Goal: Task Accomplishment & Management: Complete application form

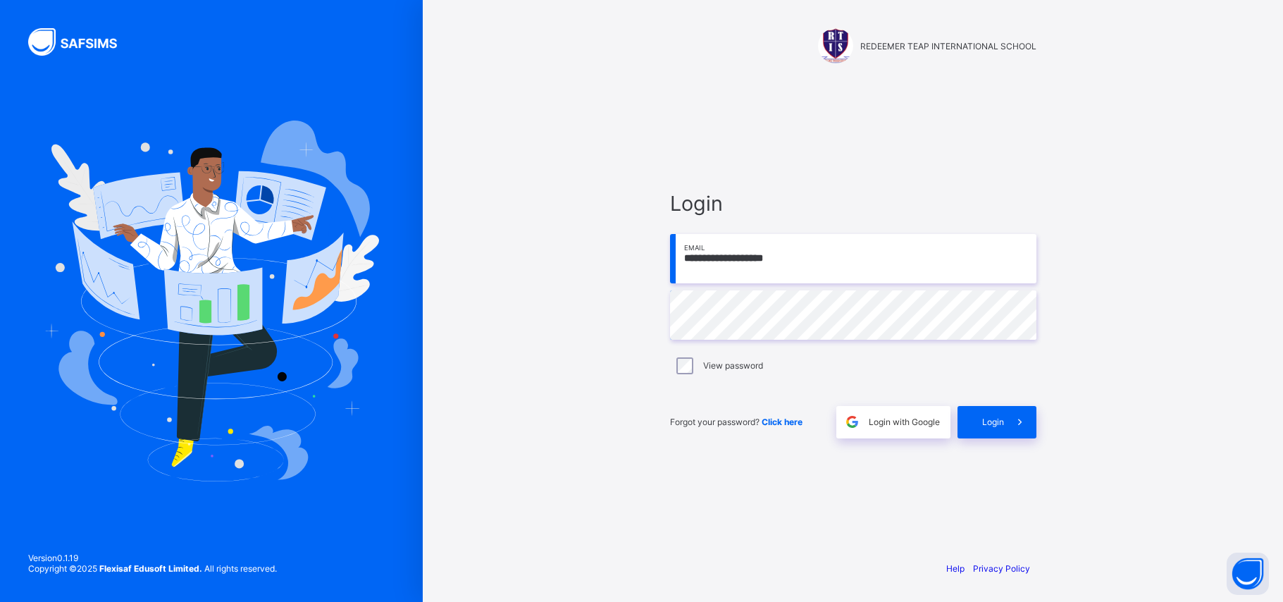
click at [1004, 423] on span at bounding box center [1020, 422] width 32 height 32
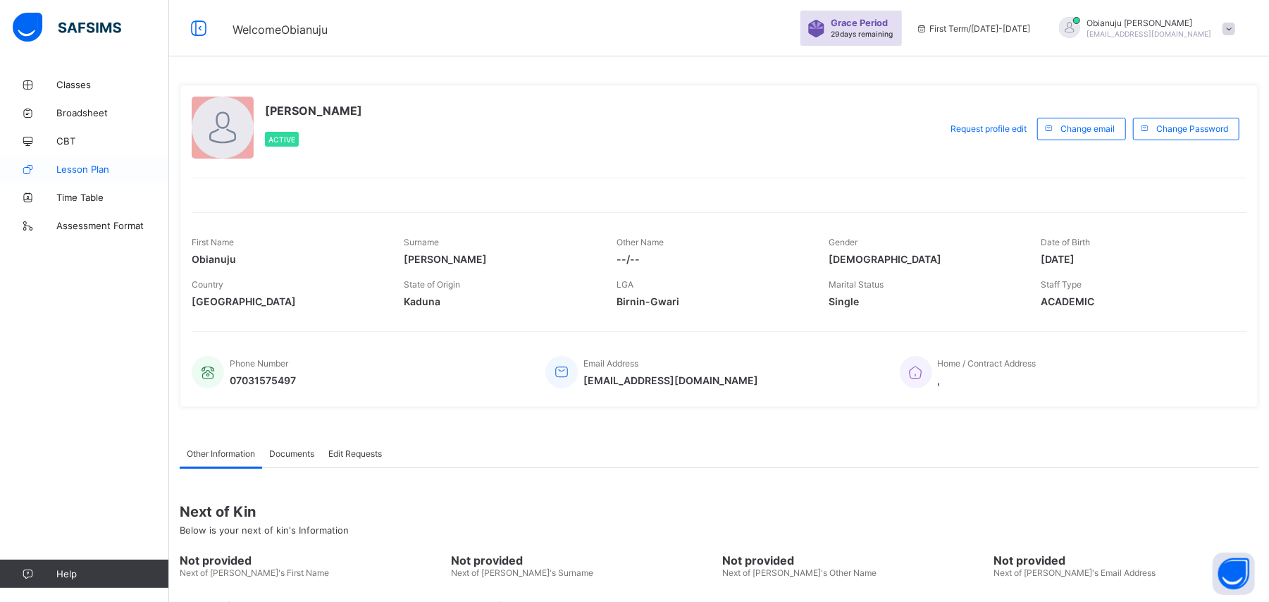
click at [109, 171] on span "Lesson Plan" at bounding box center [112, 168] width 113 height 11
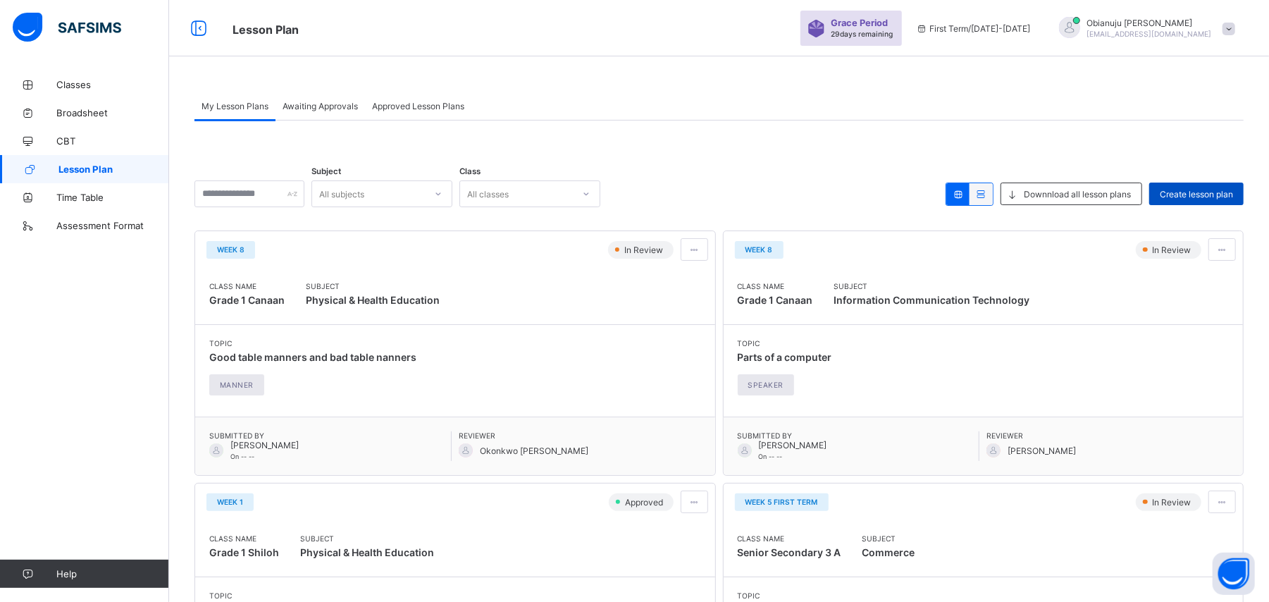
click at [1184, 193] on span "Create lesson plan" at bounding box center [1196, 194] width 73 height 11
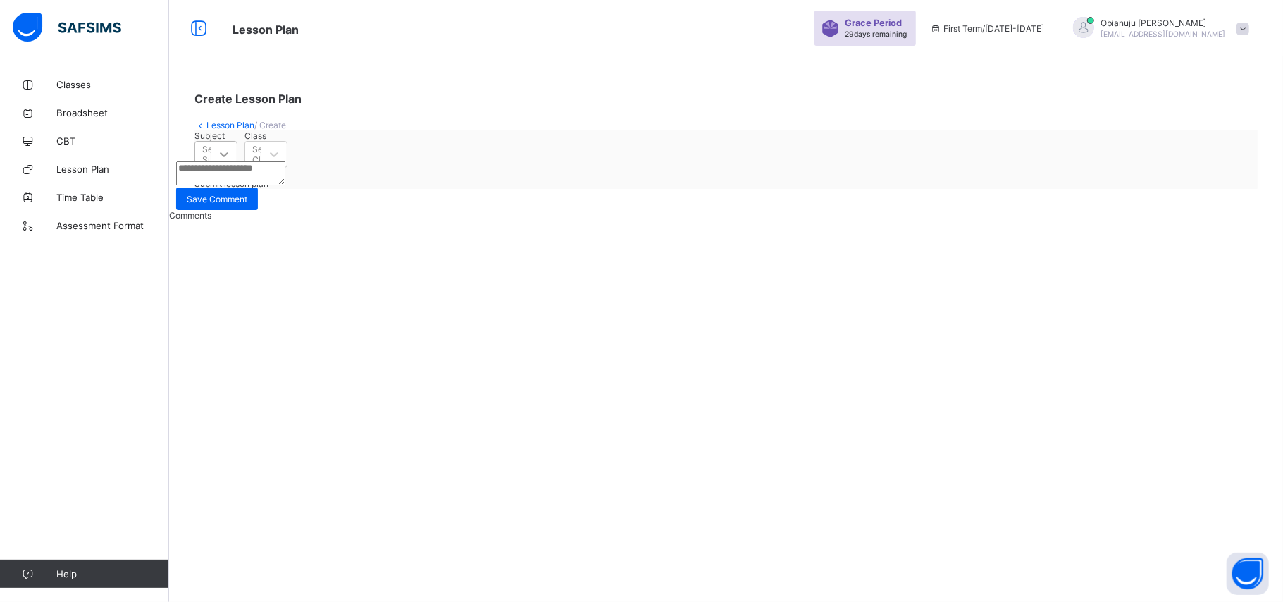
click at [231, 161] on icon at bounding box center [224, 154] width 14 height 14
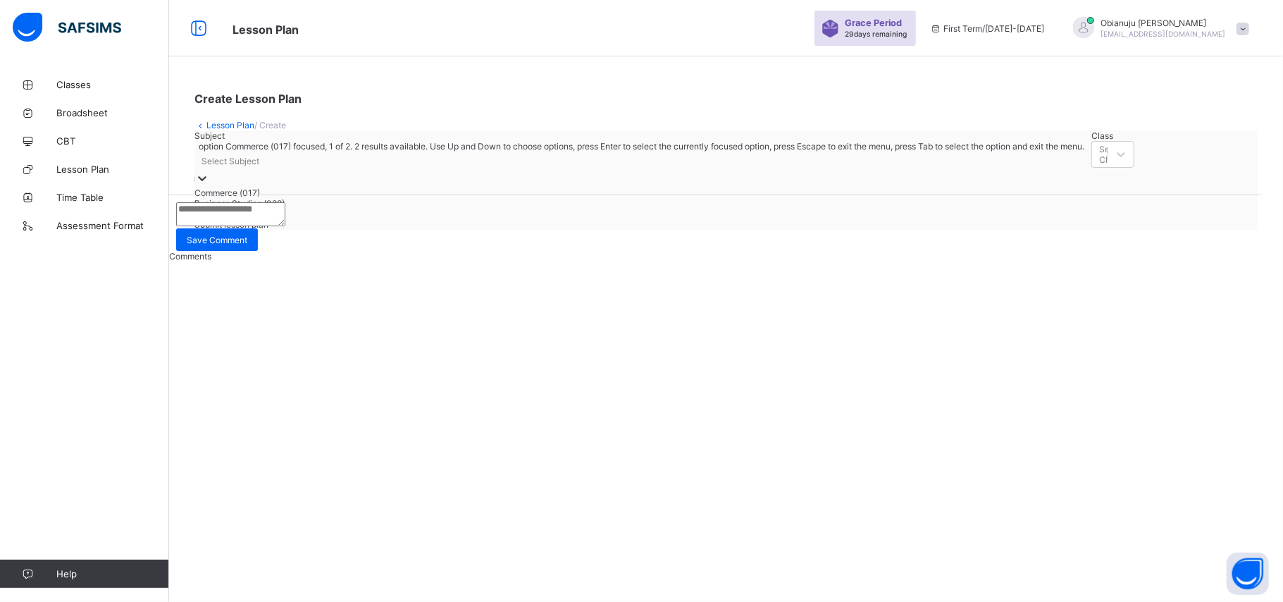
click at [304, 198] on div "Commerce (017)" at bounding box center [639, 192] width 890 height 11
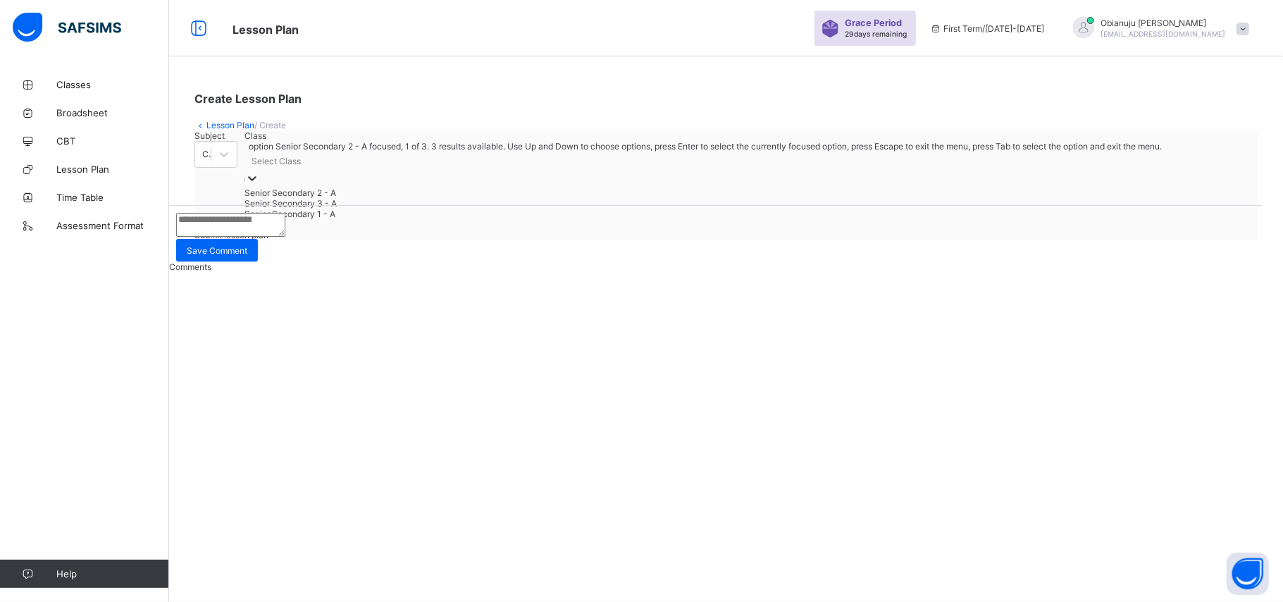
click at [259, 187] on div at bounding box center [252, 179] width 14 height 16
click at [423, 219] on div "Senior Secondary 1 - A" at bounding box center [703, 214] width 918 height 11
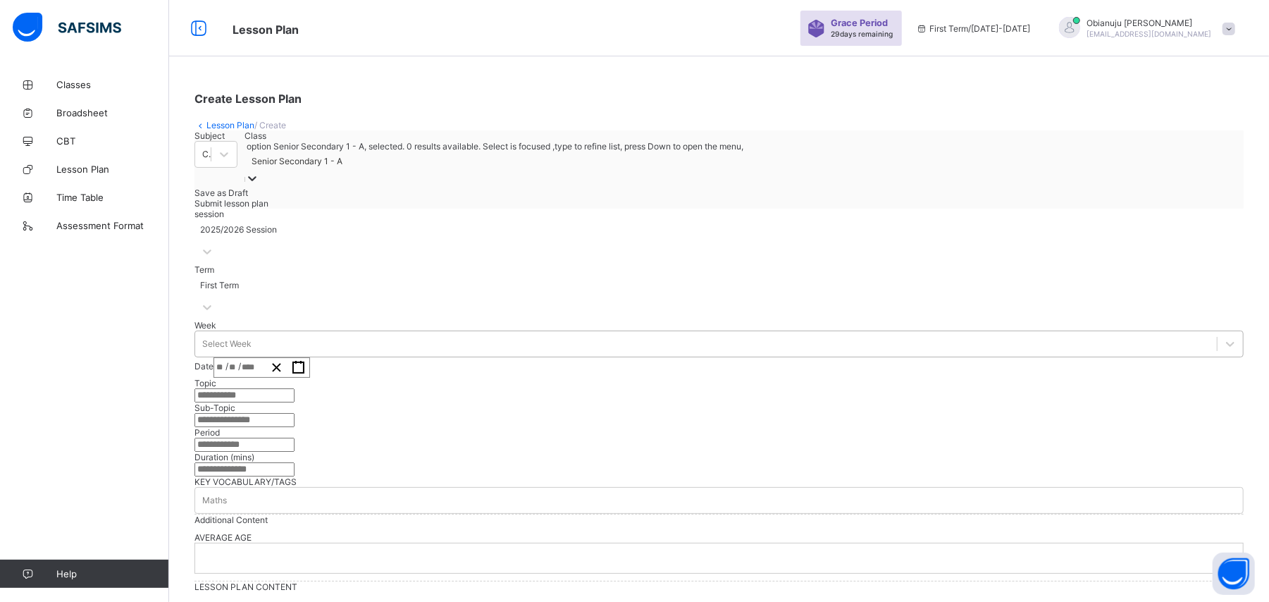
click at [340, 354] on div "Select Week" at bounding box center [706, 344] width 1022 height 20
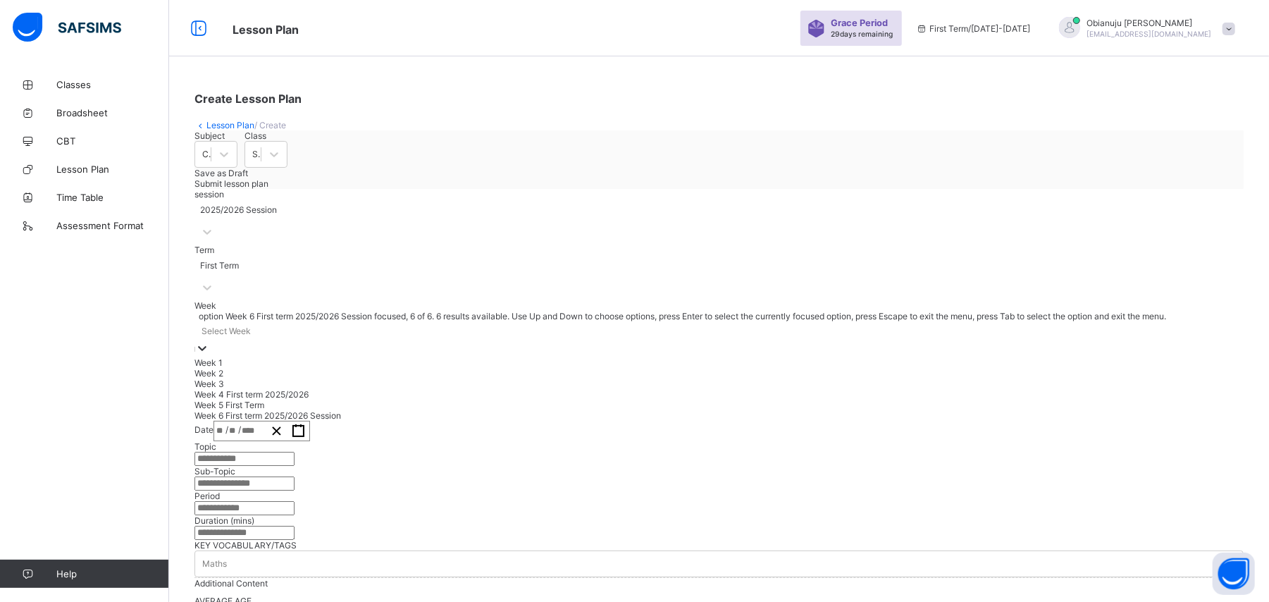
click at [283, 421] on div "Week 6 First term 2025/2026 Session" at bounding box center [718, 415] width 1049 height 11
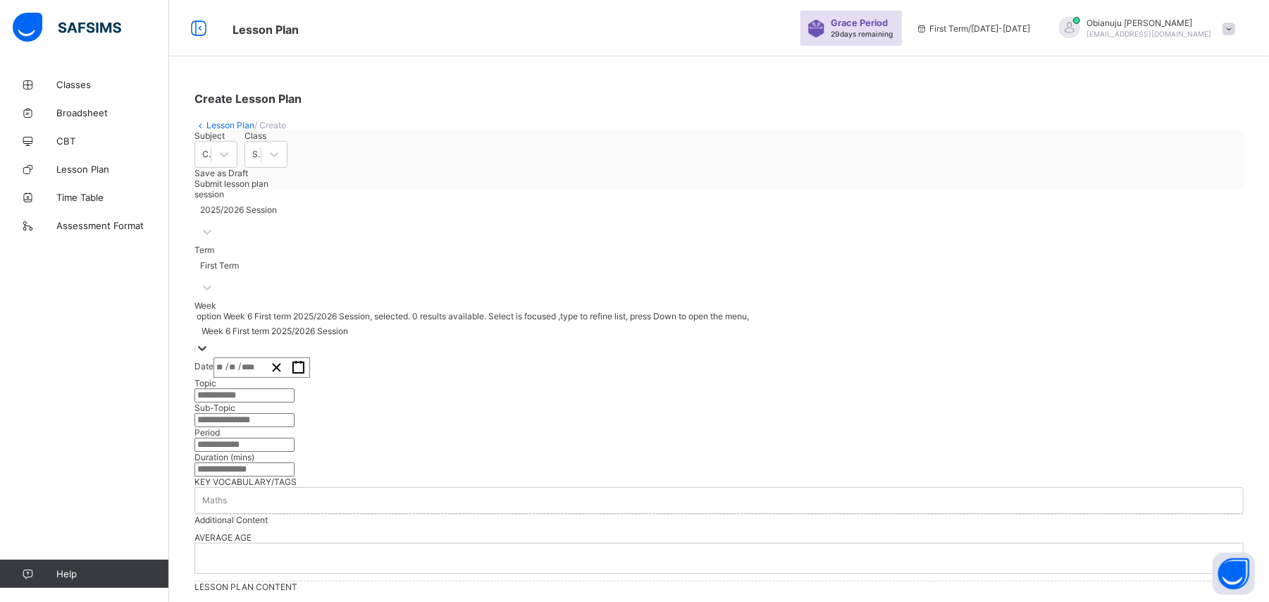
click at [266, 375] on div "/ /" at bounding box center [239, 367] width 51 height 19
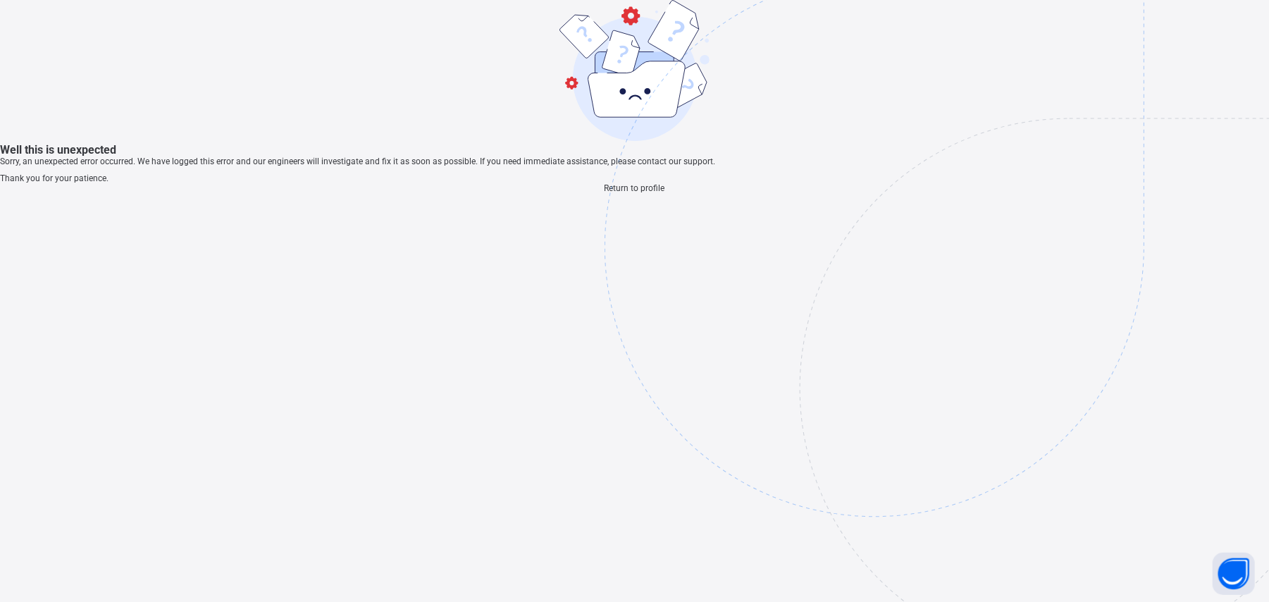
click at [643, 193] on span "Return to profile" at bounding box center [635, 188] width 61 height 10
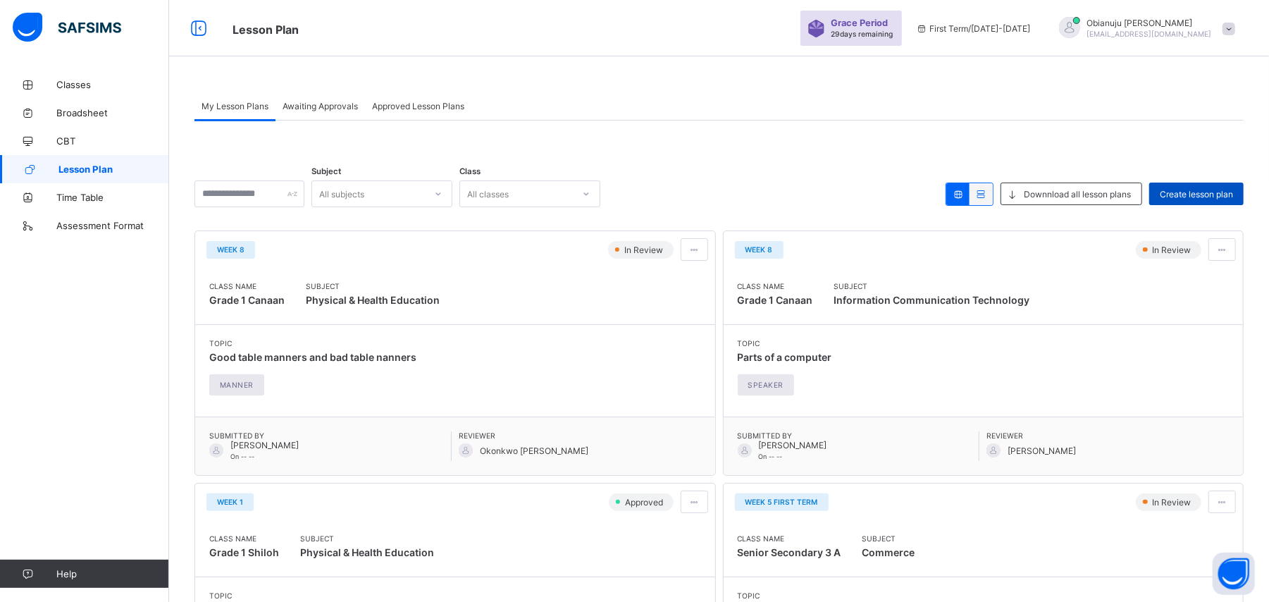
click at [1179, 195] on span "Create lesson plan" at bounding box center [1196, 194] width 73 height 11
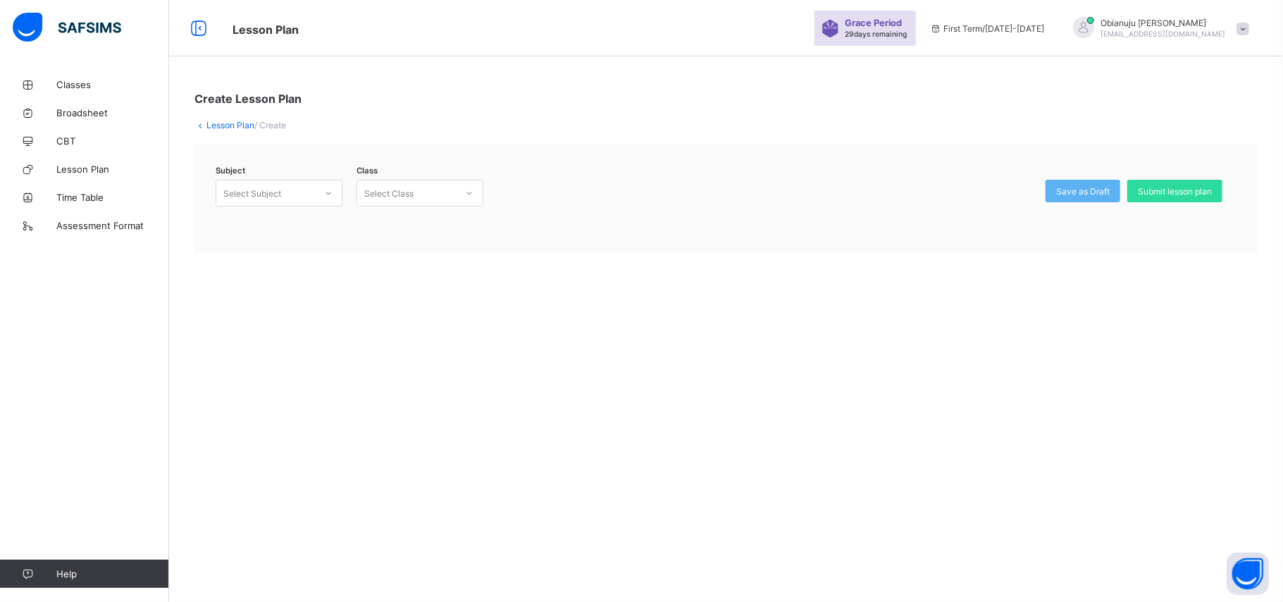
click at [326, 190] on icon at bounding box center [328, 193] width 8 height 14
click at [302, 231] on div "Commerce (017)" at bounding box center [278, 224] width 125 height 22
click at [471, 192] on icon at bounding box center [469, 193] width 8 height 14
click at [441, 268] on div "Senior Secondary 1 - A" at bounding box center [419, 267] width 125 height 22
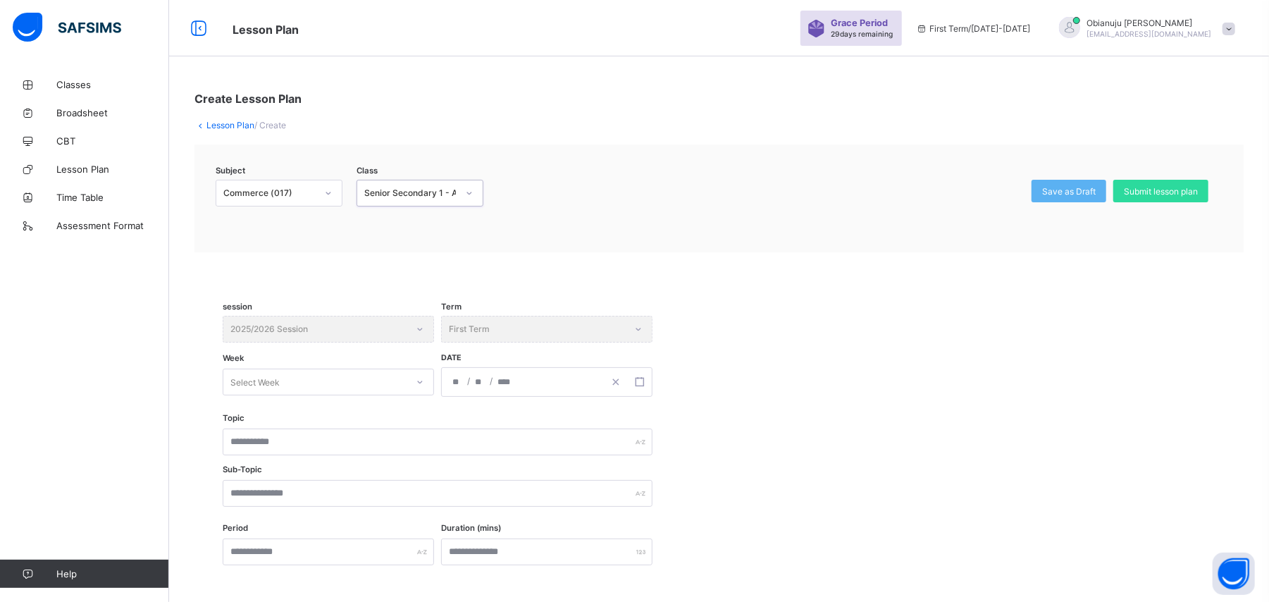
click at [481, 379] on input "number" at bounding box center [479, 382] width 11 height 28
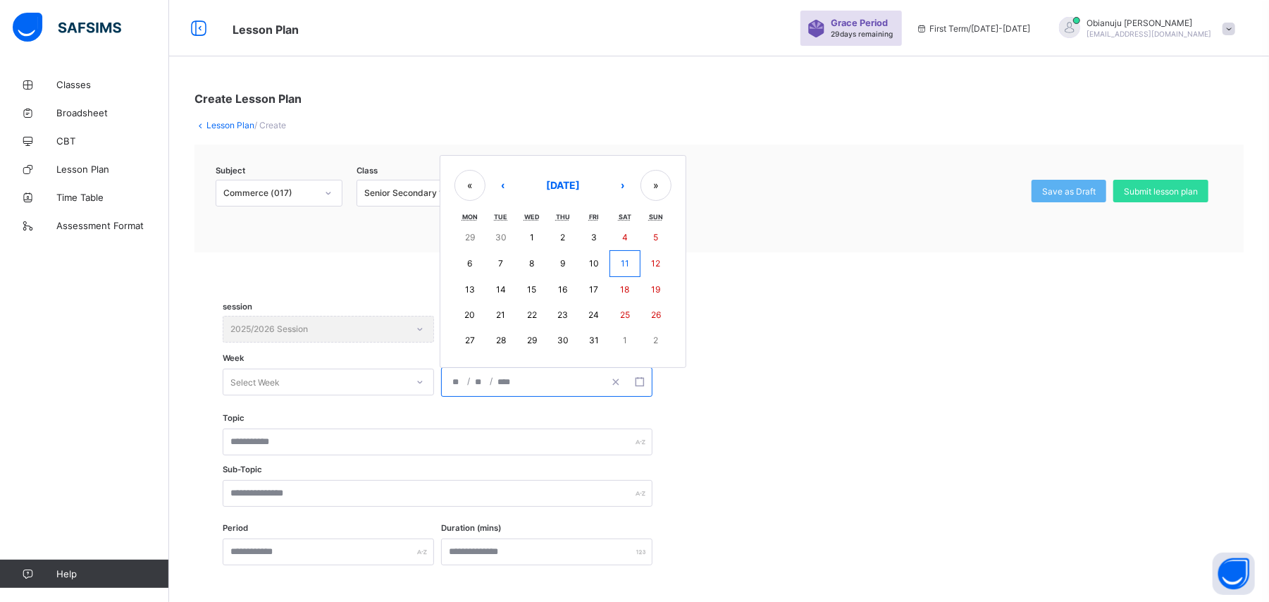
click at [589, 283] on button "17" at bounding box center [593, 289] width 31 height 25
type input "**********"
type input "**"
type input "****"
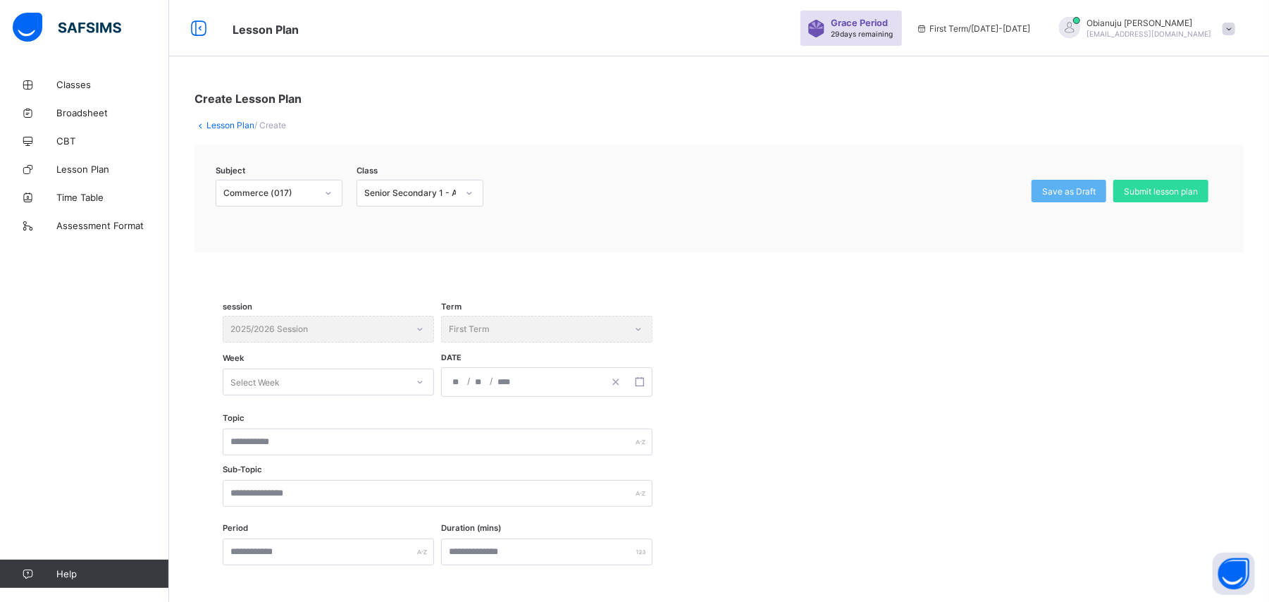
click at [395, 378] on div "Select Week" at bounding box center [314, 382] width 183 height 20
click at [310, 517] on div "Week 6 First term 2025/2026 Session" at bounding box center [328, 522] width 210 height 22
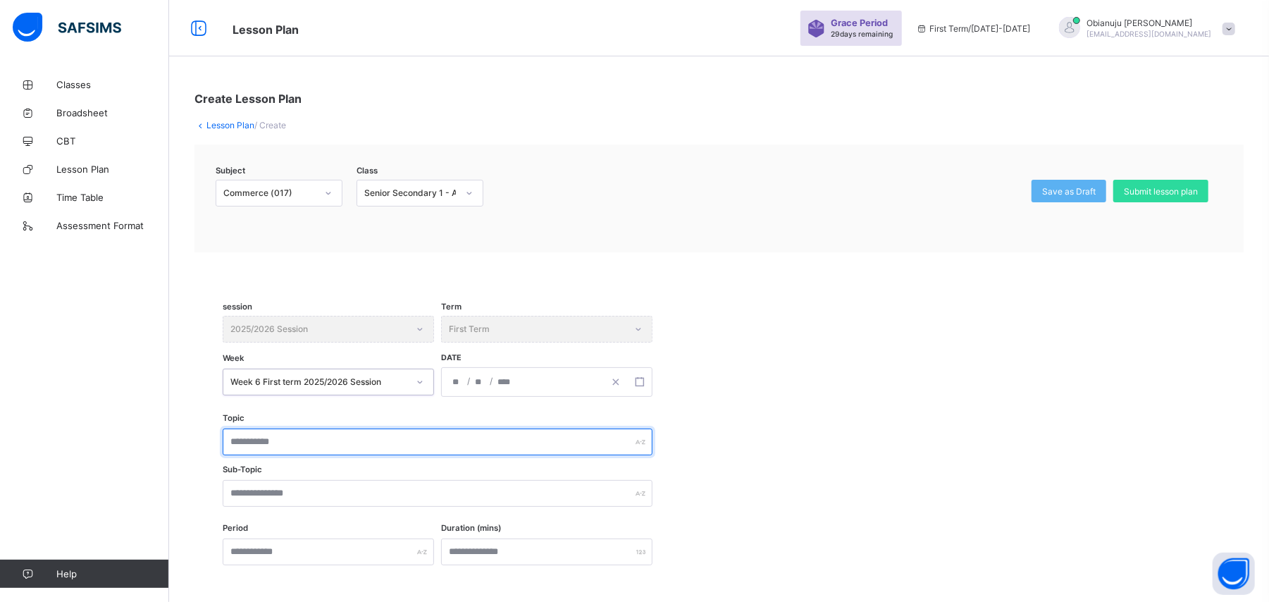
click at [320, 444] on input "text" at bounding box center [438, 441] width 430 height 27
type input "*****"
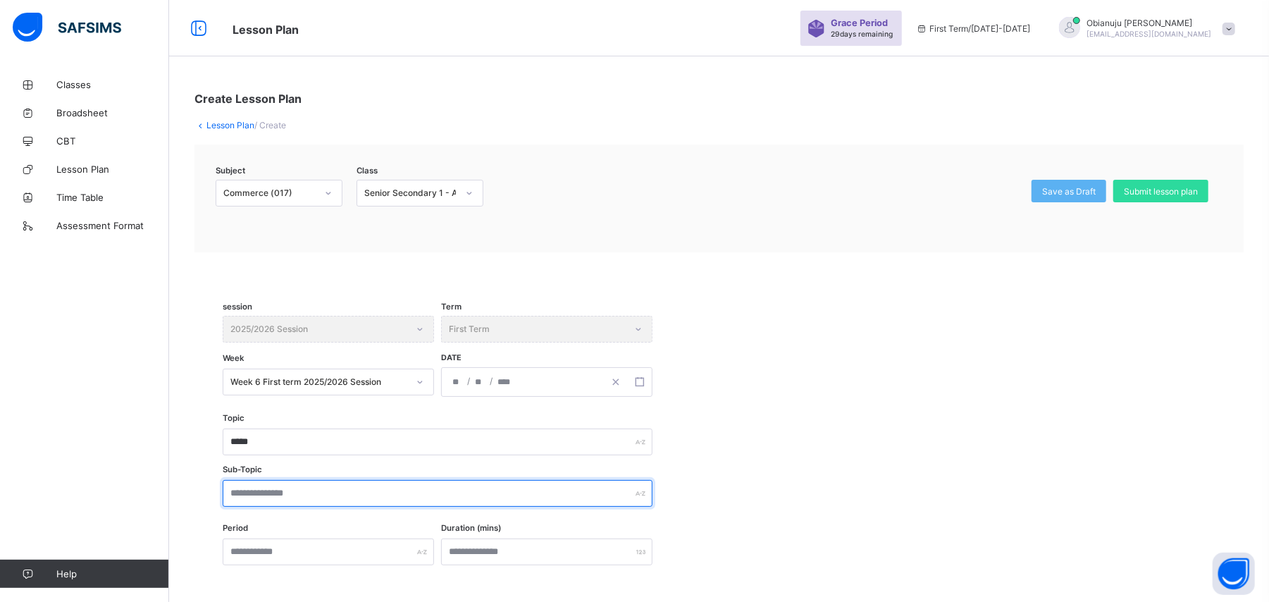
click at [285, 489] on input "text" at bounding box center [438, 493] width 430 height 27
type input "*****"
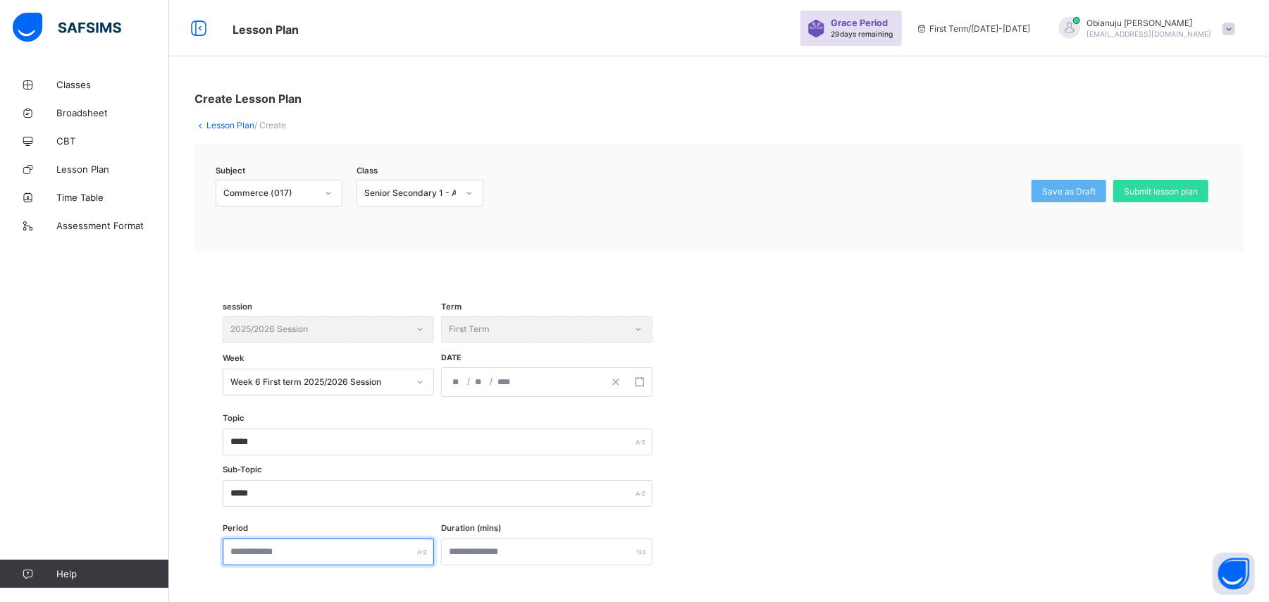
click at [297, 558] on input "text" at bounding box center [328, 551] width 211 height 27
click at [296, 558] on input "text" at bounding box center [328, 551] width 211 height 27
type input "***"
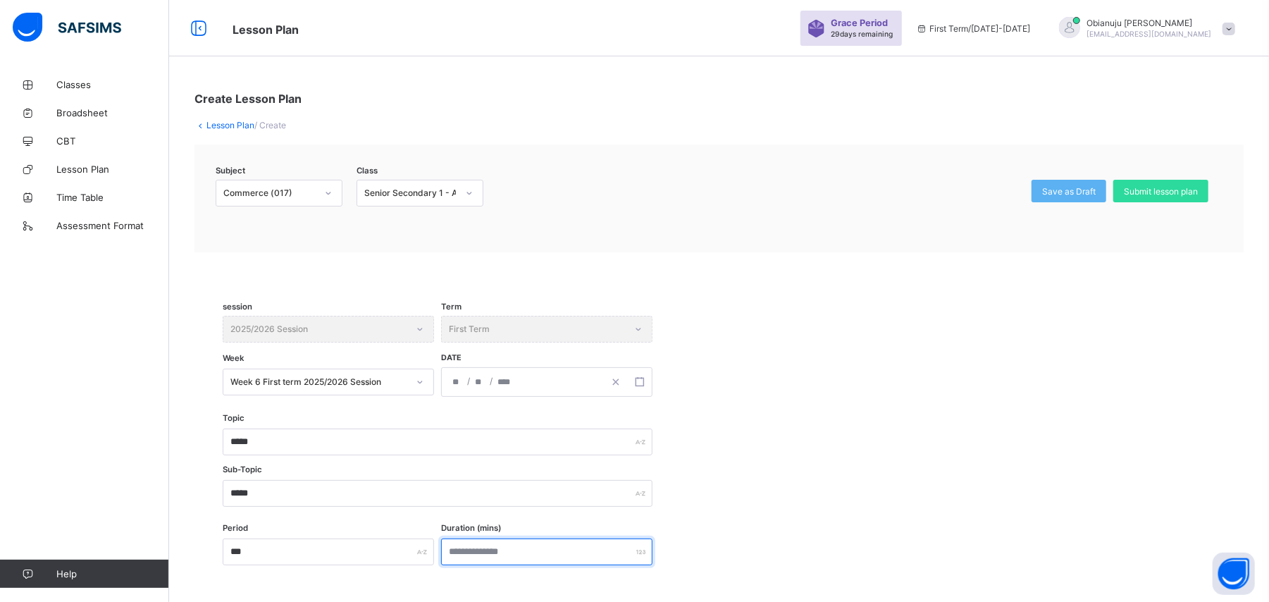
click at [476, 550] on input "number" at bounding box center [546, 551] width 211 height 27
type input "**"
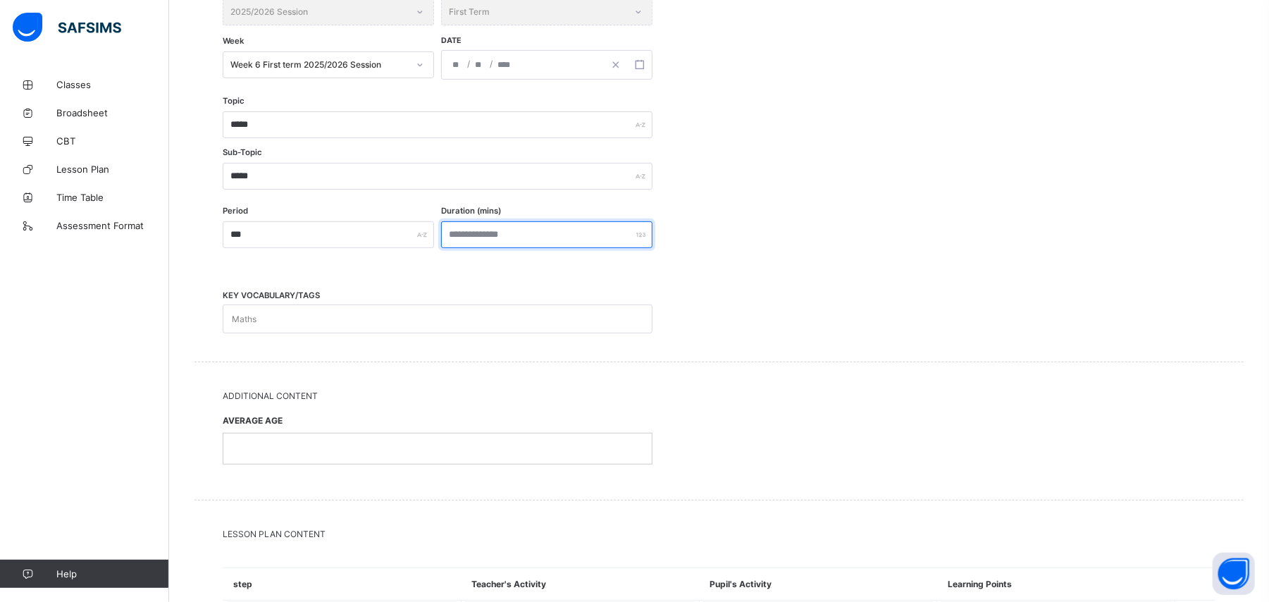
scroll to position [349, 0]
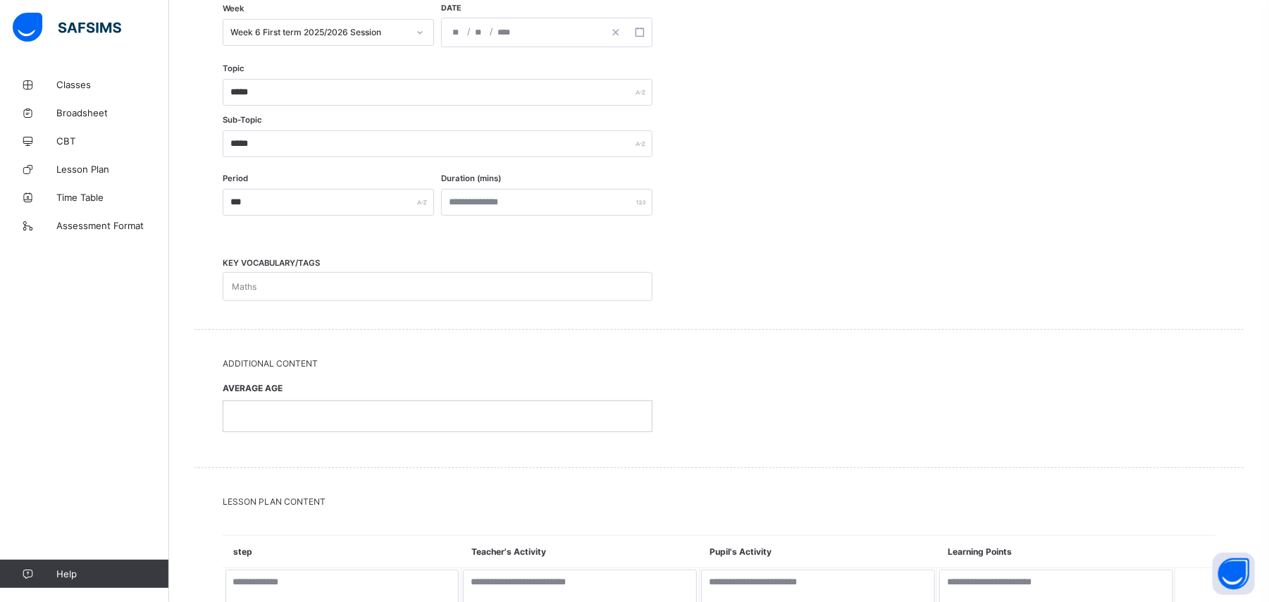
click at [514, 276] on div "Maths" at bounding box center [424, 286] width 402 height 27
type input "*****"
click at [421, 406] on div at bounding box center [437, 418] width 428 height 30
click at [390, 584] on textarea at bounding box center [342, 588] width 234 height 35
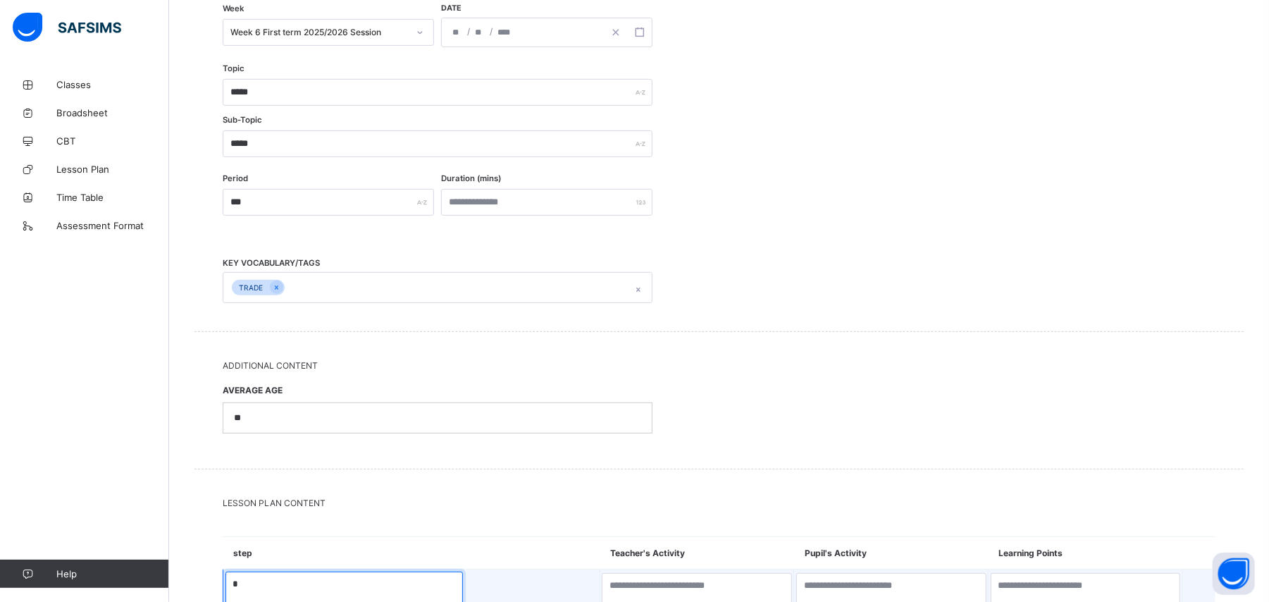
type textarea "*"
click at [602, 590] on textarea at bounding box center [697, 590] width 190 height 35
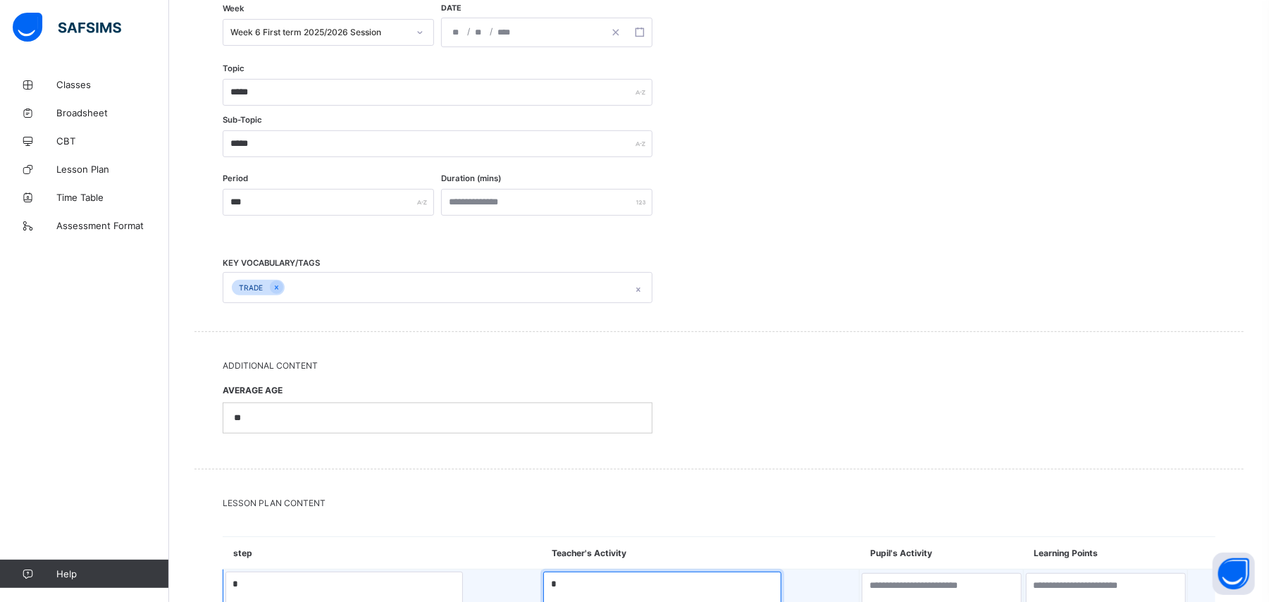
type textarea "*"
click at [862, 582] on textarea at bounding box center [942, 590] width 160 height 35
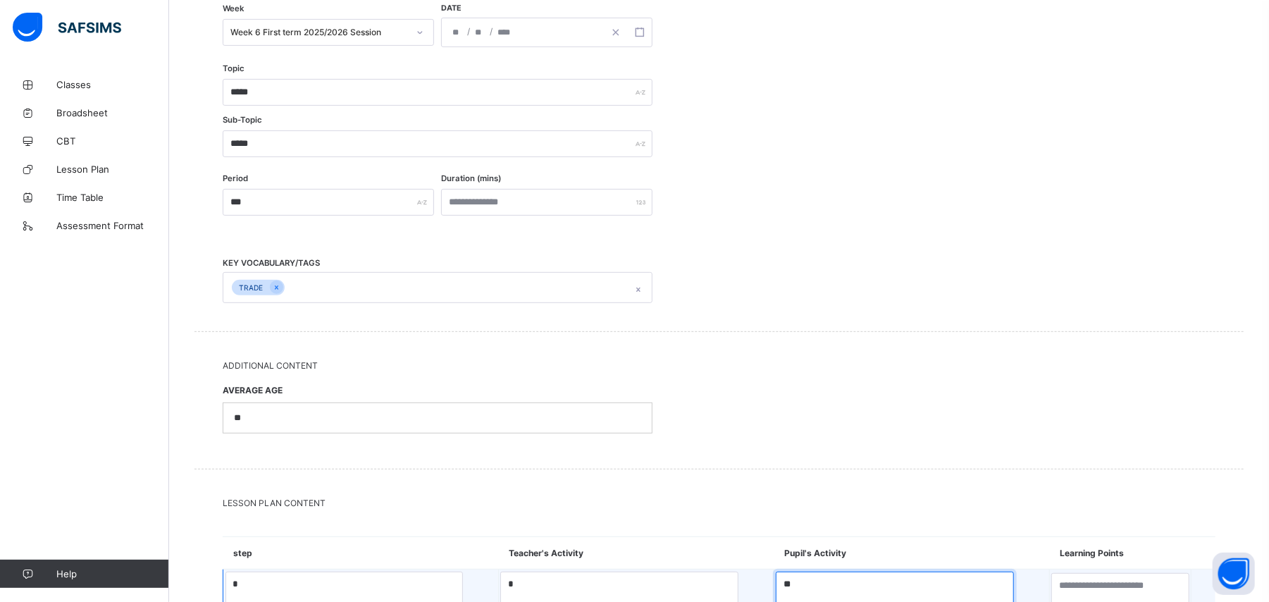
type textarea "**"
click at [1086, 593] on textarea at bounding box center [1120, 590] width 138 height 35
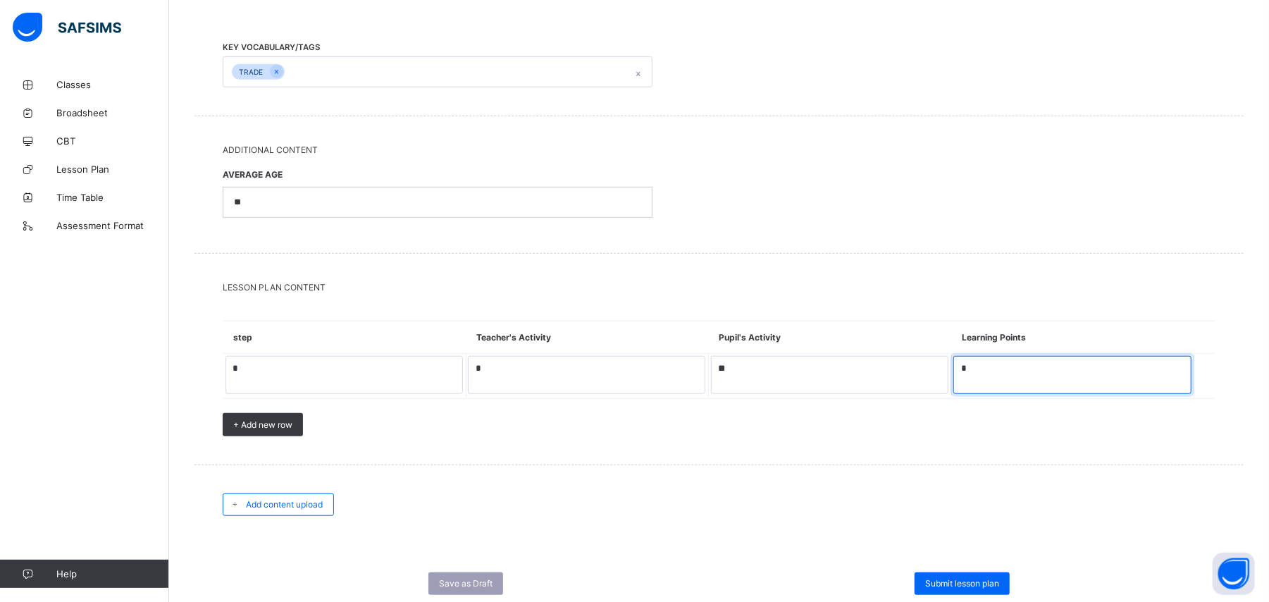
scroll to position [573, 0]
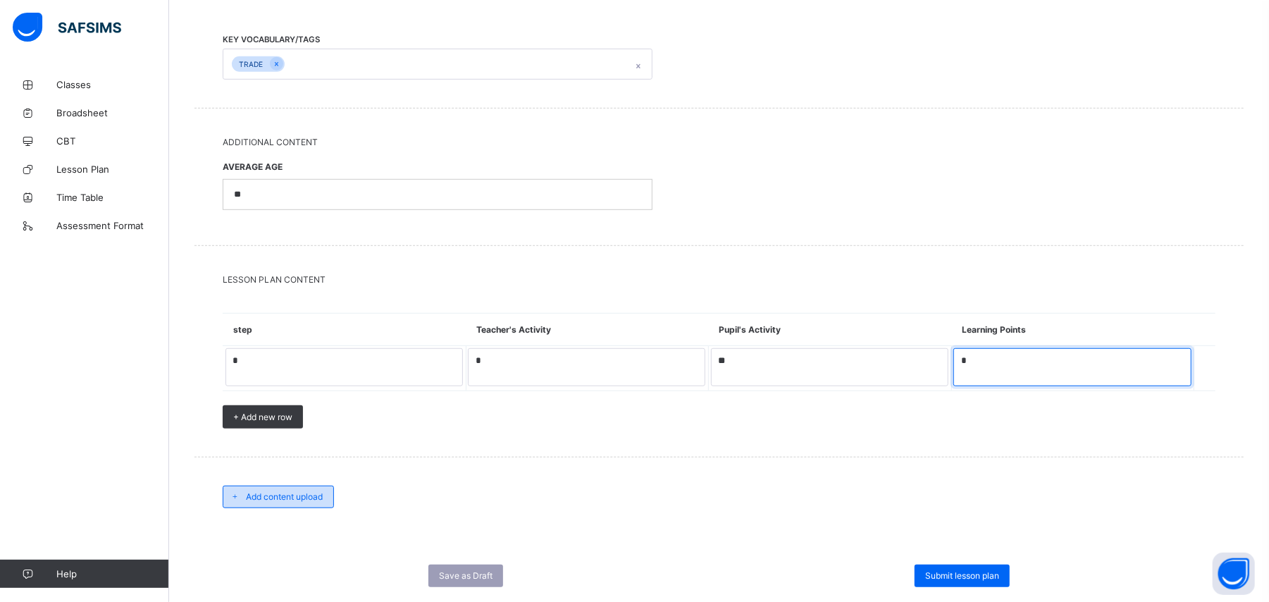
type textarea "*"
click at [328, 500] on div "Add content upload" at bounding box center [278, 496] width 111 height 23
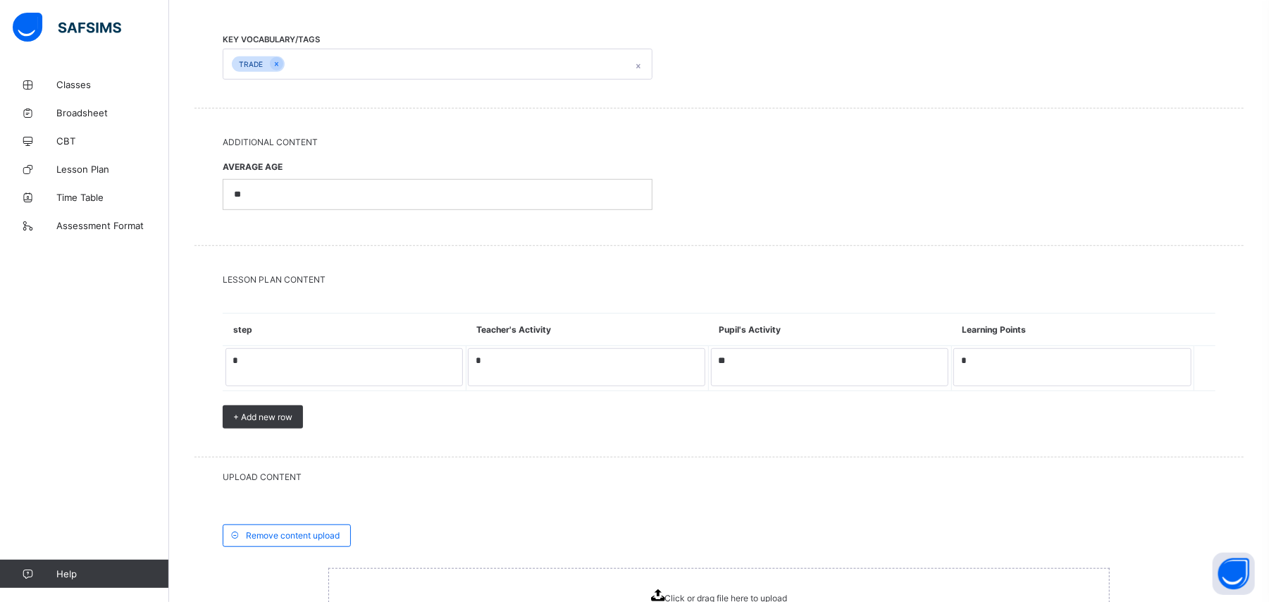
scroll to position [745, 0]
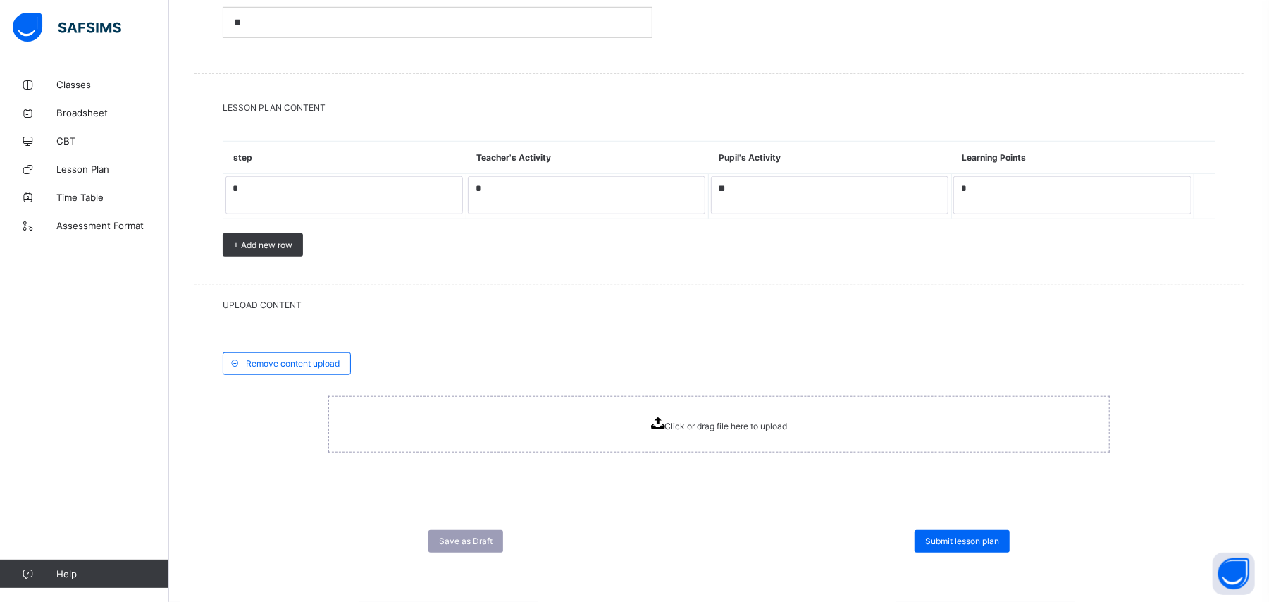
click at [668, 430] on div "Click or drag file here to upload" at bounding box center [719, 424] width 137 height 14
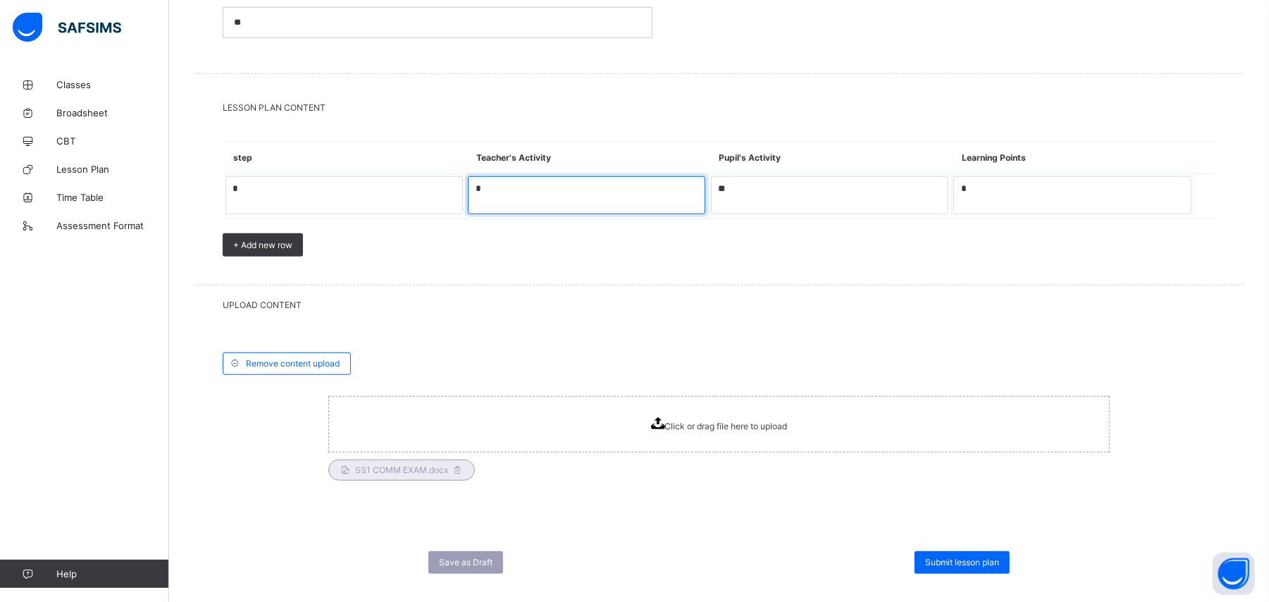
click at [613, 201] on textarea "*" at bounding box center [586, 195] width 237 height 39
click at [678, 427] on span "Click or drag file here to upload" at bounding box center [726, 426] width 123 height 11
click at [457, 469] on icon at bounding box center [458, 469] width 12 height 11
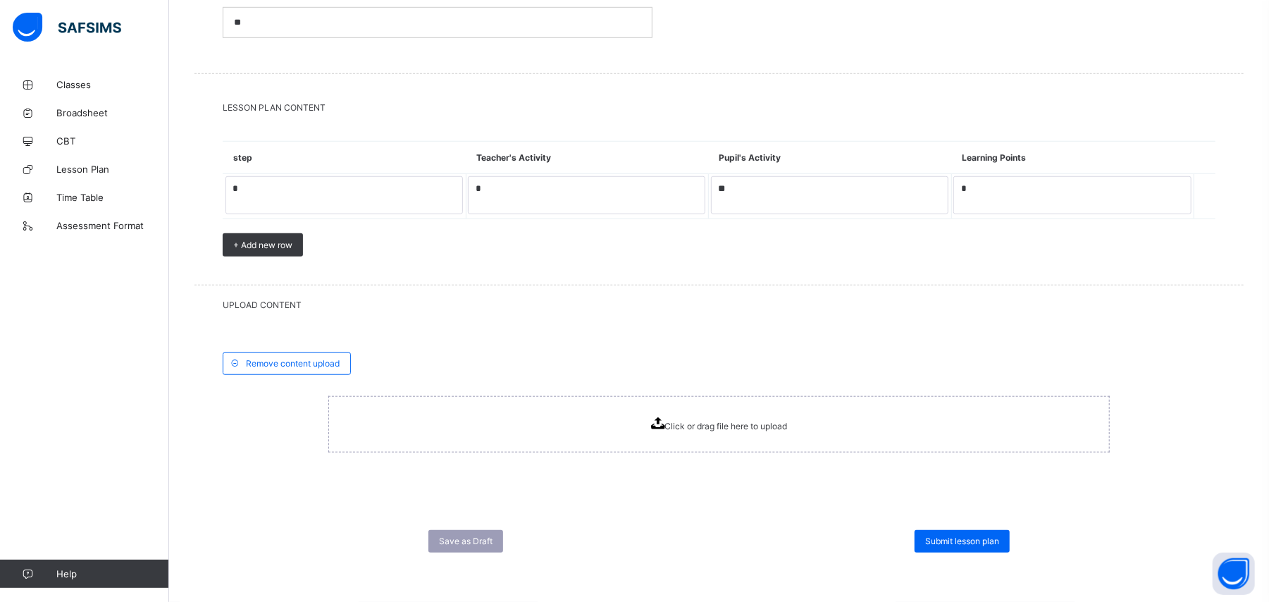
click at [683, 426] on span "Click or drag file here to upload" at bounding box center [726, 426] width 123 height 11
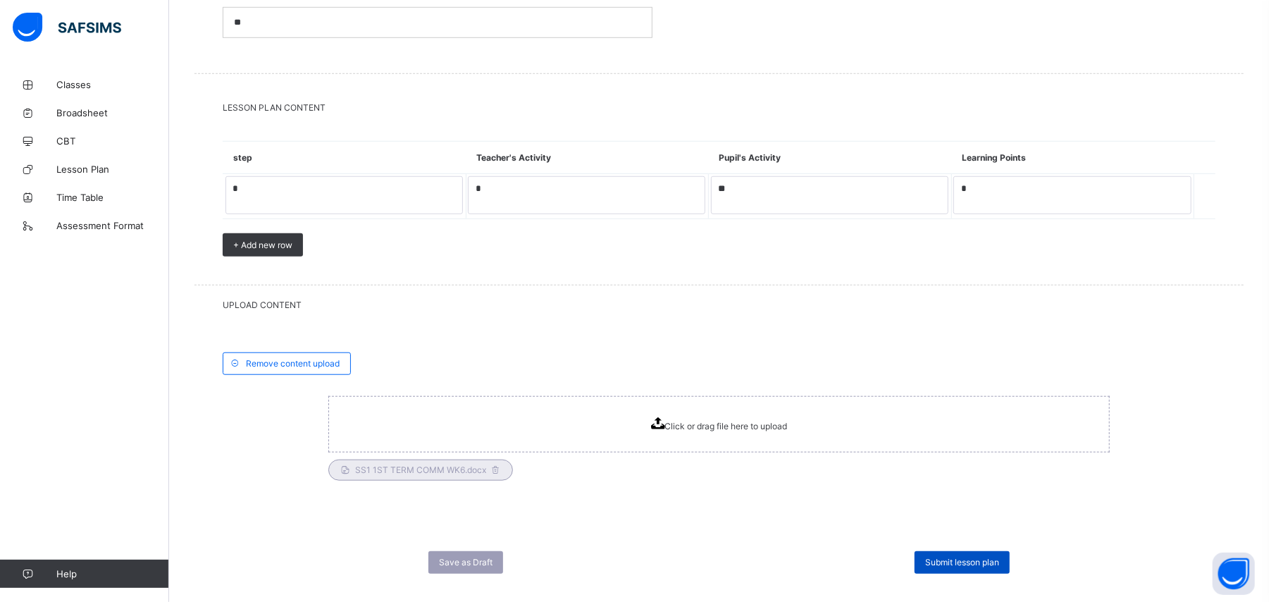
click at [970, 562] on span "Submit lesson plan" at bounding box center [962, 562] width 74 height 11
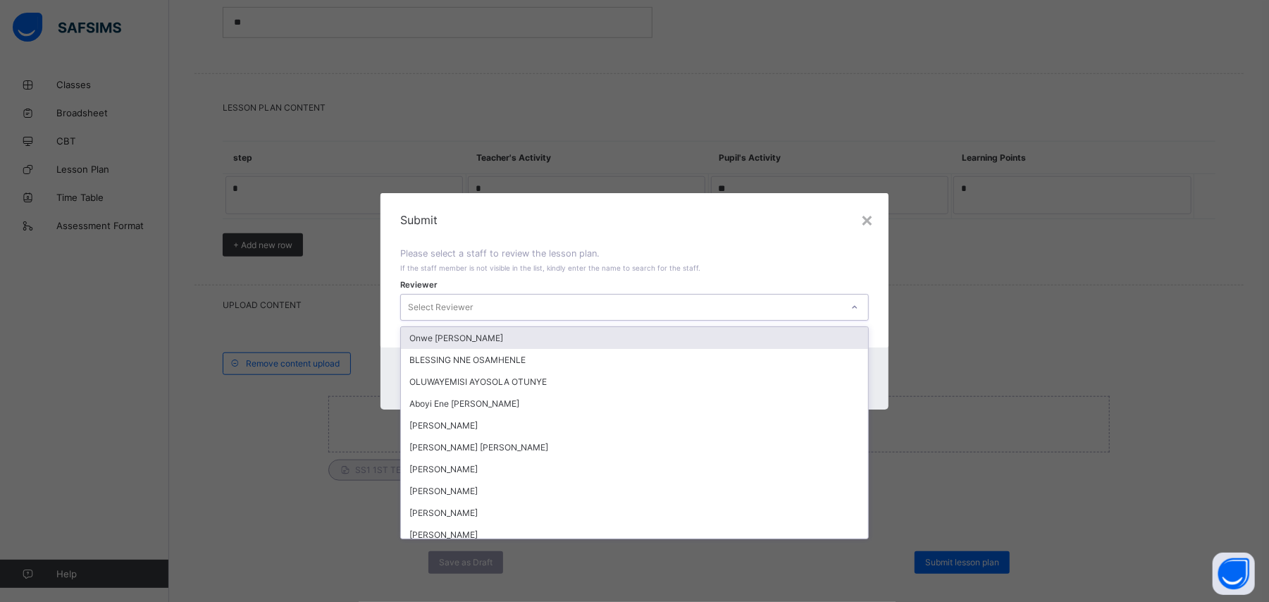
click at [857, 304] on icon at bounding box center [854, 307] width 8 height 14
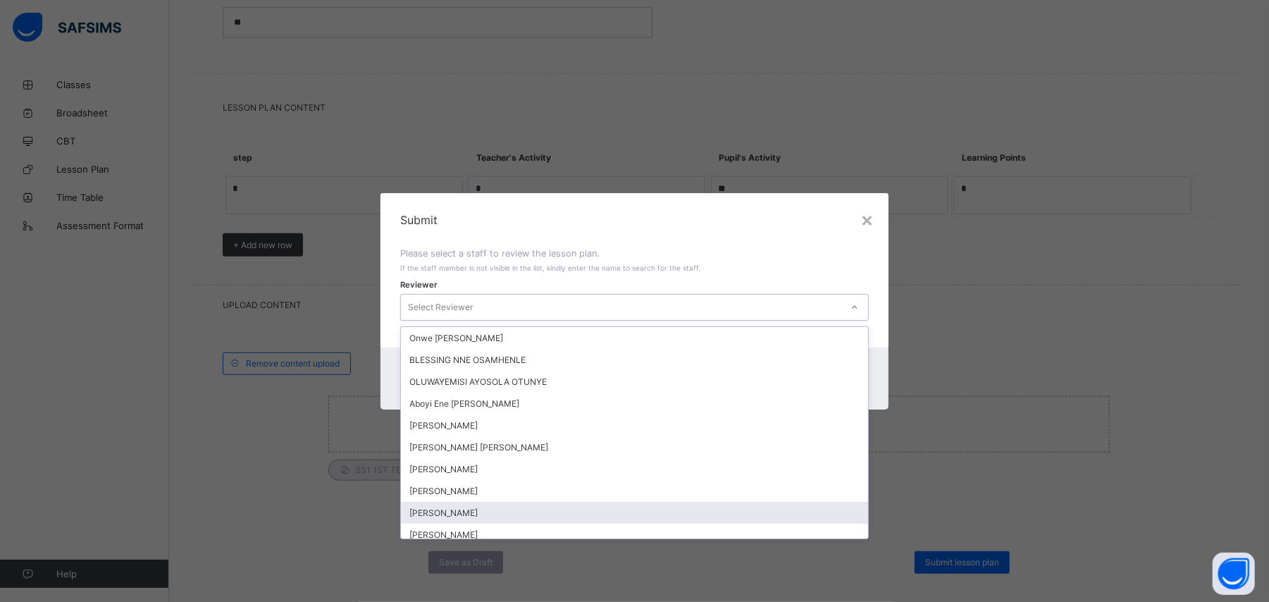
click at [738, 509] on div "Arit Eyo Abia" at bounding box center [634, 513] width 466 height 22
click at [738, 509] on div "× Submit Please select a staff to review the lesson plan. If the staff member i…" at bounding box center [634, 301] width 1269 height 602
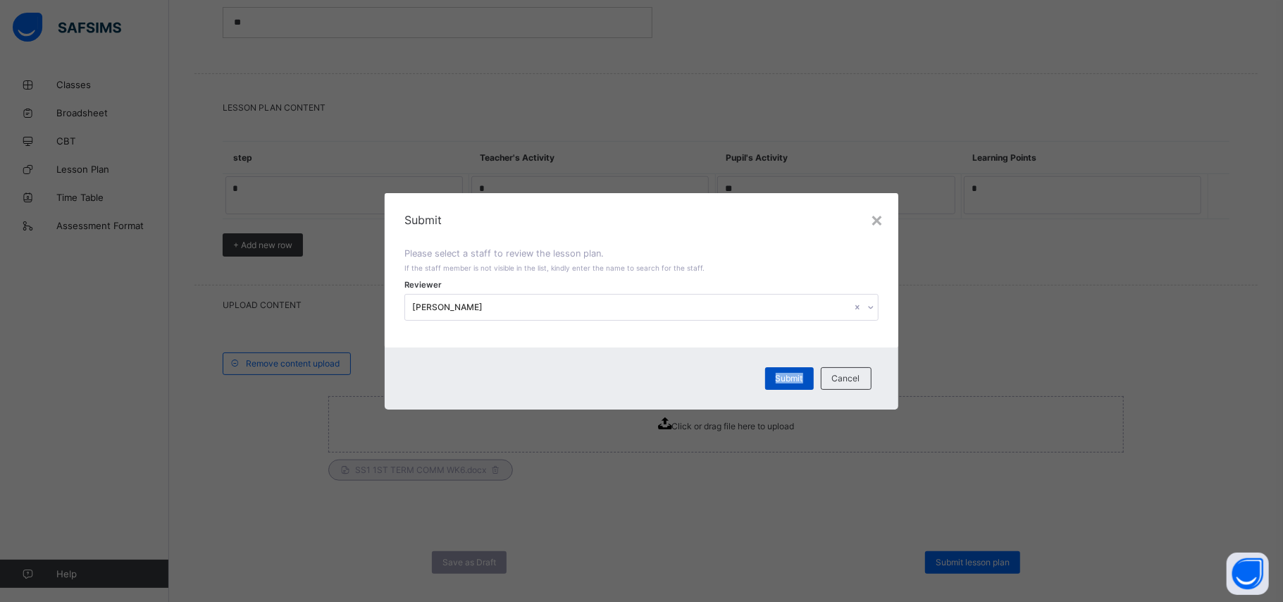
click at [786, 378] on span "Submit" at bounding box center [789, 378] width 27 height 11
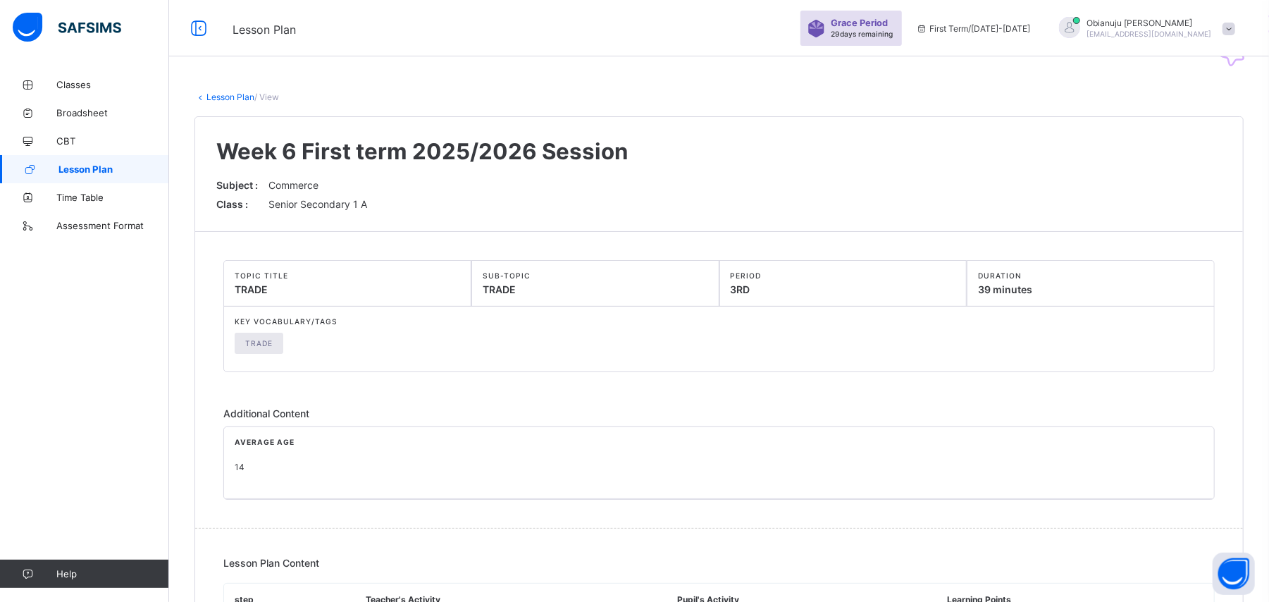
click at [97, 169] on span "Lesson Plan" at bounding box center [113, 168] width 111 height 11
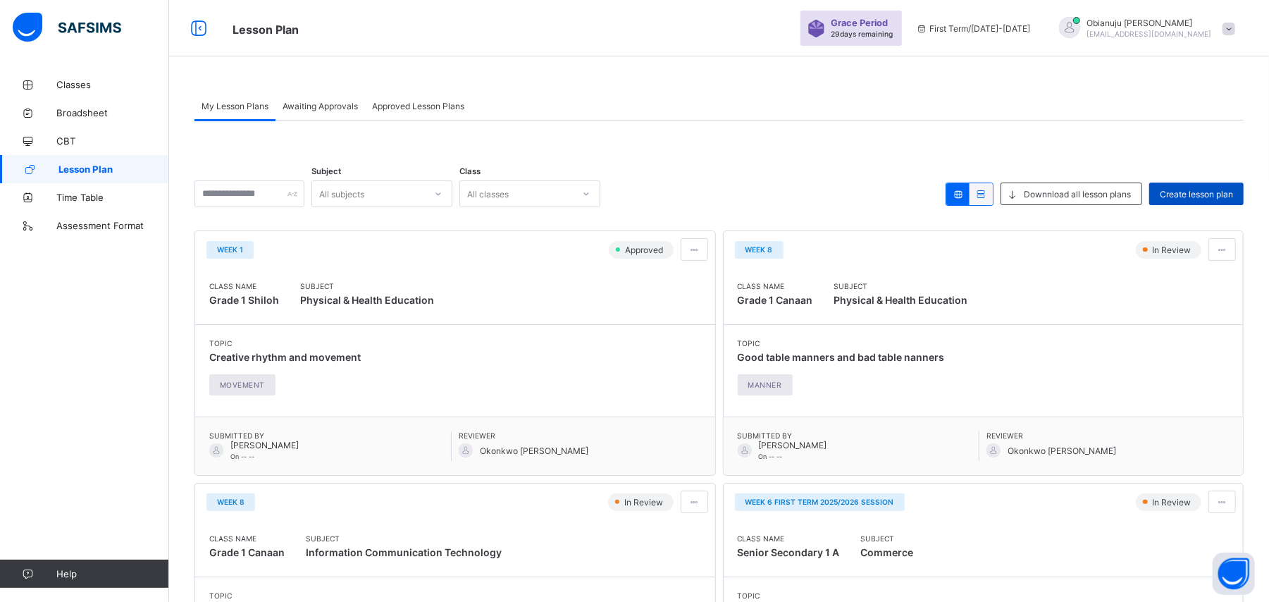
click at [1215, 192] on span "Create lesson plan" at bounding box center [1196, 194] width 73 height 11
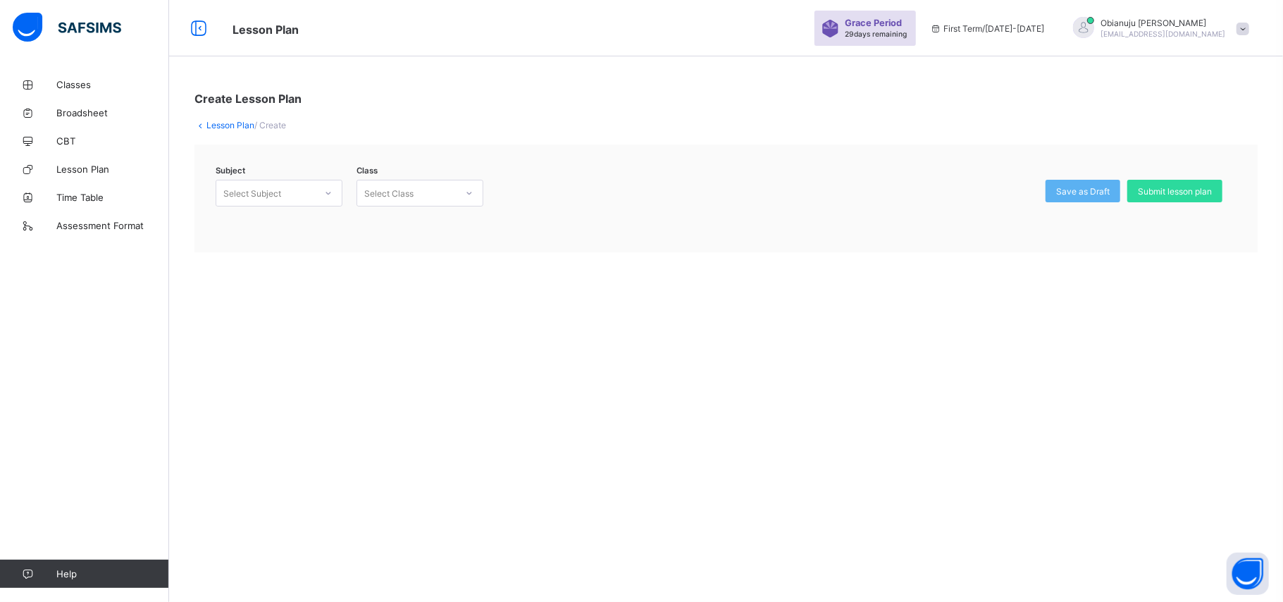
click at [328, 193] on icon at bounding box center [328, 193] width 5 height 3
click at [322, 243] on div "Business Studies (028)" at bounding box center [278, 246] width 125 height 22
click at [465, 192] on icon at bounding box center [469, 193] width 8 height 14
click at [452, 229] on div "Junior Secondary 1 - A" at bounding box center [419, 224] width 125 height 22
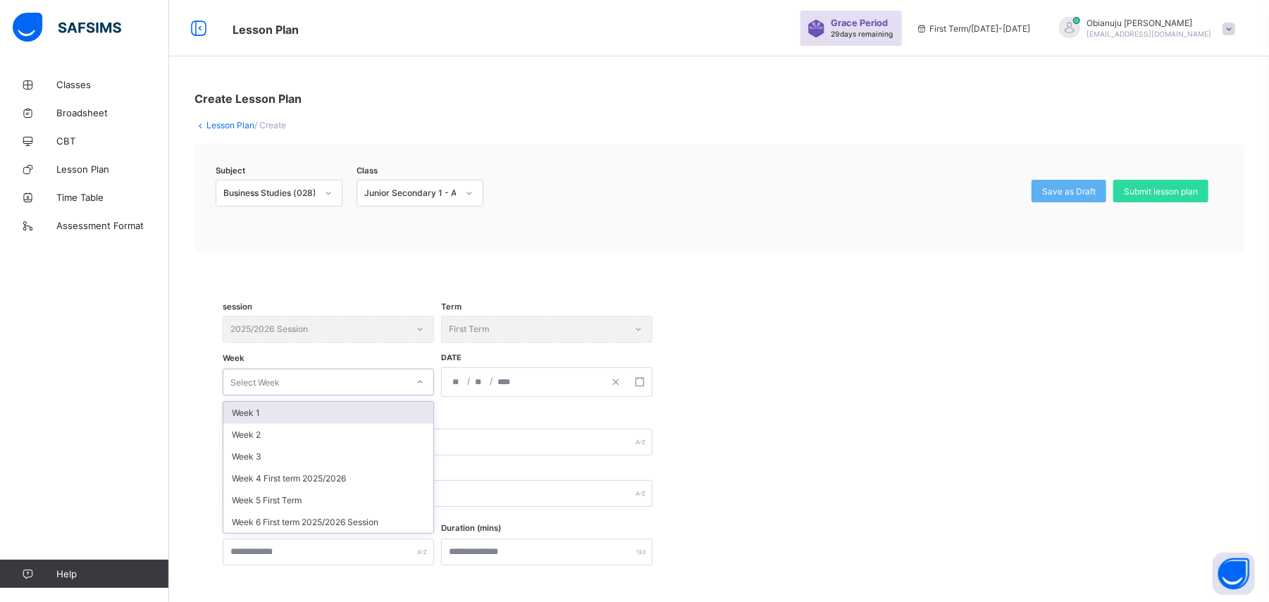
click at [297, 378] on div "Select Week" at bounding box center [314, 382] width 183 height 20
click at [276, 514] on div "Week 6 First term 2025/2026 Session" at bounding box center [328, 522] width 210 height 22
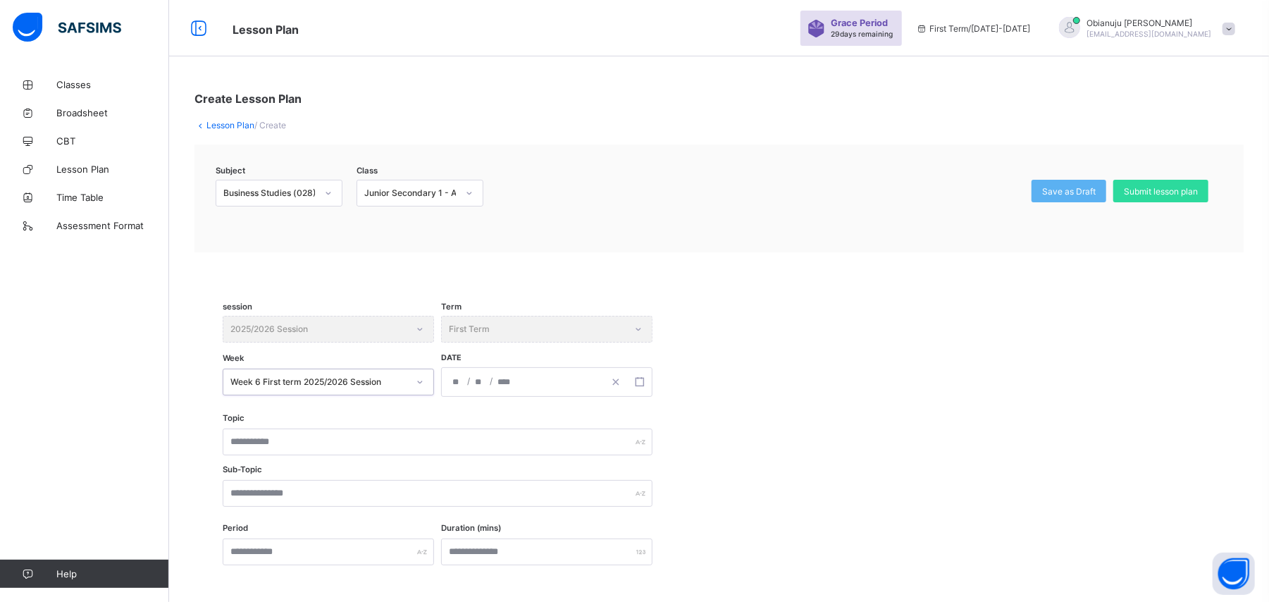
click at [519, 379] on div "/ /" at bounding box center [523, 382] width 162 height 28
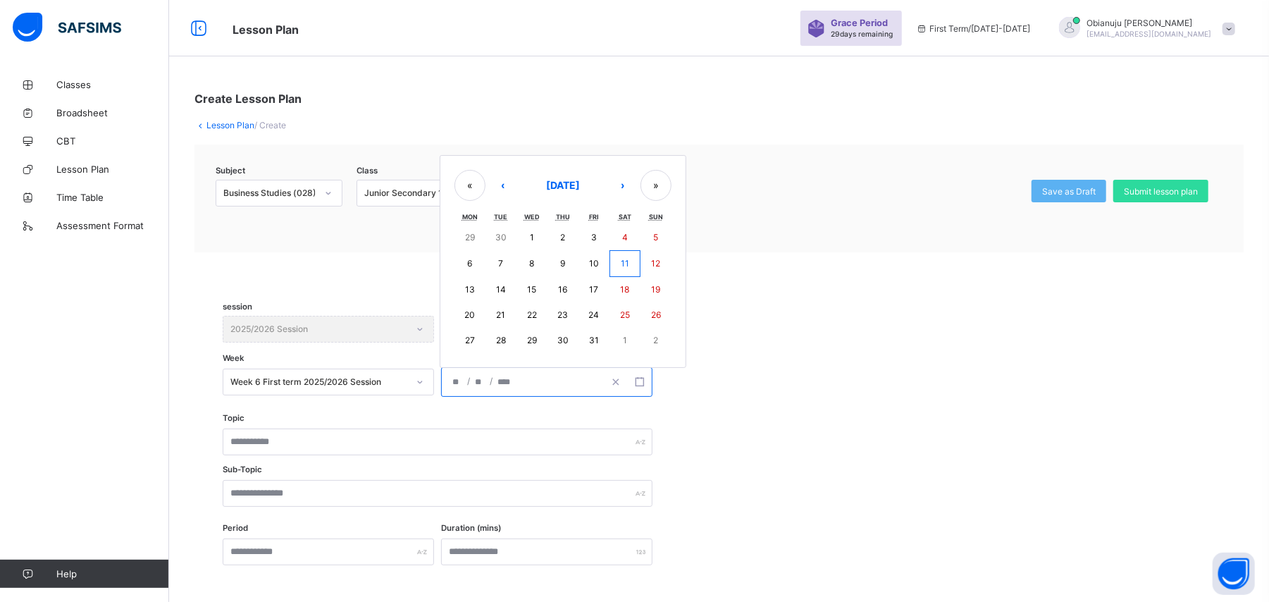
click at [536, 293] on abbr "15" at bounding box center [531, 289] width 9 height 11
type input "**********"
type input "**"
type input "****"
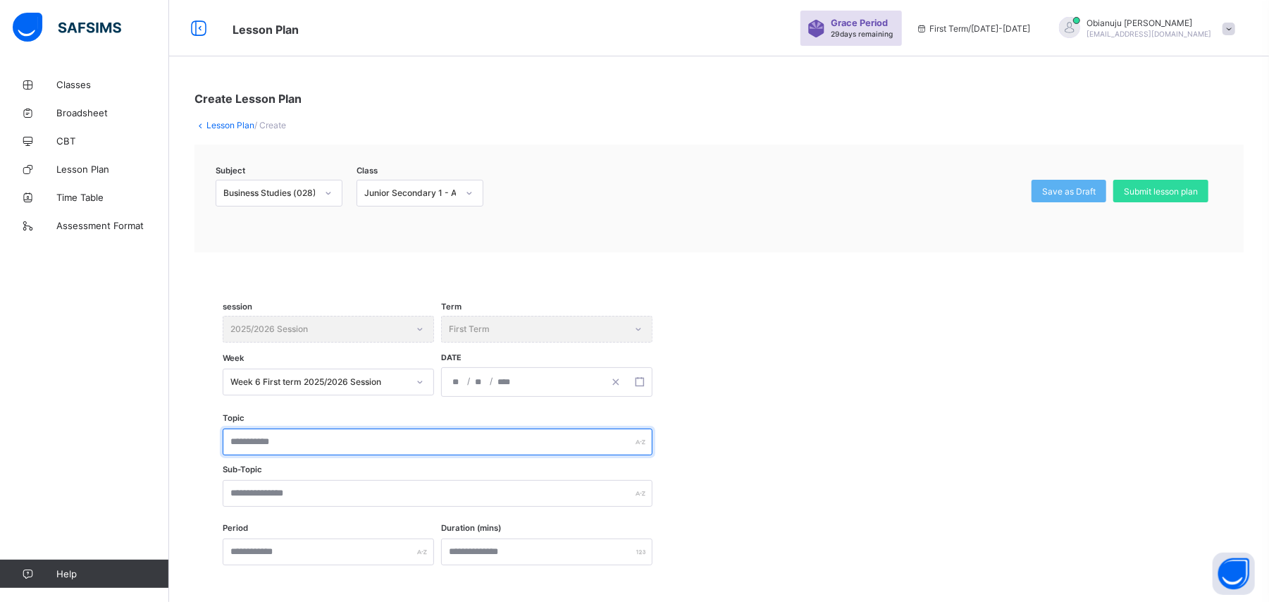
click at [302, 443] on input "text" at bounding box center [438, 441] width 430 height 27
type input "**********"
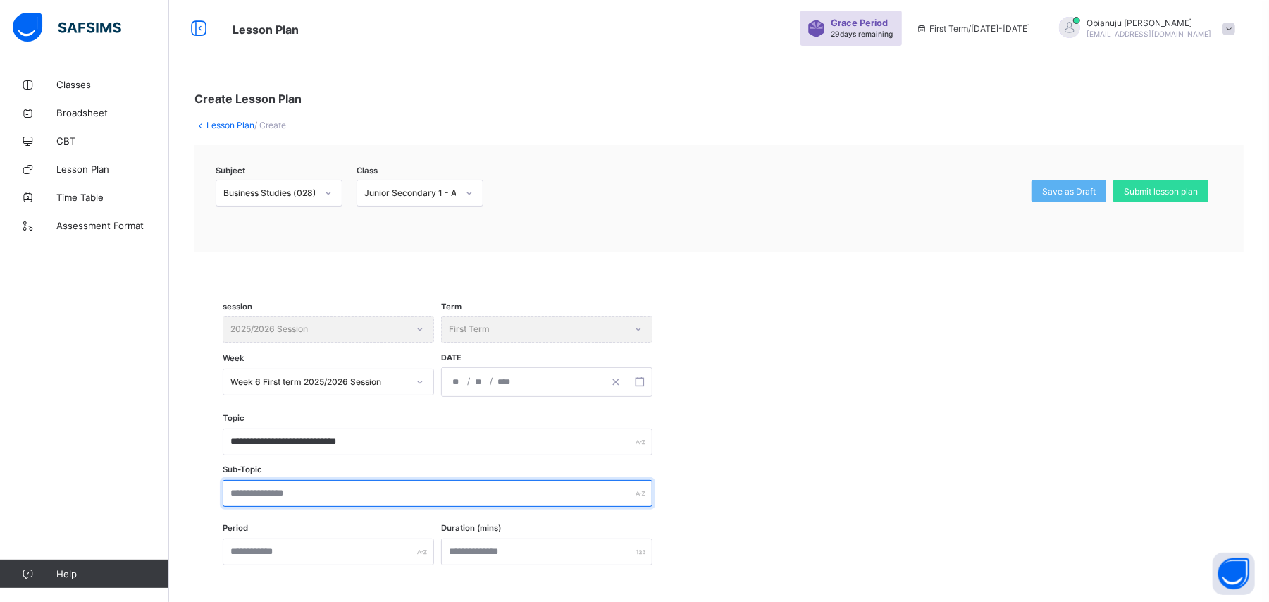
click at [294, 490] on input "text" at bounding box center [438, 493] width 430 height 27
paste input "**********"
type input "**********"
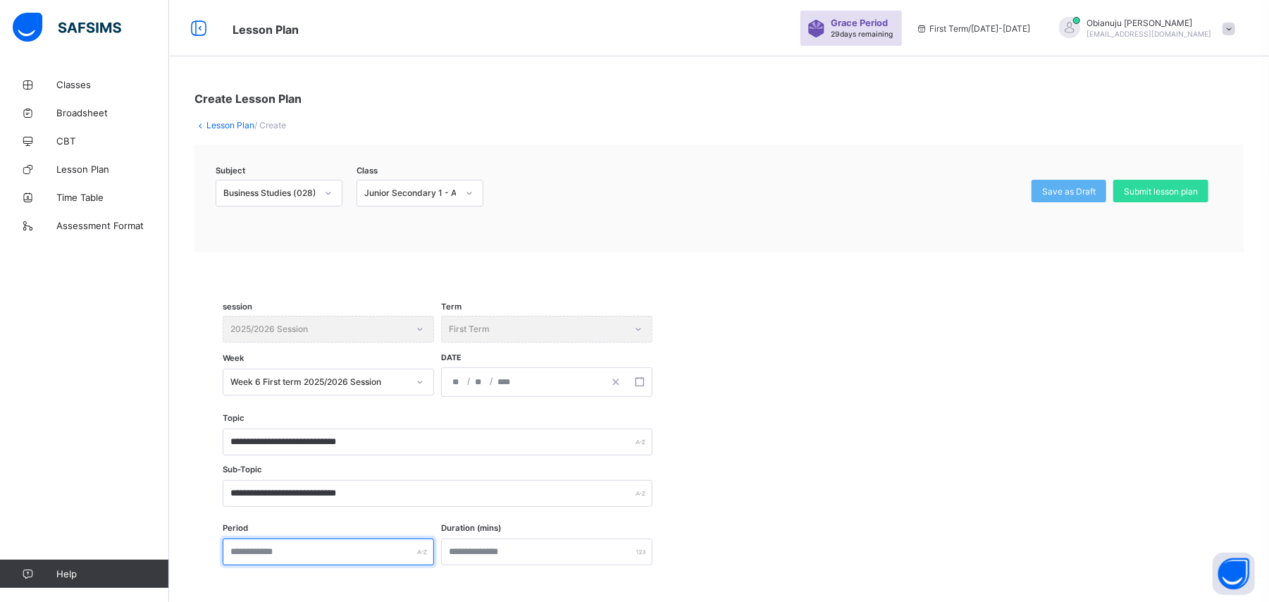
click at [275, 547] on input "text" at bounding box center [328, 551] width 211 height 27
type input "***"
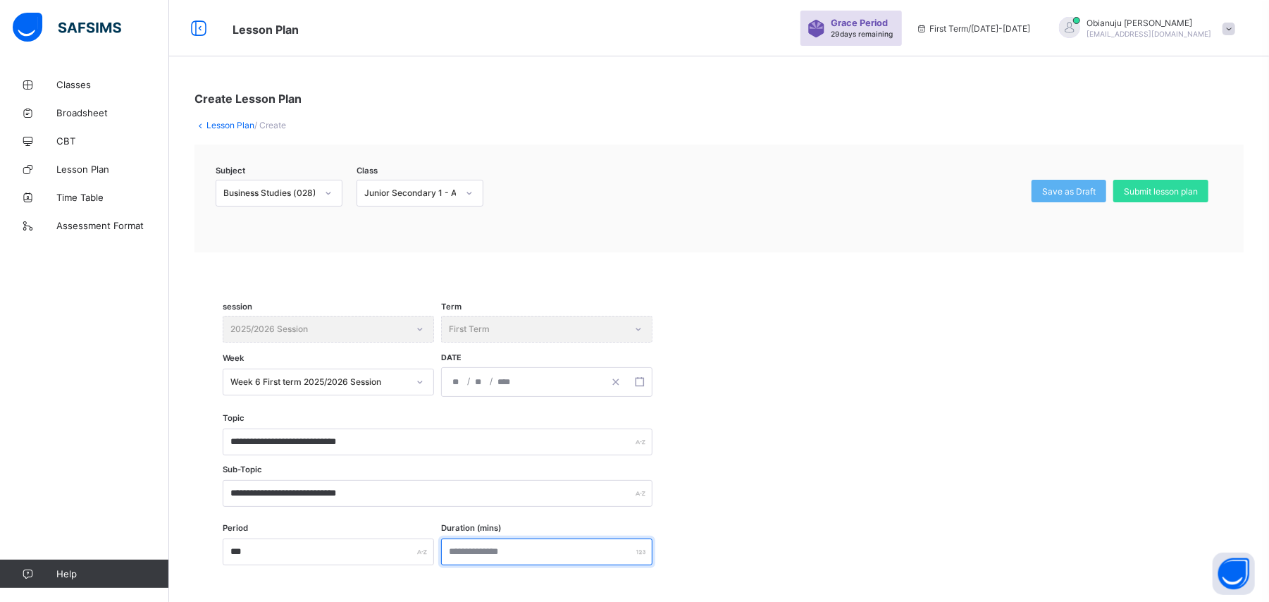
click at [497, 557] on input "number" at bounding box center [546, 551] width 211 height 27
click at [497, 556] on input "number" at bounding box center [546, 551] width 211 height 27
click at [495, 555] on input "number" at bounding box center [546, 551] width 211 height 27
type input "**"
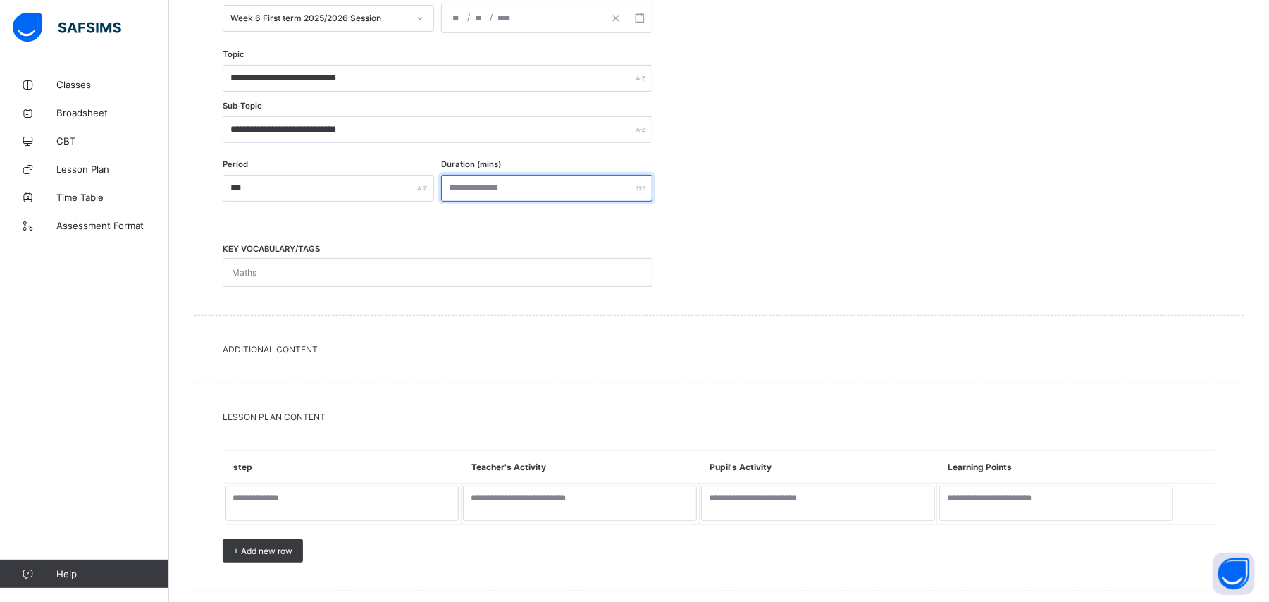
scroll to position [369, 0]
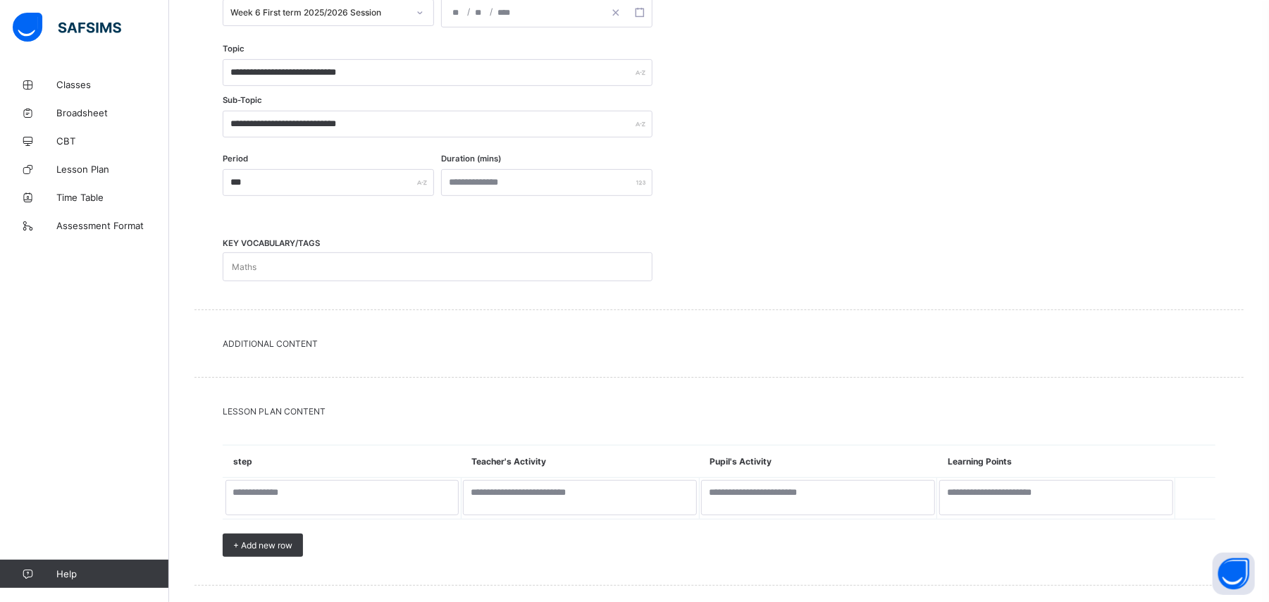
click at [566, 256] on div "Maths" at bounding box center [424, 266] width 402 height 27
type input "**********"
click at [379, 495] on textarea at bounding box center [342, 497] width 234 height 35
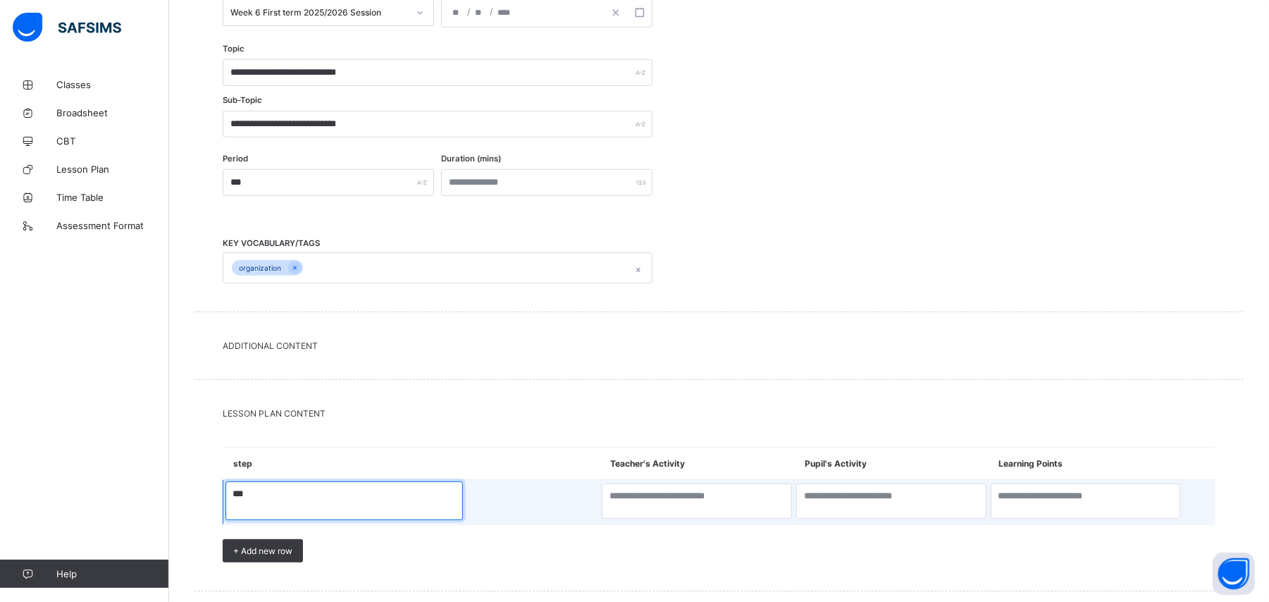
type textarea "***"
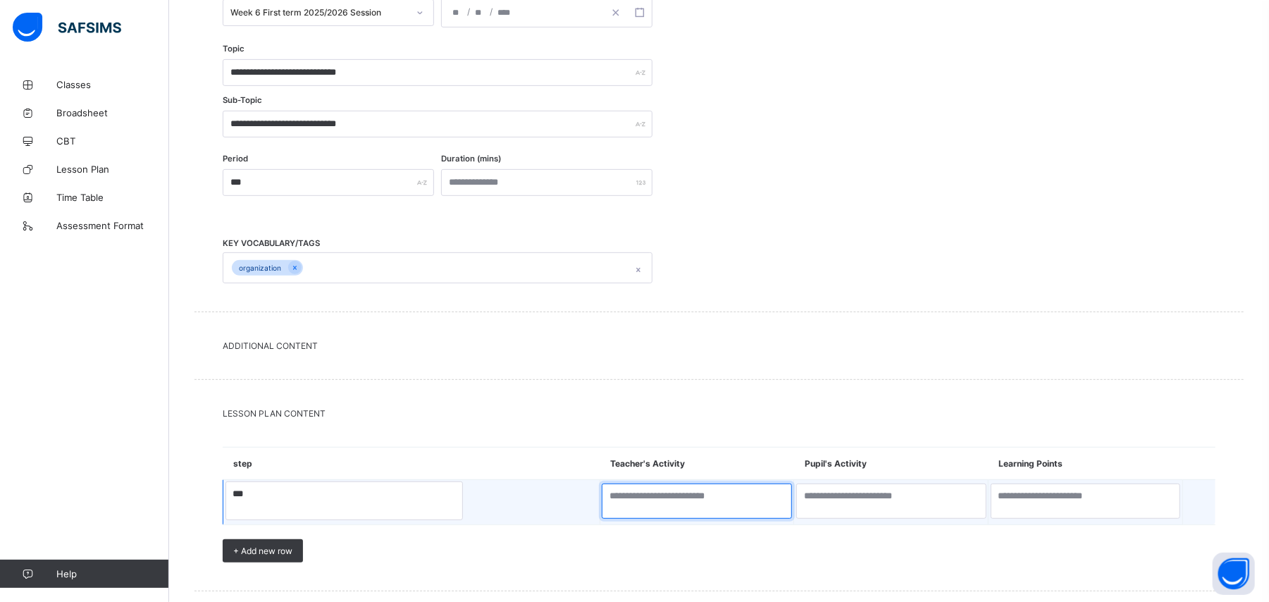
click at [602, 497] on textarea at bounding box center [697, 500] width 190 height 35
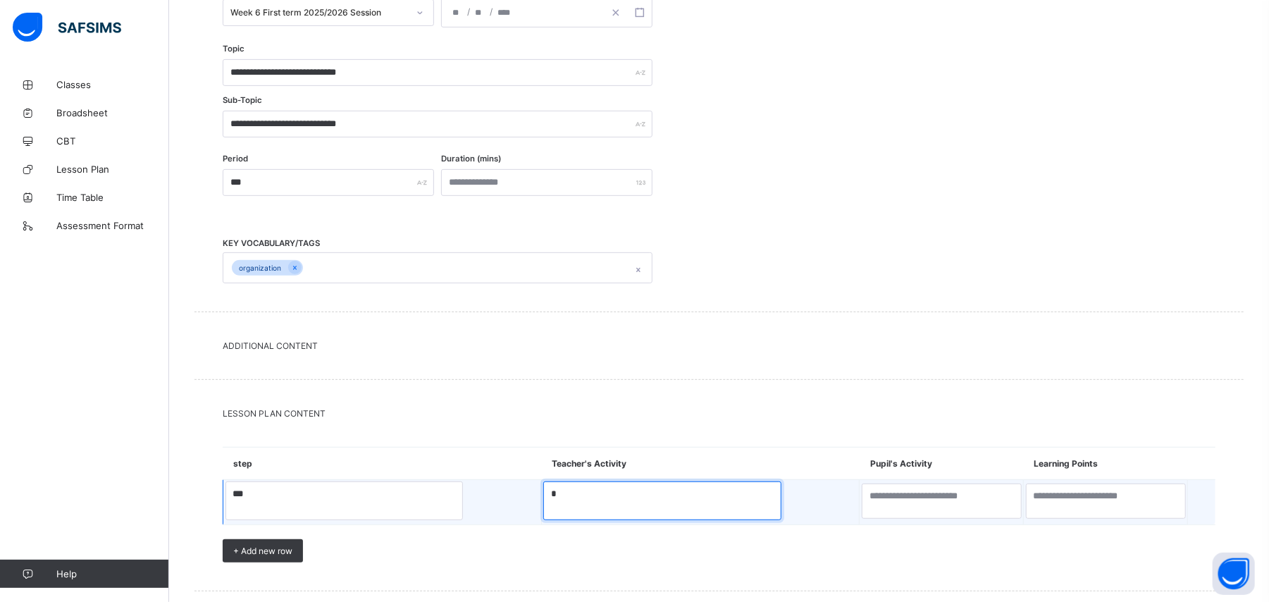
type textarea "*"
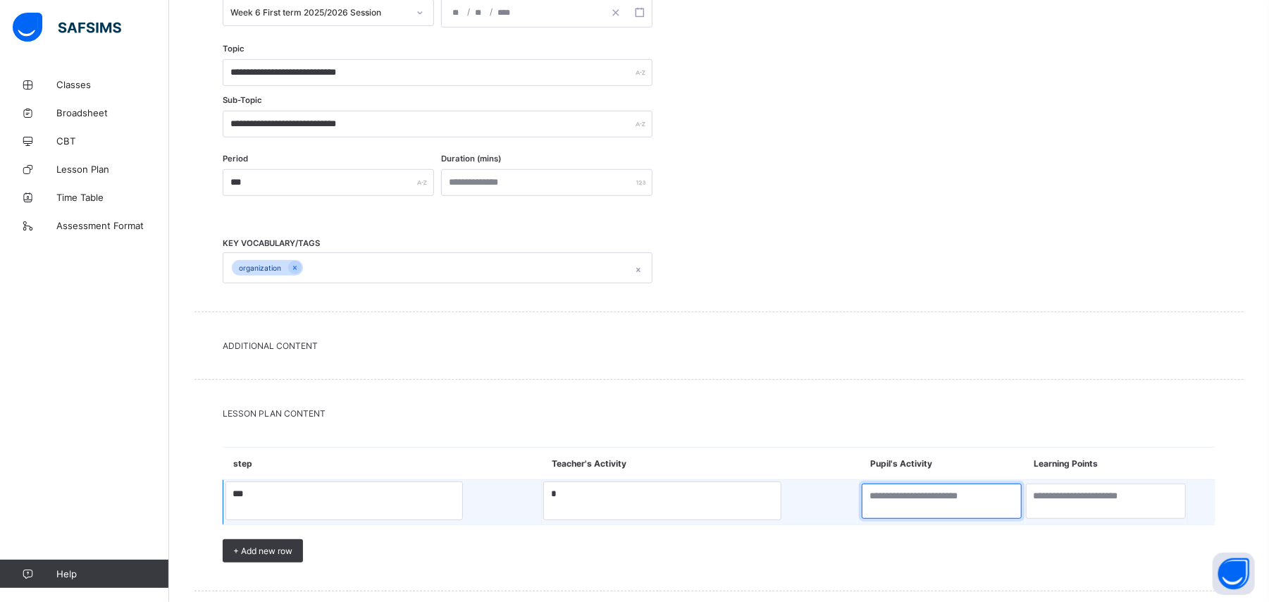
click at [862, 496] on textarea at bounding box center [942, 500] width 160 height 35
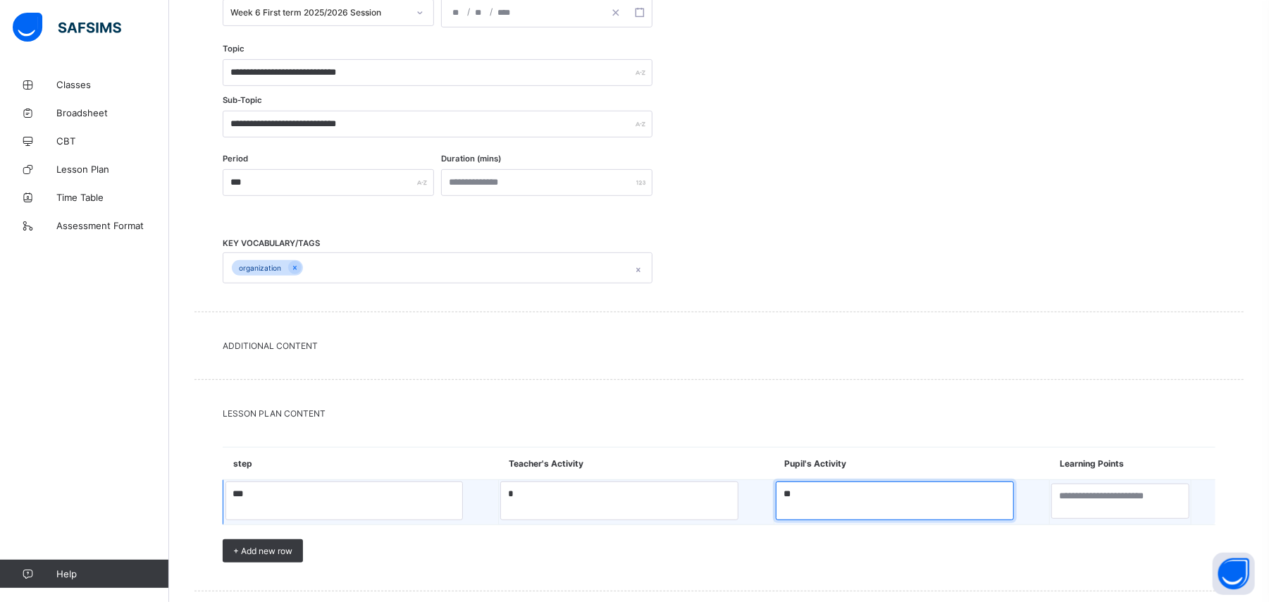
type textarea "**"
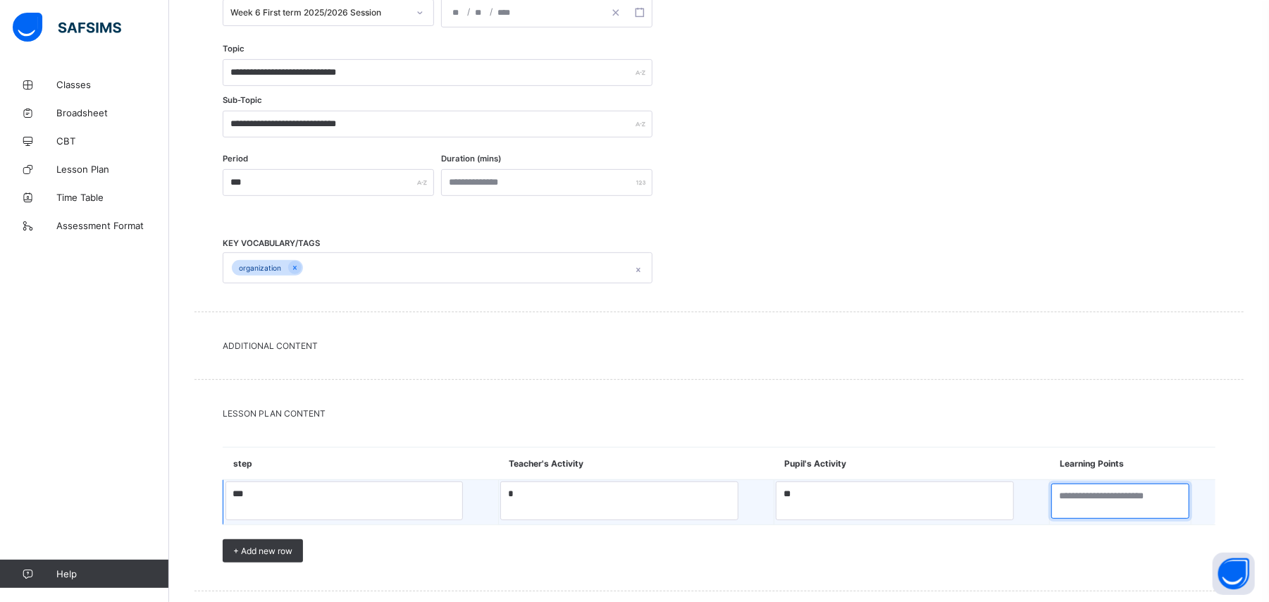
click at [1051, 504] on textarea at bounding box center [1120, 500] width 138 height 35
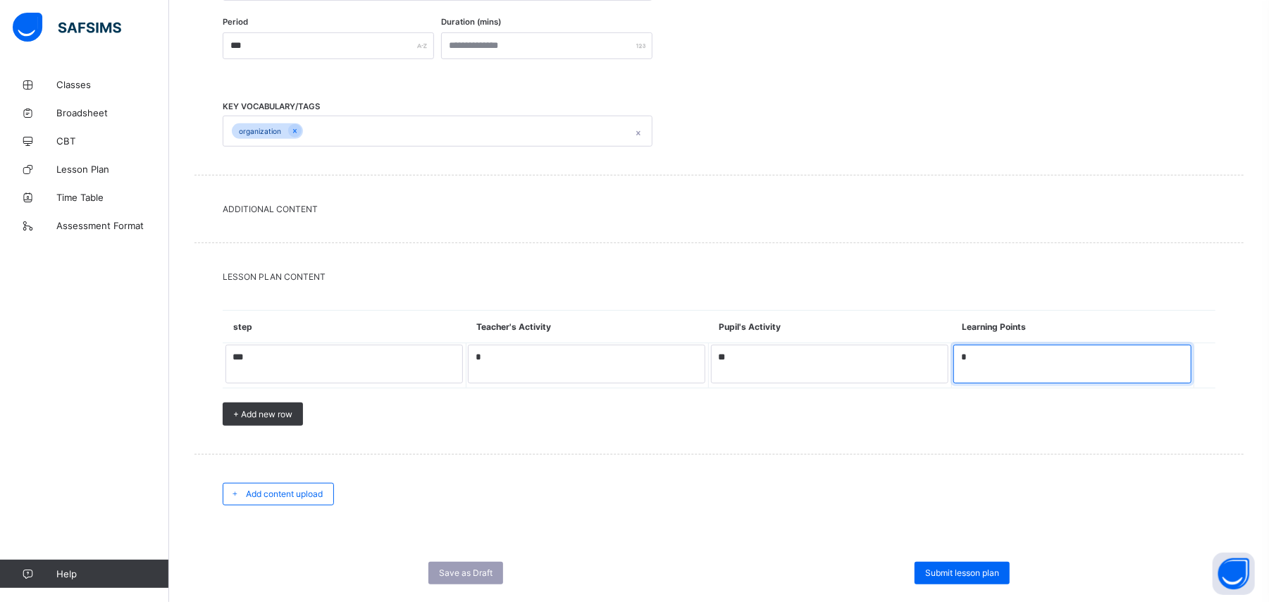
scroll to position [512, 0]
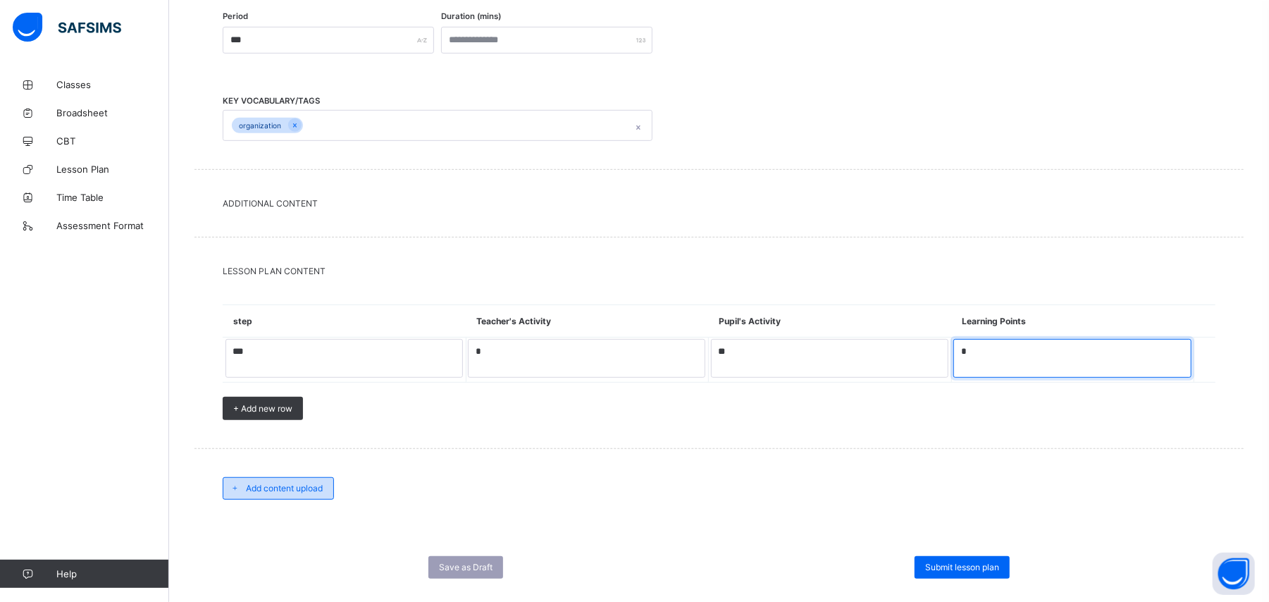
type textarea "*"
click at [314, 492] on span "Add content upload" at bounding box center [284, 488] width 77 height 11
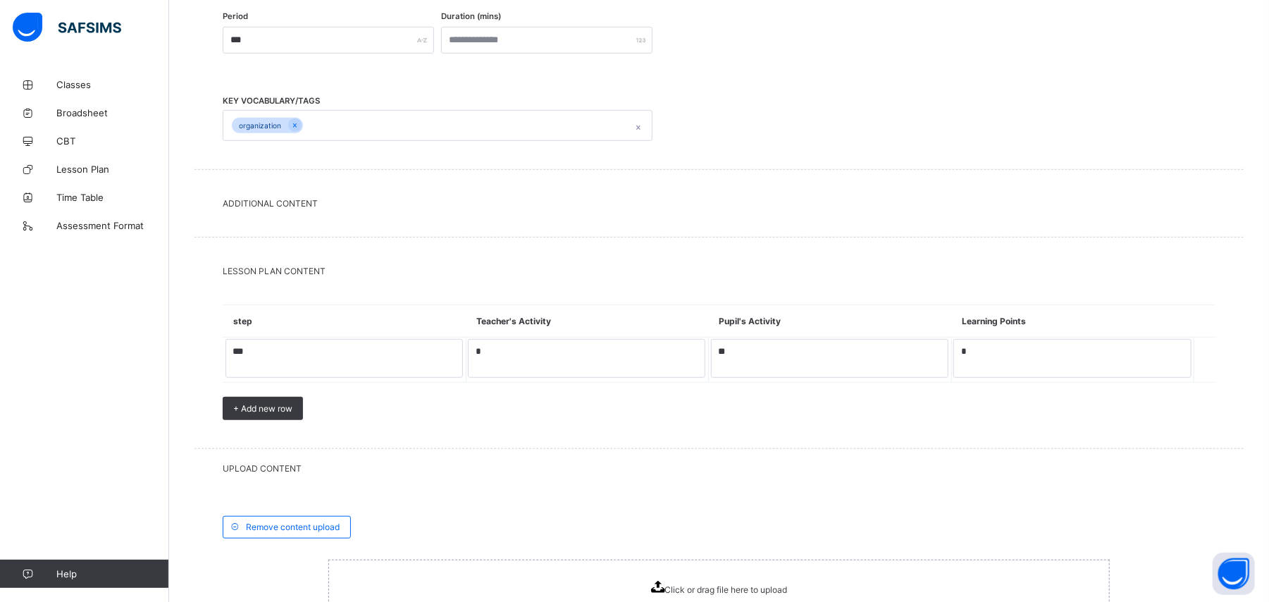
click at [668, 593] on div "Click or drag file here to upload" at bounding box center [719, 588] width 137 height 14
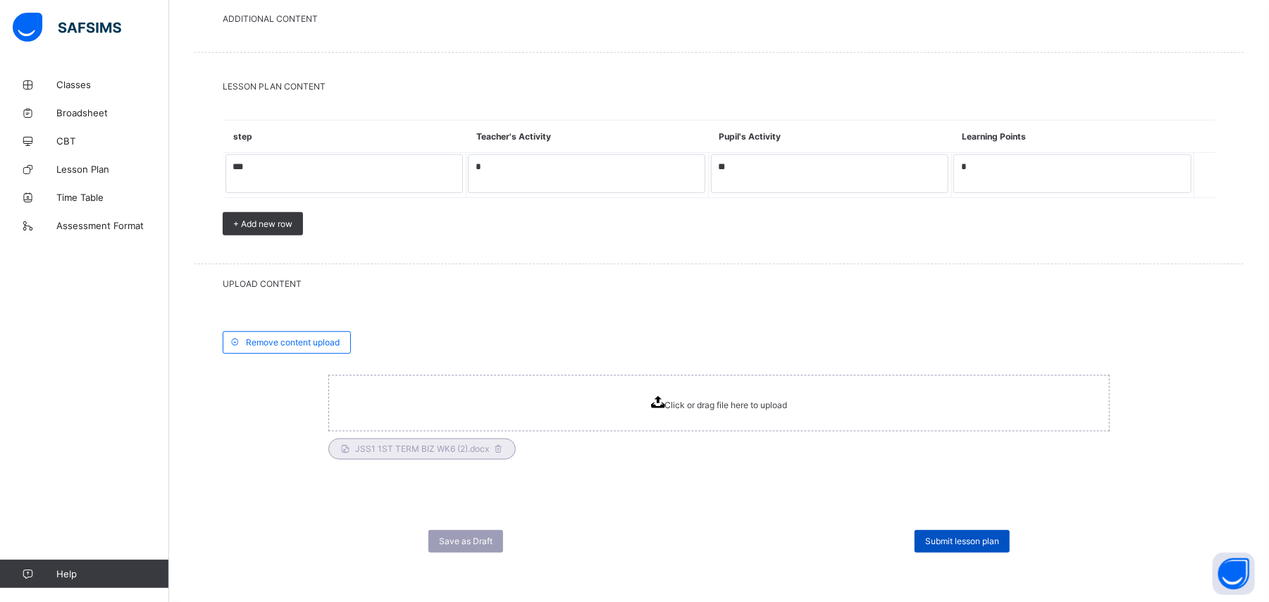
click at [959, 537] on span "Submit lesson plan" at bounding box center [962, 540] width 74 height 11
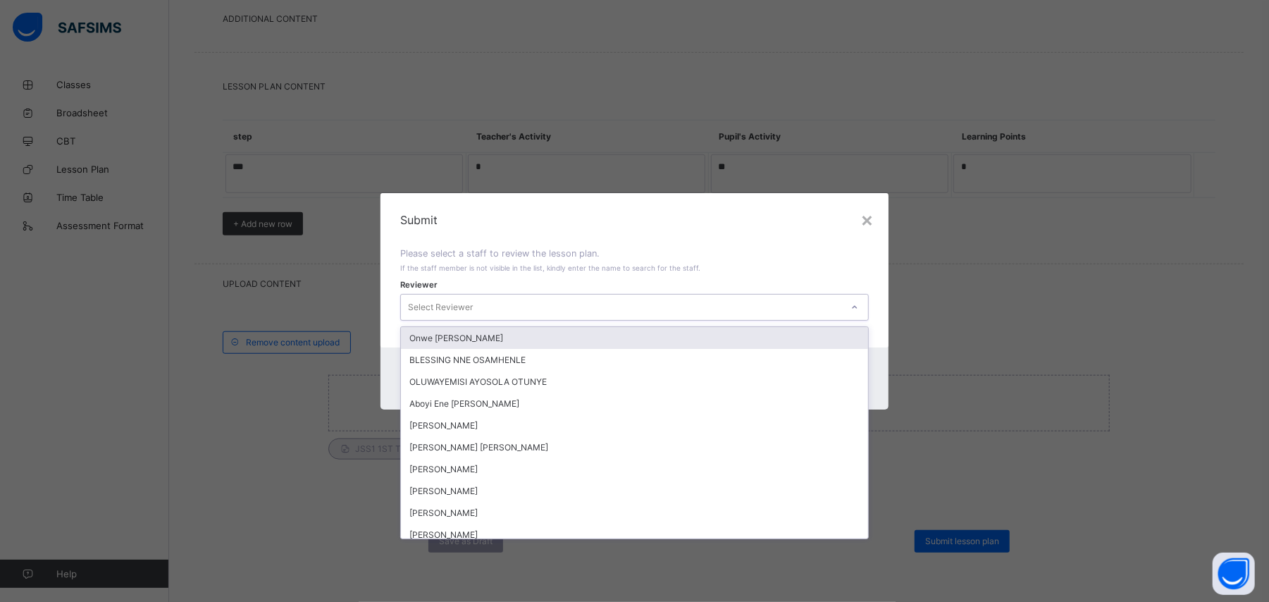
click at [859, 307] on icon at bounding box center [854, 307] width 8 height 14
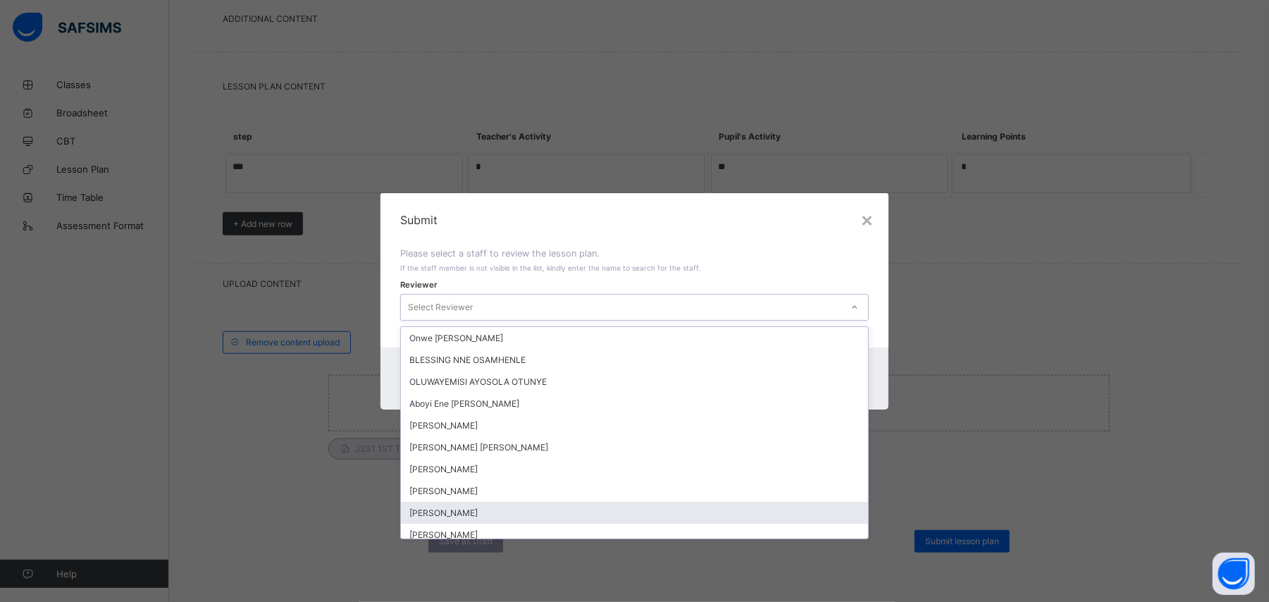
click at [720, 508] on div "Arit Eyo Abia" at bounding box center [634, 513] width 466 height 22
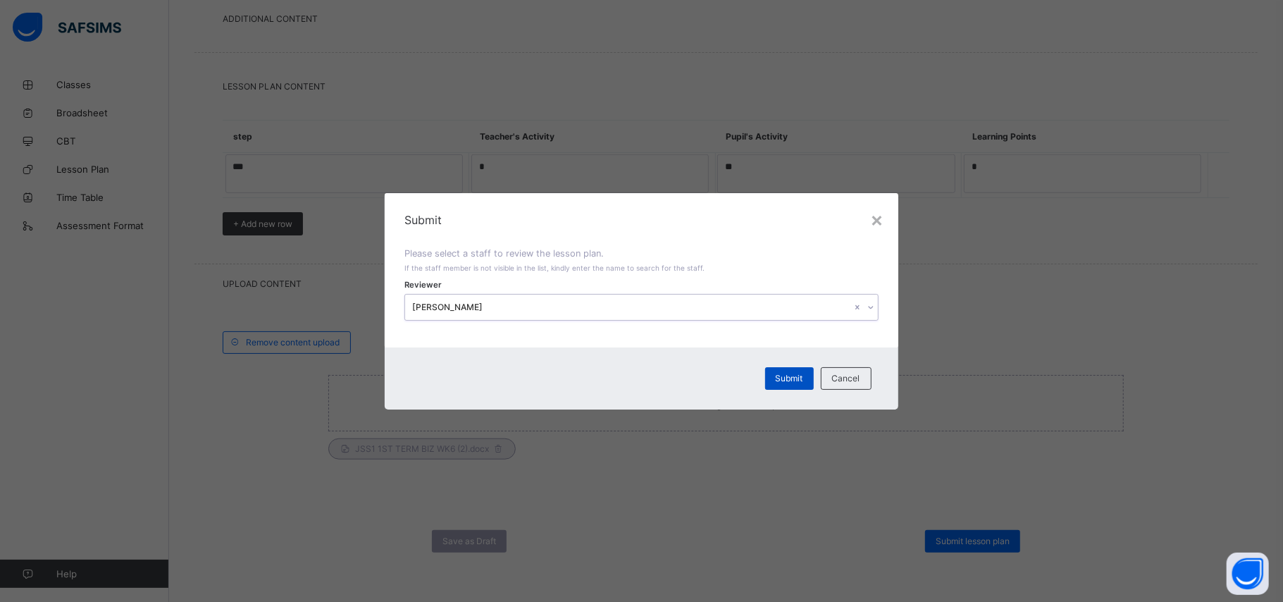
click at [791, 380] on span "Submit" at bounding box center [789, 378] width 27 height 11
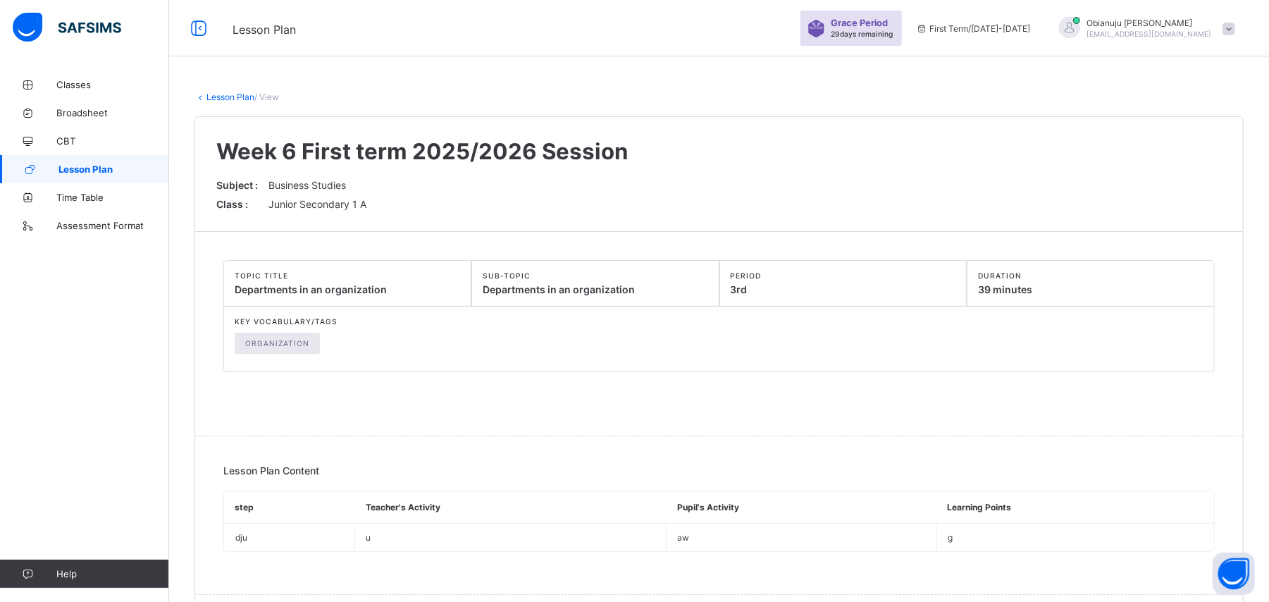
click at [127, 164] on span "Lesson Plan" at bounding box center [113, 168] width 111 height 11
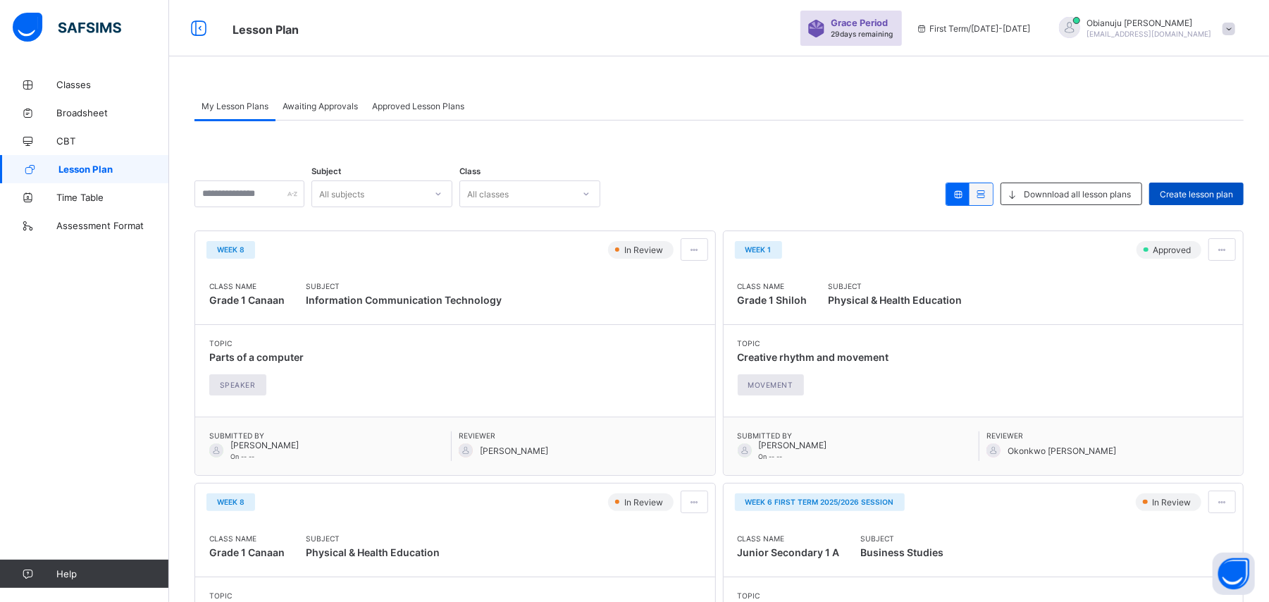
click at [1201, 192] on span "Create lesson plan" at bounding box center [1196, 194] width 73 height 11
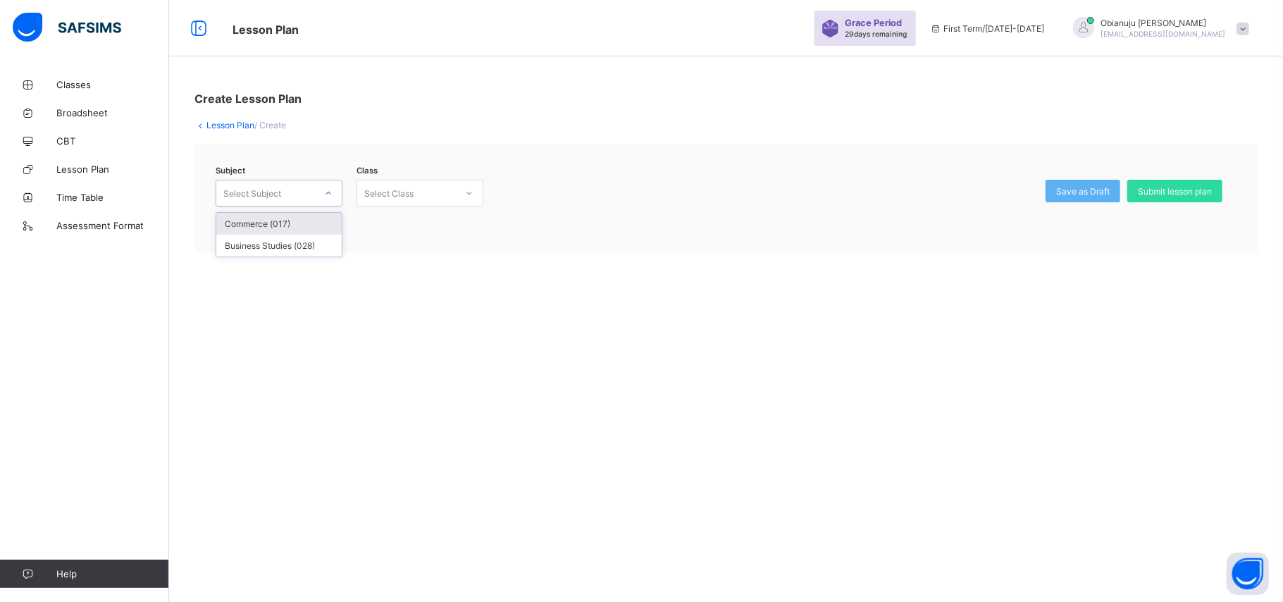
click at [294, 194] on div "Select Subject" at bounding box center [265, 193] width 99 height 20
click at [302, 218] on div "Commerce (017)" at bounding box center [278, 224] width 125 height 22
click at [468, 190] on icon at bounding box center [469, 193] width 8 height 14
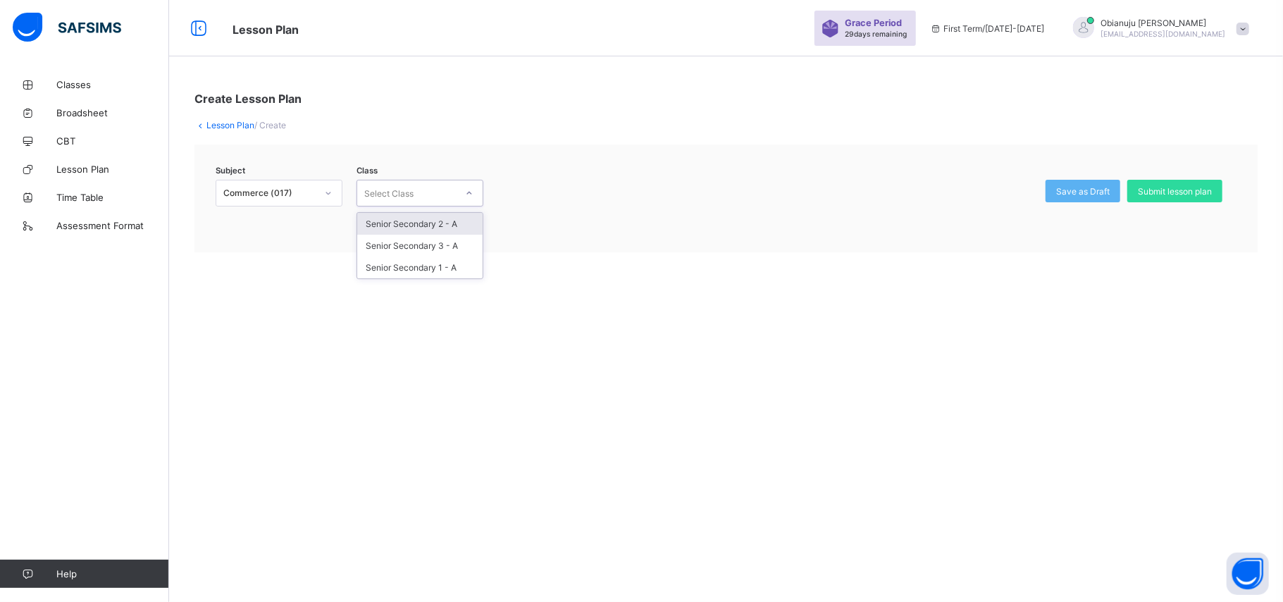
click at [435, 223] on div "Senior Secondary 2 - A" at bounding box center [419, 224] width 125 height 22
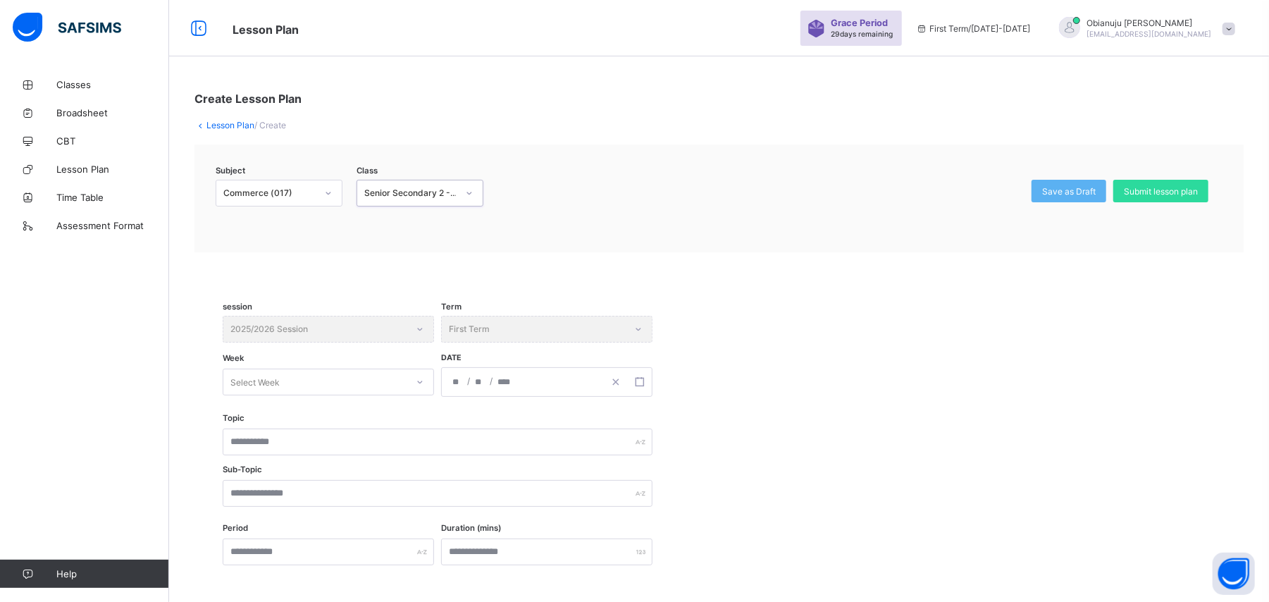
click at [314, 381] on div "Select Week" at bounding box center [314, 382] width 183 height 20
click at [292, 523] on div "Week 6 First term 2025/2026 Session" at bounding box center [328, 522] width 210 height 22
click at [474, 387] on input "number" at bounding box center [479, 382] width 11 height 28
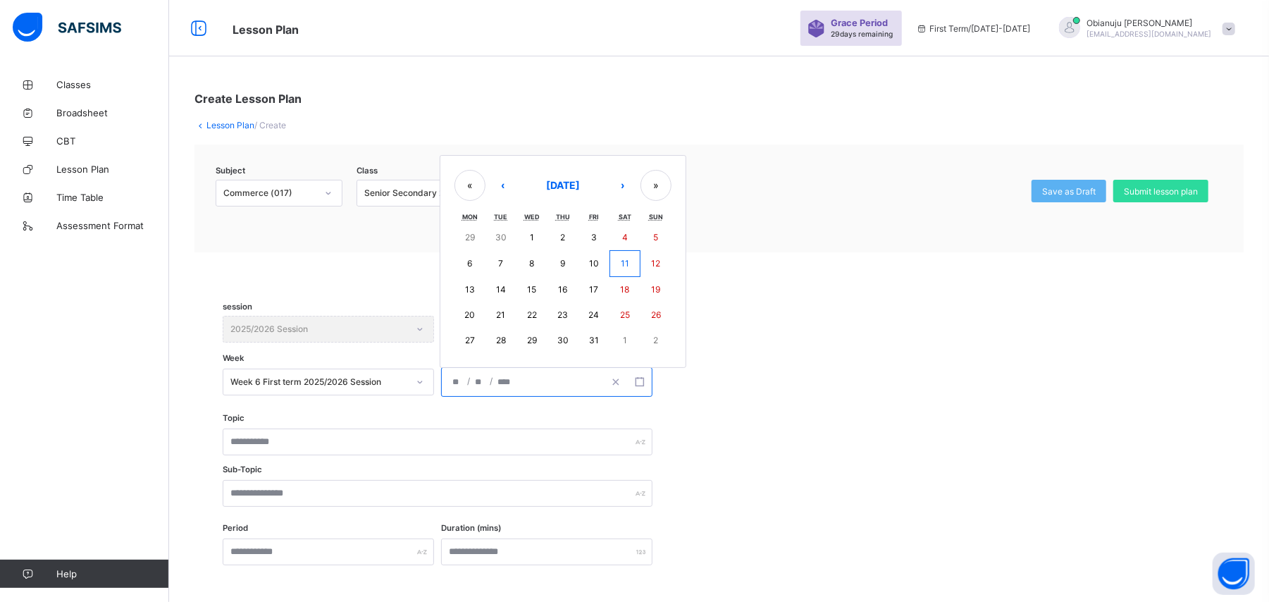
click at [531, 293] on abbr "15" at bounding box center [531, 289] width 9 height 11
type input "**********"
type input "**"
type input "****"
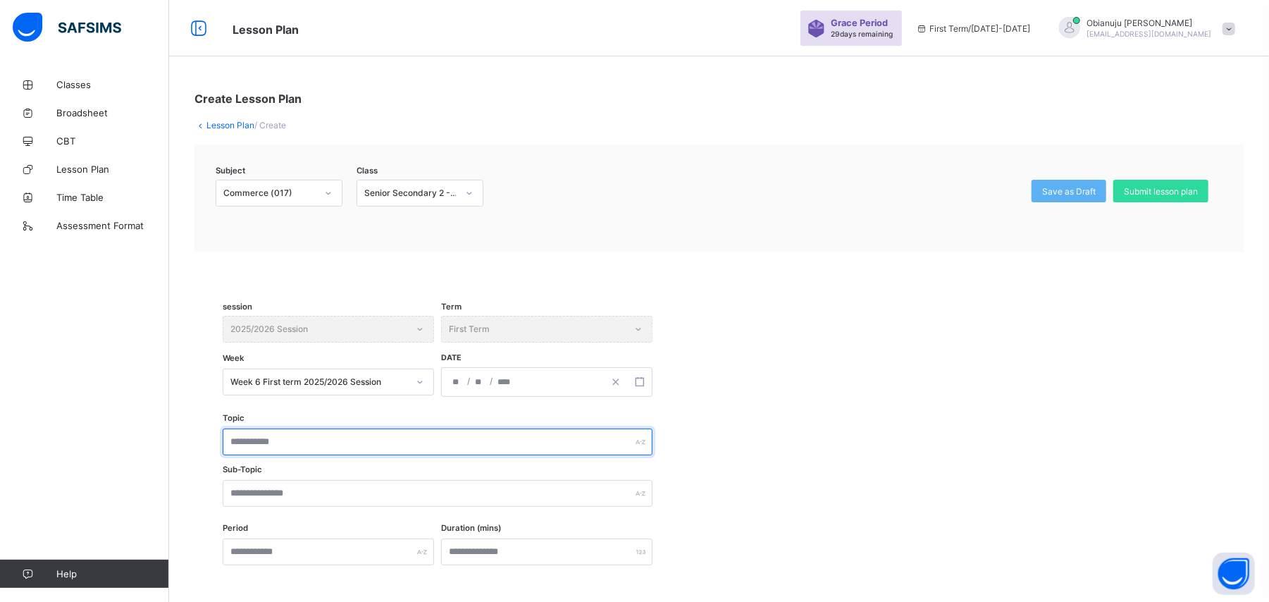
click at [354, 445] on input "text" at bounding box center [438, 441] width 430 height 27
type input "**********"
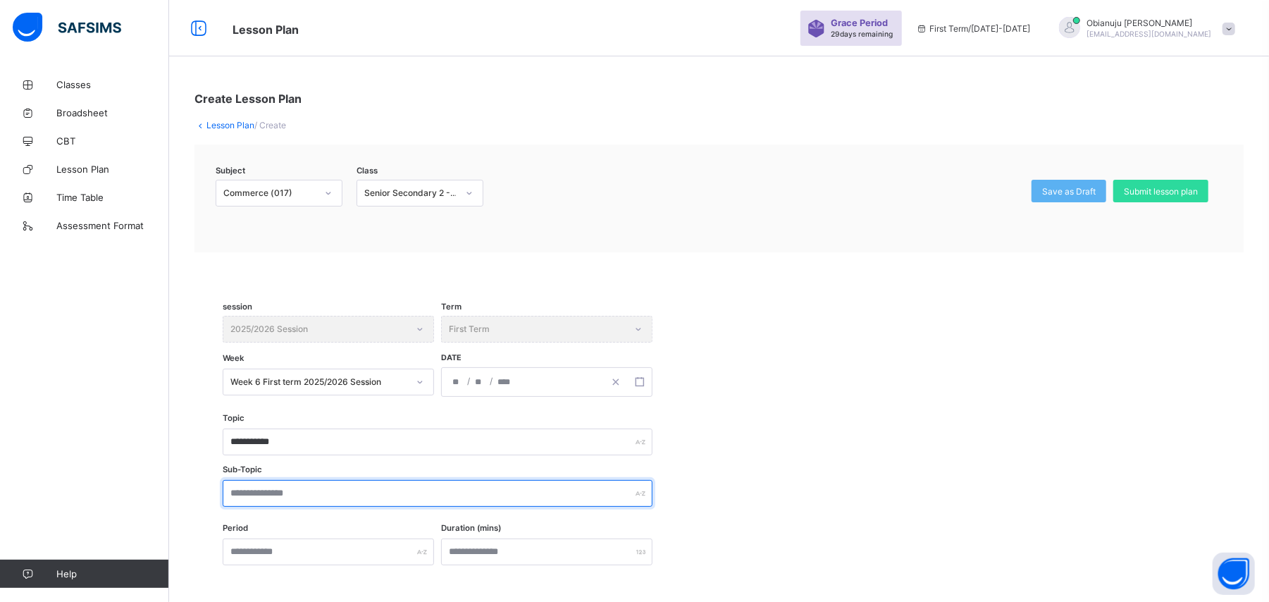
click at [341, 493] on input "text" at bounding box center [438, 493] width 430 height 27
paste input "**********"
type input "**********"
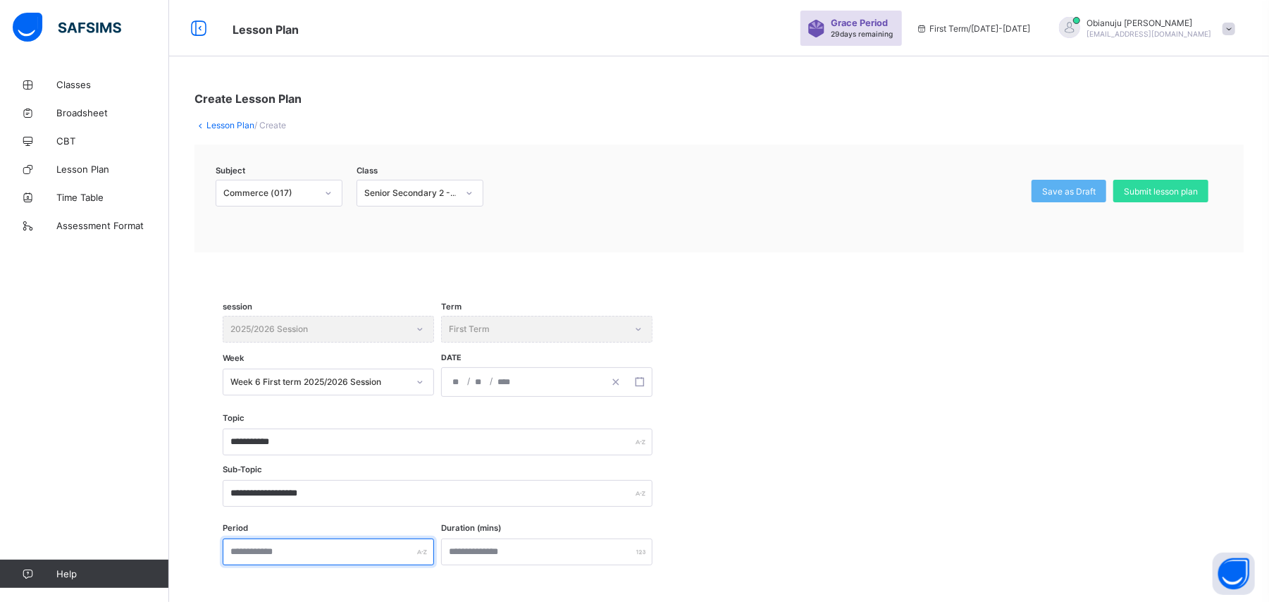
click at [333, 551] on input "text" at bounding box center [328, 551] width 211 height 27
type input "***"
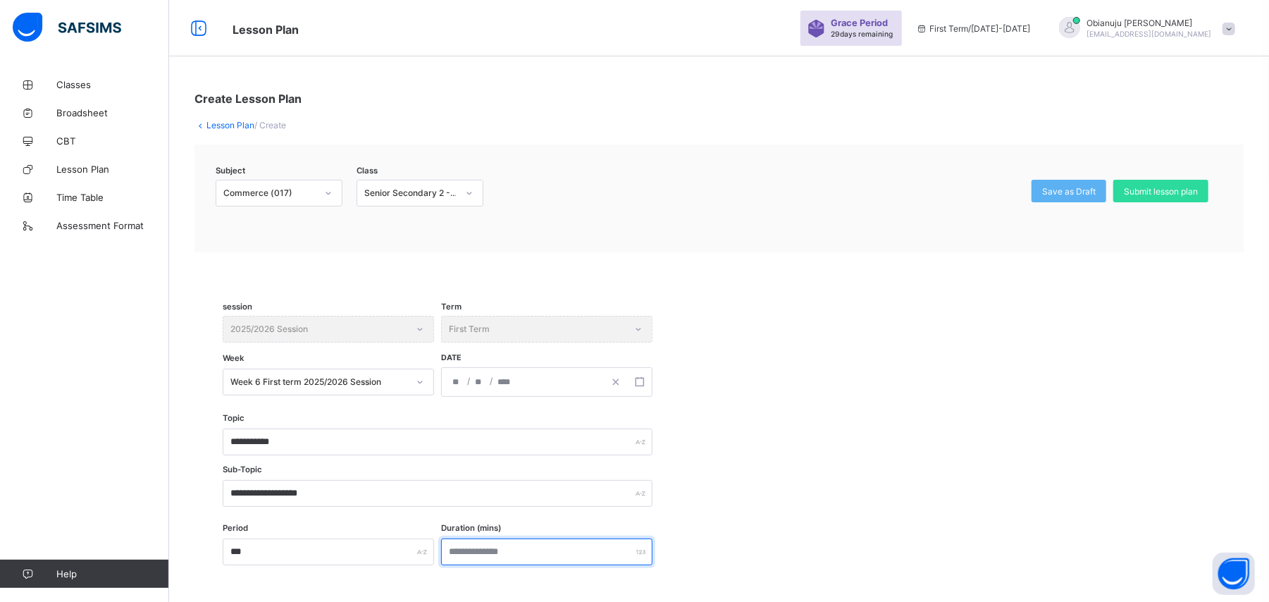
click at [519, 555] on input "number" at bounding box center [546, 551] width 211 height 27
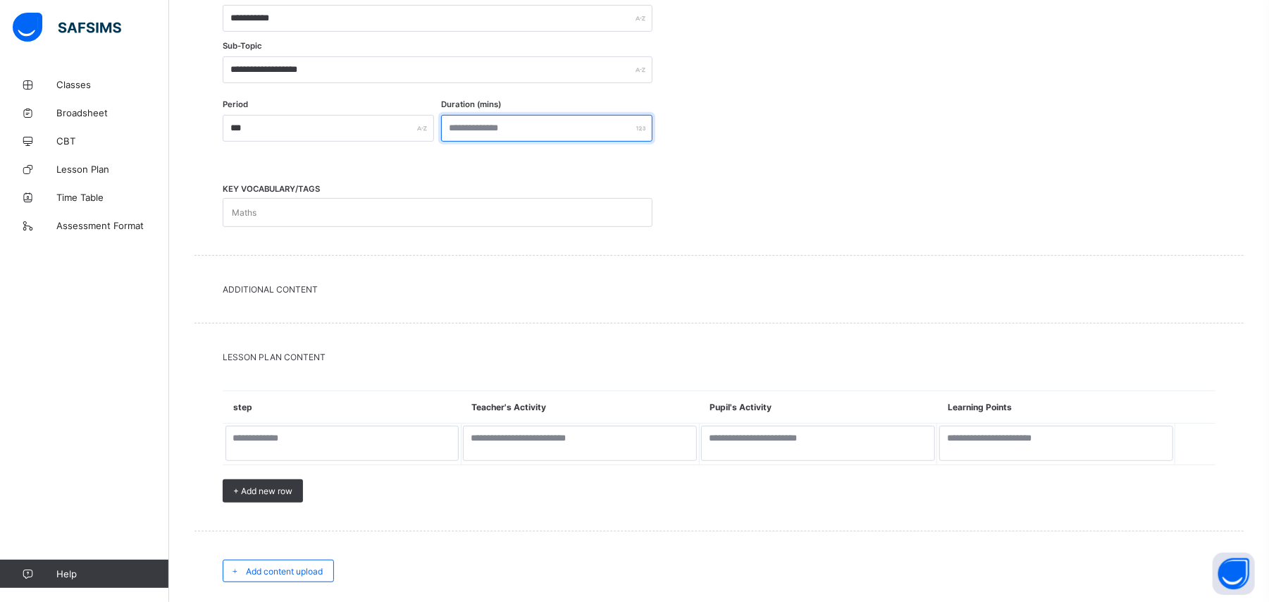
scroll to position [534, 0]
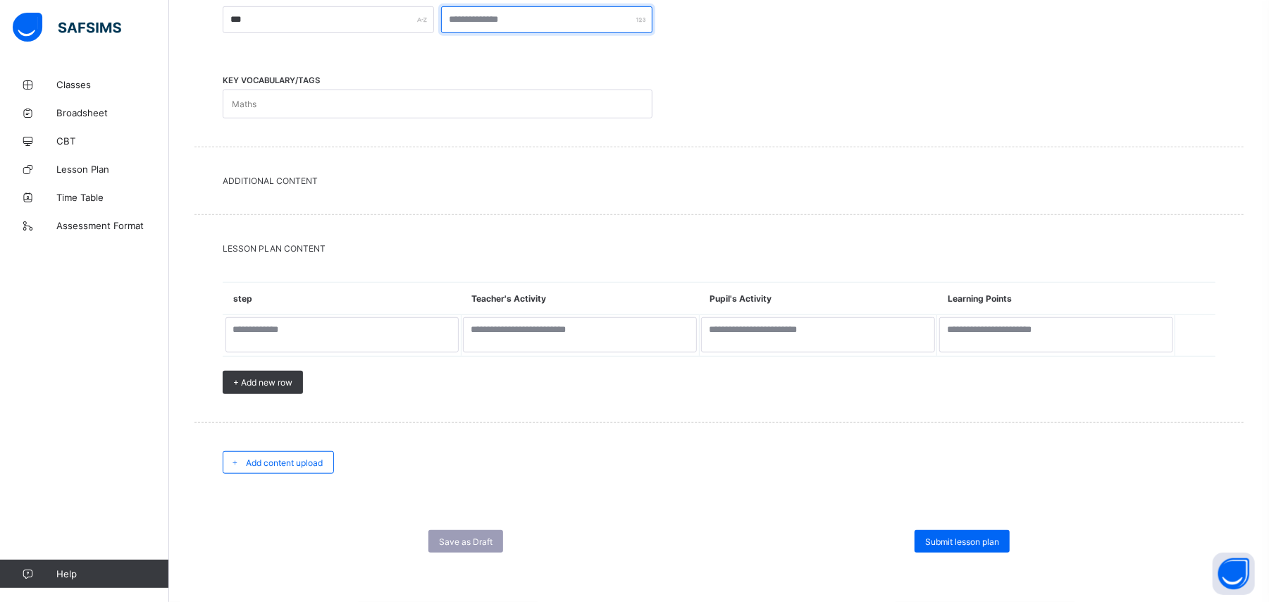
type input "**"
click at [458, 97] on div "Maths" at bounding box center [424, 103] width 402 height 27
type input "**********"
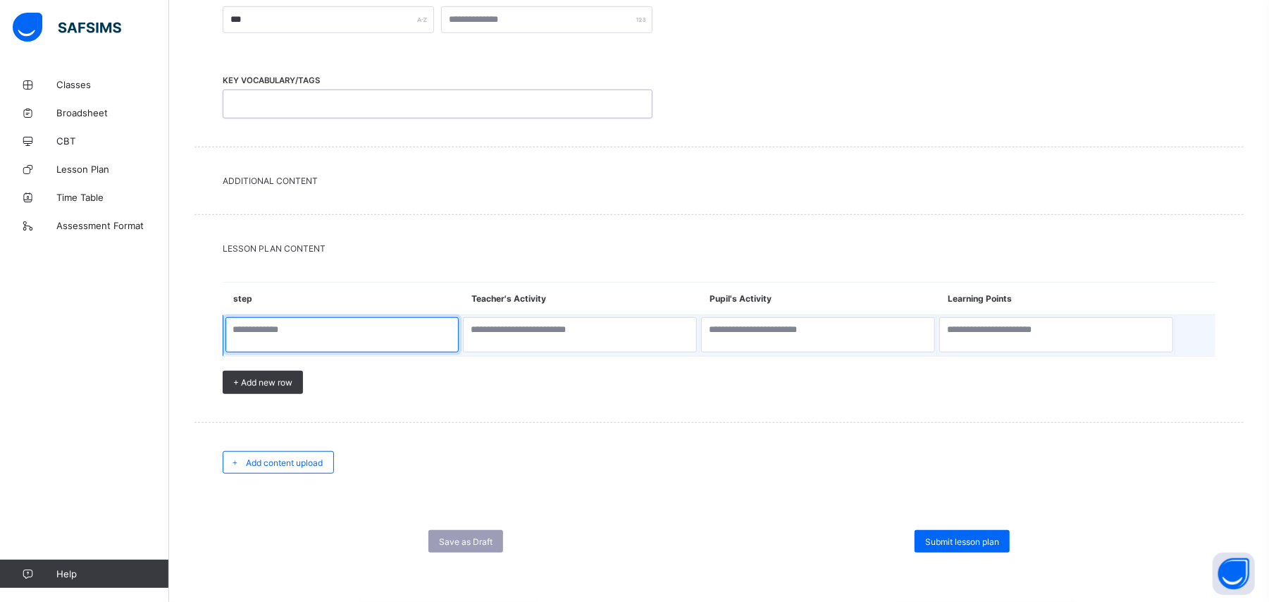
click at [345, 324] on textarea at bounding box center [342, 334] width 234 height 35
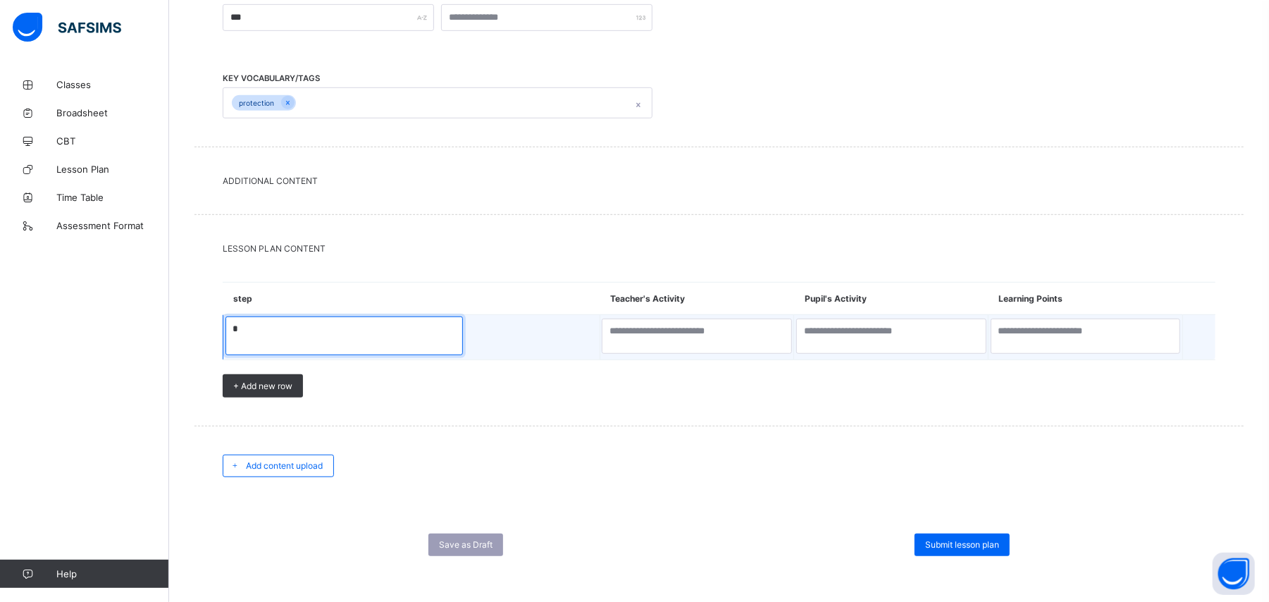
type textarea "*"
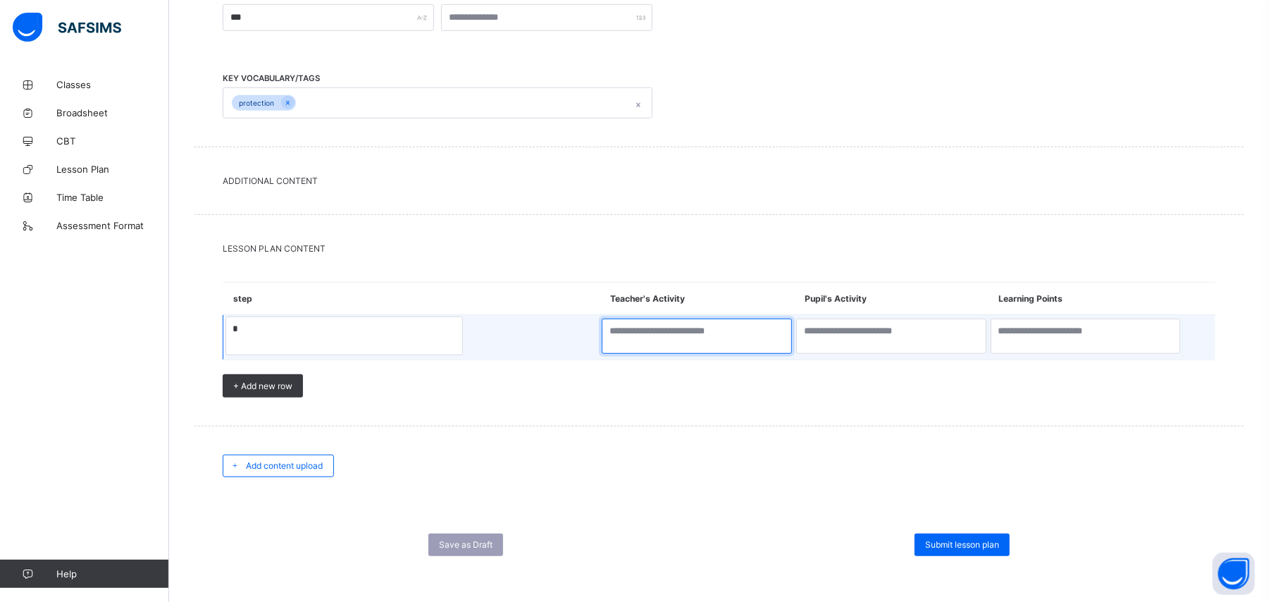
click at [602, 340] on textarea at bounding box center [697, 335] width 190 height 35
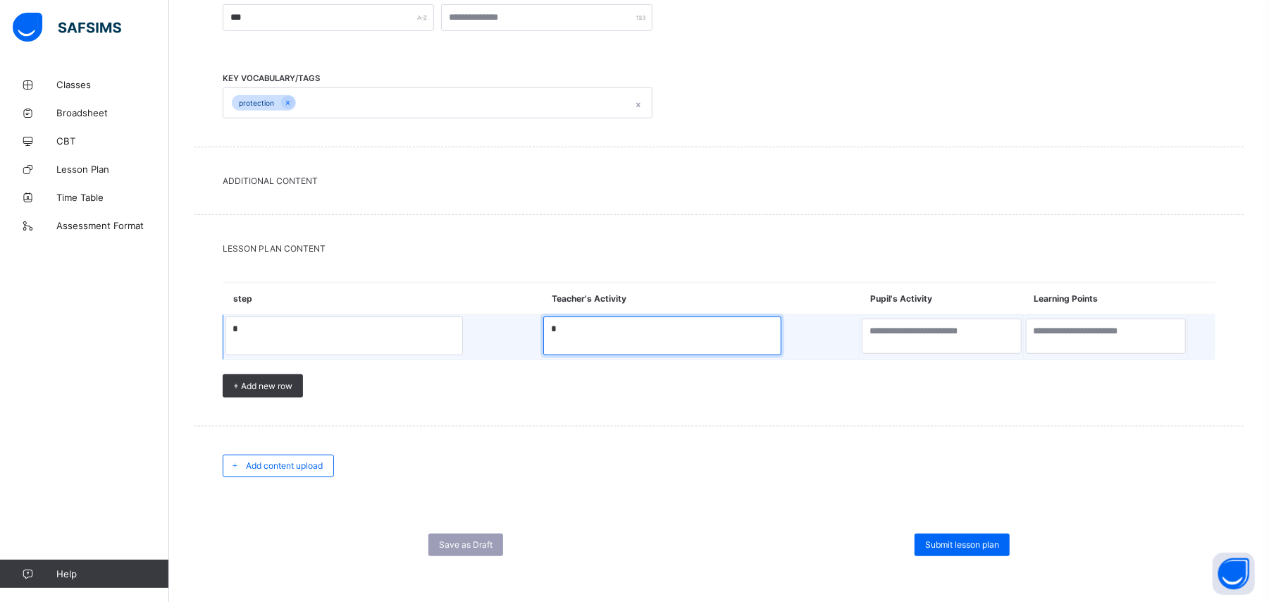
type textarea "*"
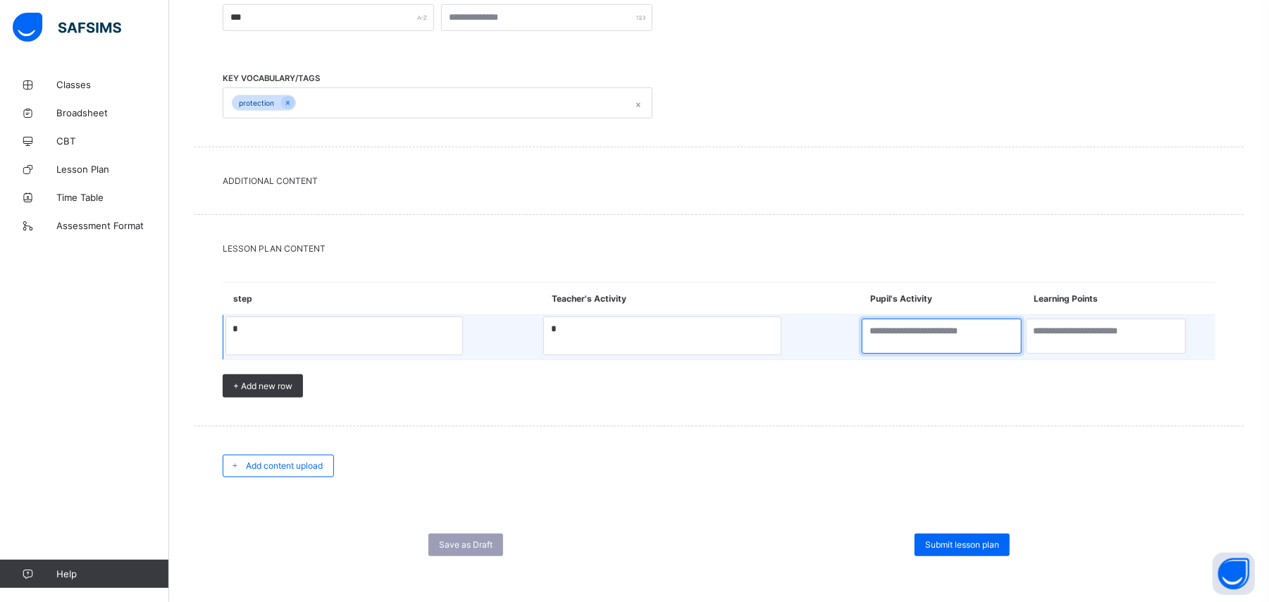
click at [891, 345] on textarea at bounding box center [942, 335] width 160 height 35
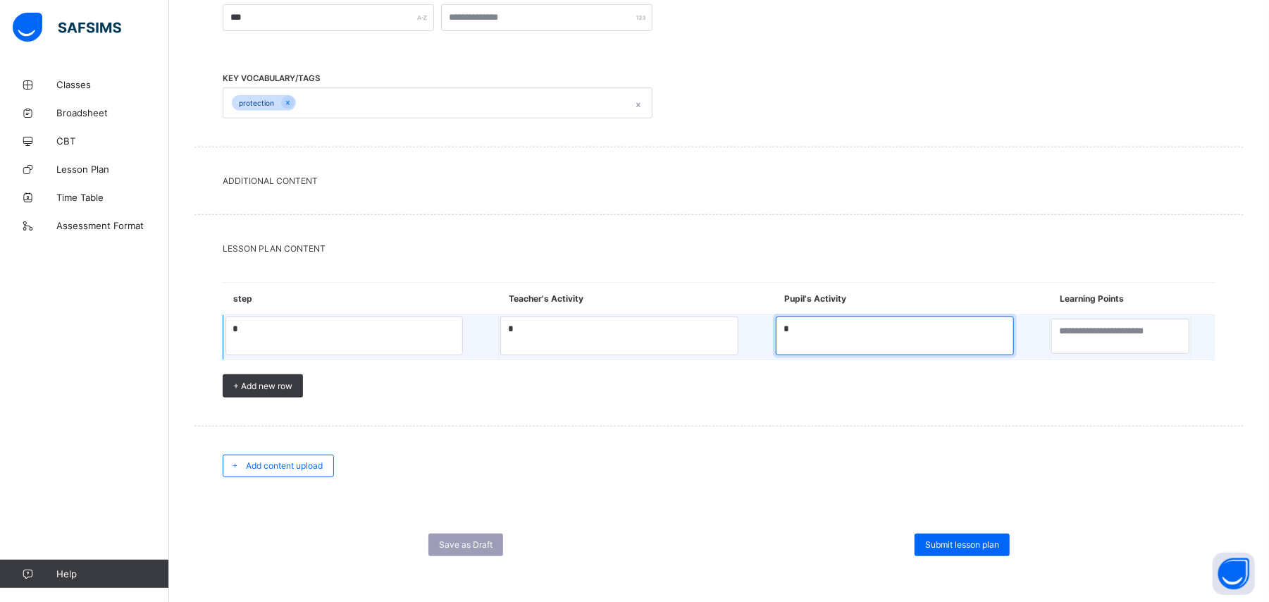
type textarea "*"
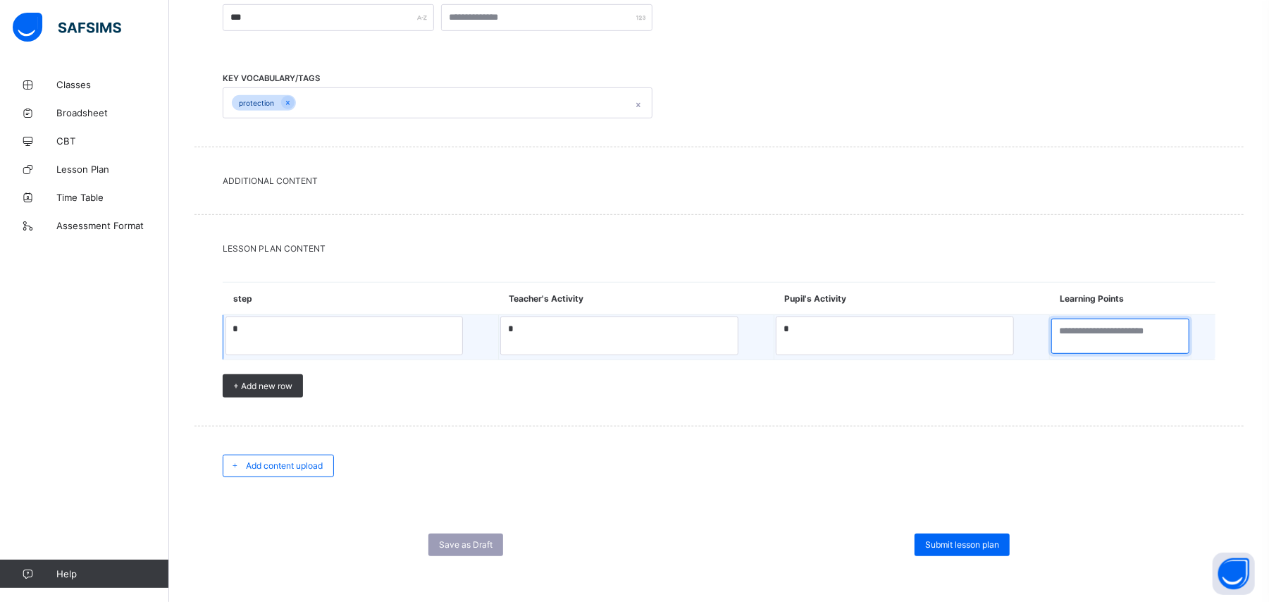
click at [1058, 341] on textarea at bounding box center [1120, 335] width 138 height 35
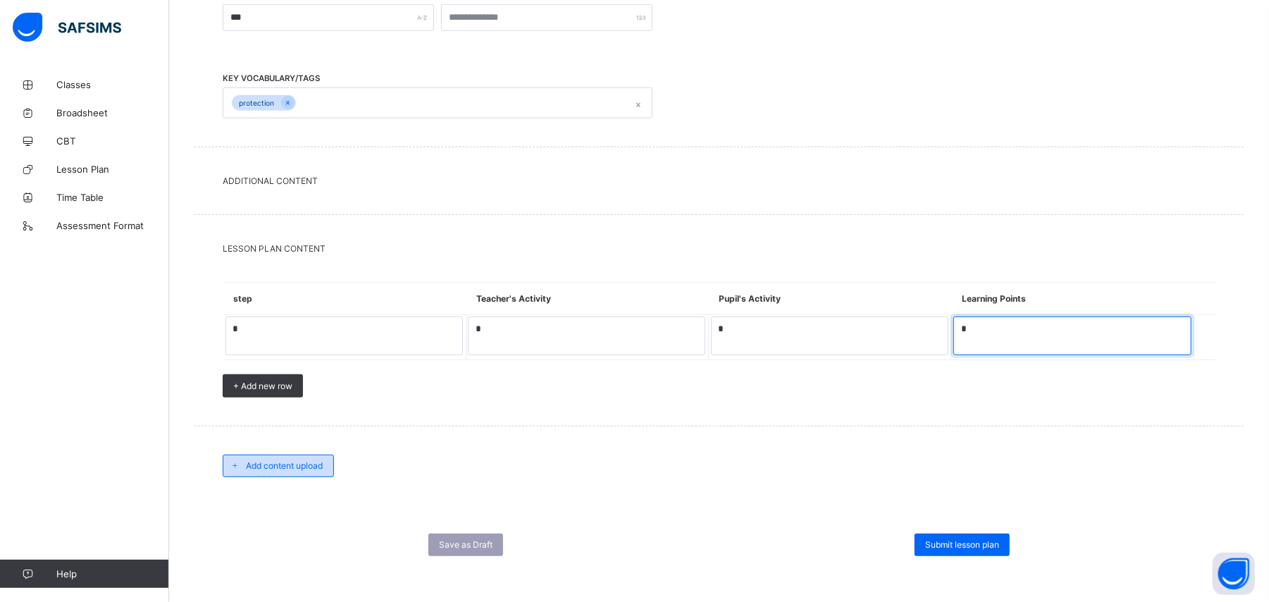
type textarea "*"
click at [289, 468] on span "Add content upload" at bounding box center [284, 465] width 77 height 11
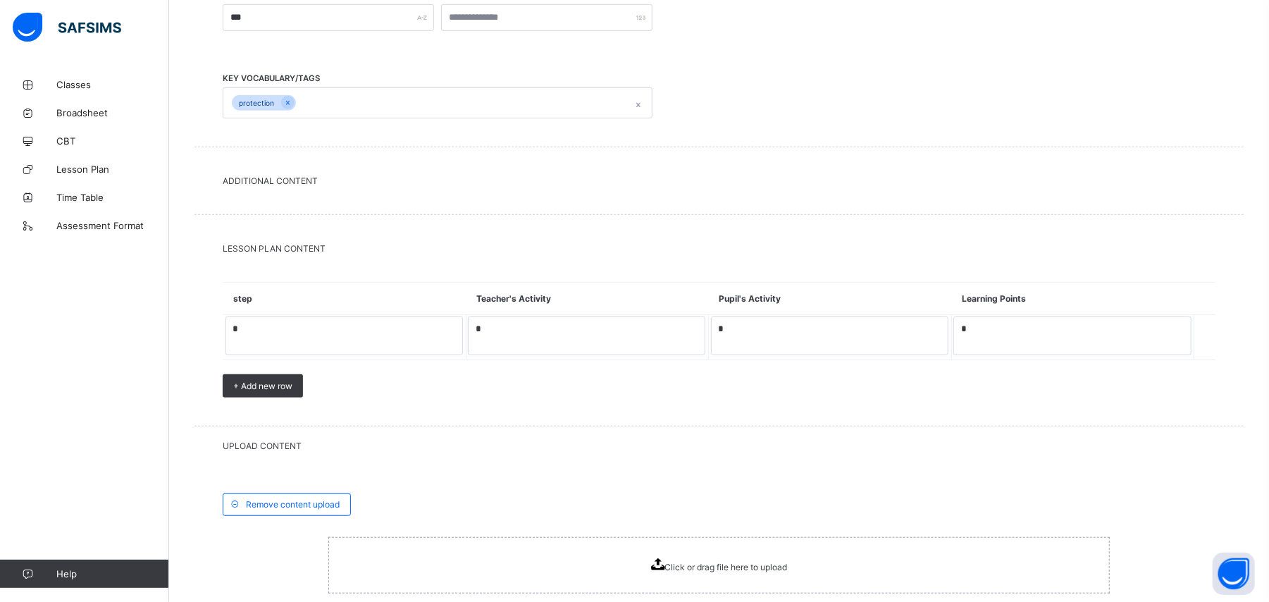
click at [667, 571] on div "Click or drag file here to upload" at bounding box center [719, 565] width 137 height 14
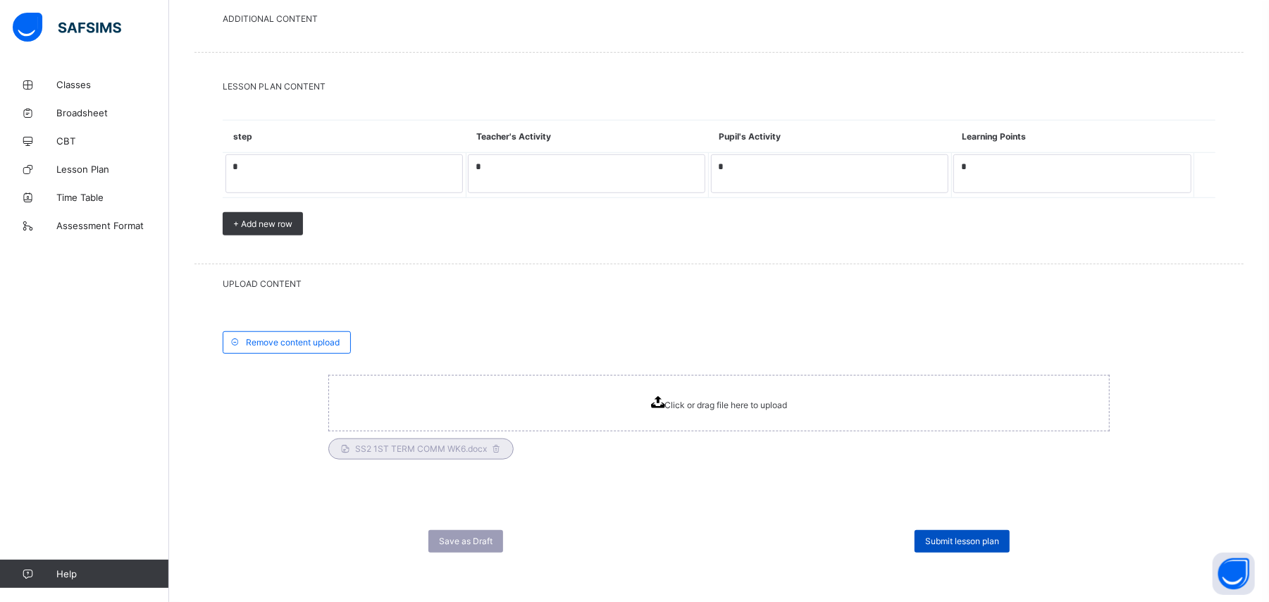
click at [988, 538] on span "Submit lesson plan" at bounding box center [962, 540] width 74 height 11
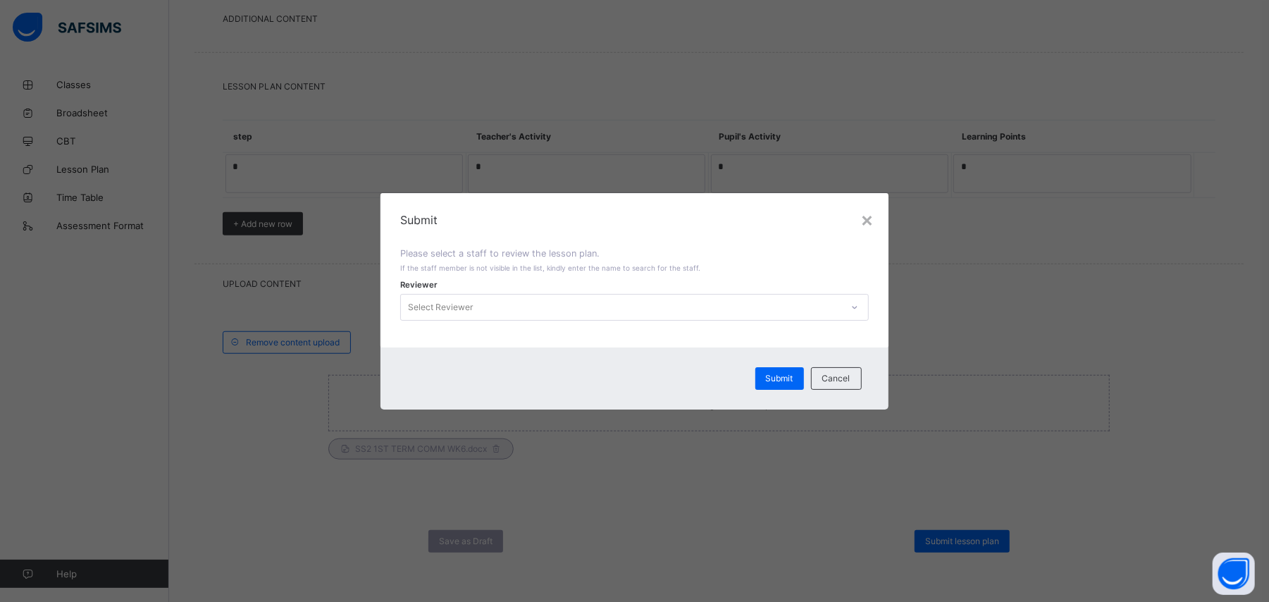
click at [858, 302] on icon at bounding box center [854, 307] width 8 height 14
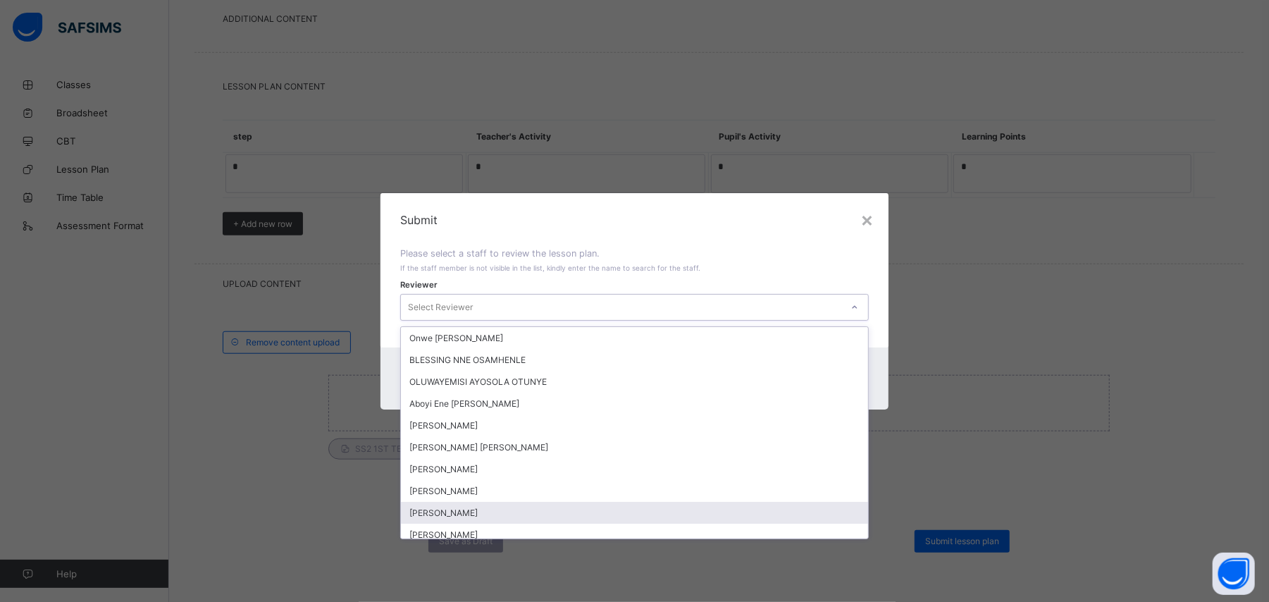
click at [714, 512] on div "Arit Eyo Abia" at bounding box center [634, 513] width 466 height 22
click at [714, 512] on div "× Submit Please select a staff to review the lesson plan. If the staff member i…" at bounding box center [634, 301] width 1269 height 602
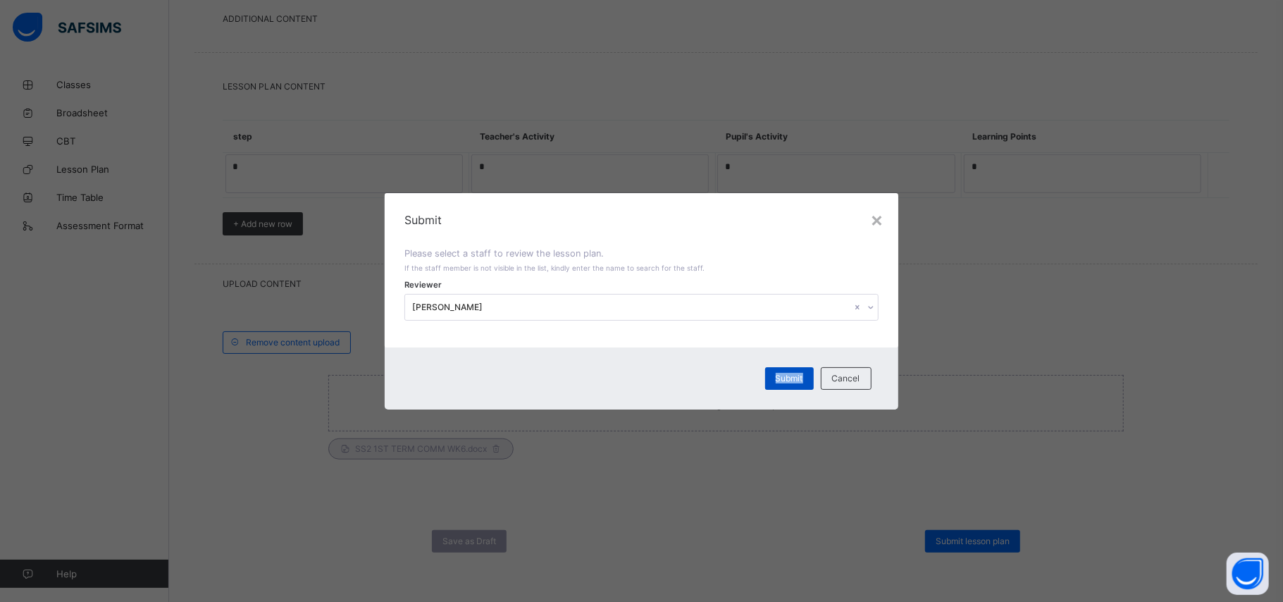
click at [782, 373] on span "Submit" at bounding box center [789, 378] width 27 height 11
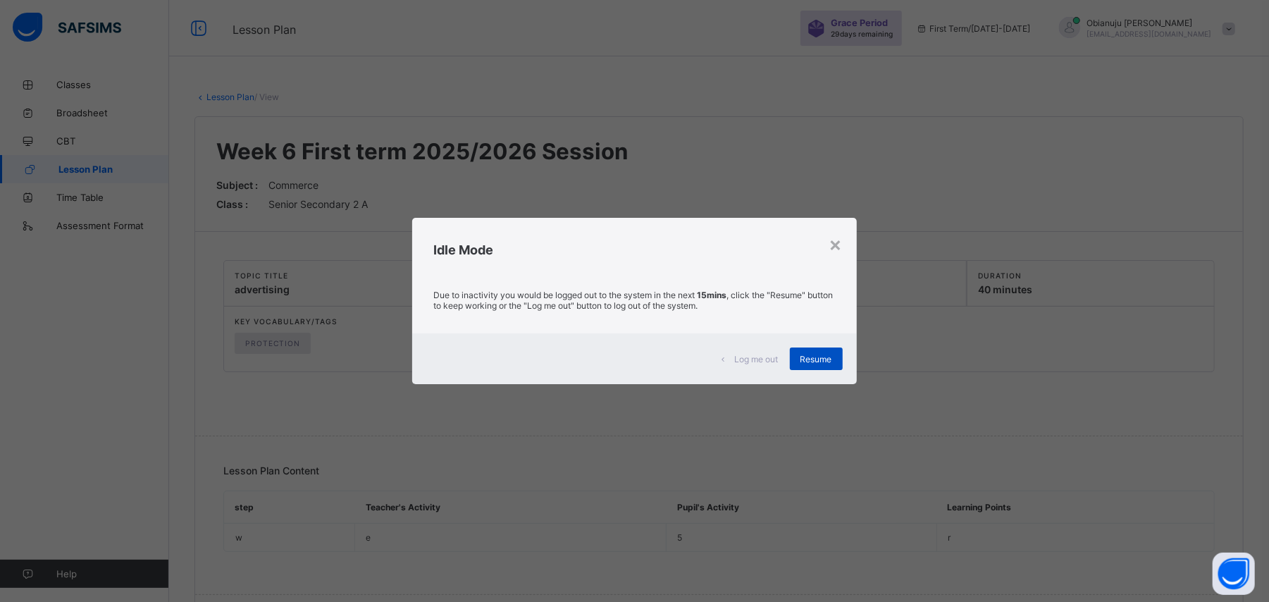
click at [826, 355] on span "Resume" at bounding box center [816, 359] width 32 height 11
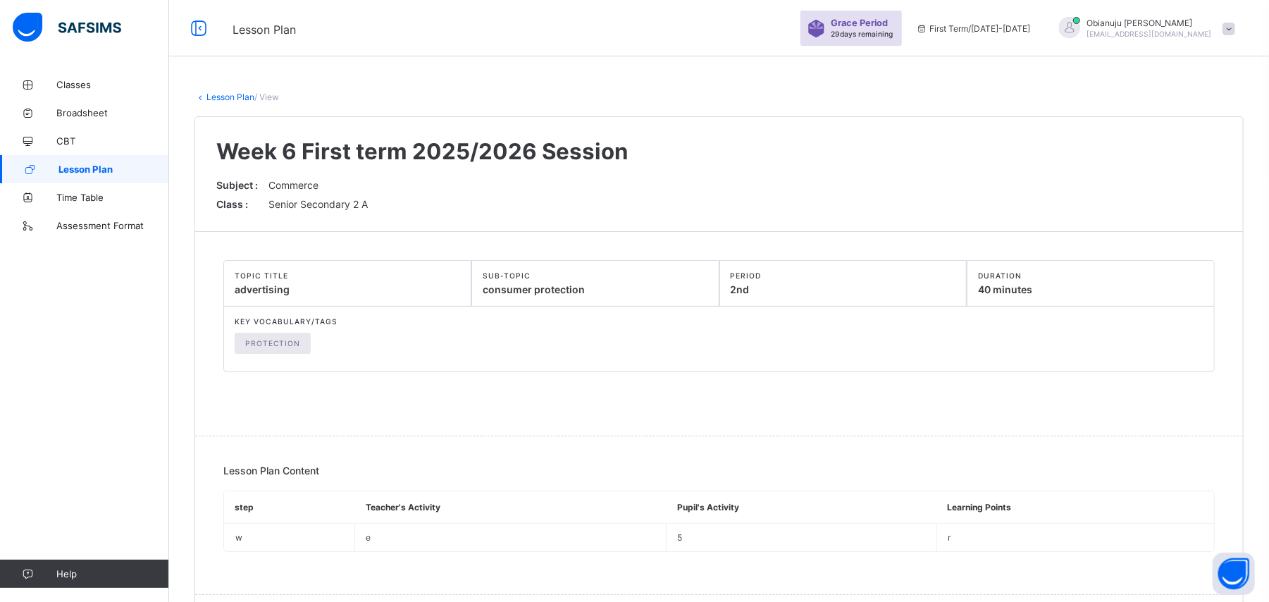
click at [125, 164] on span "Lesson Plan" at bounding box center [113, 168] width 111 height 11
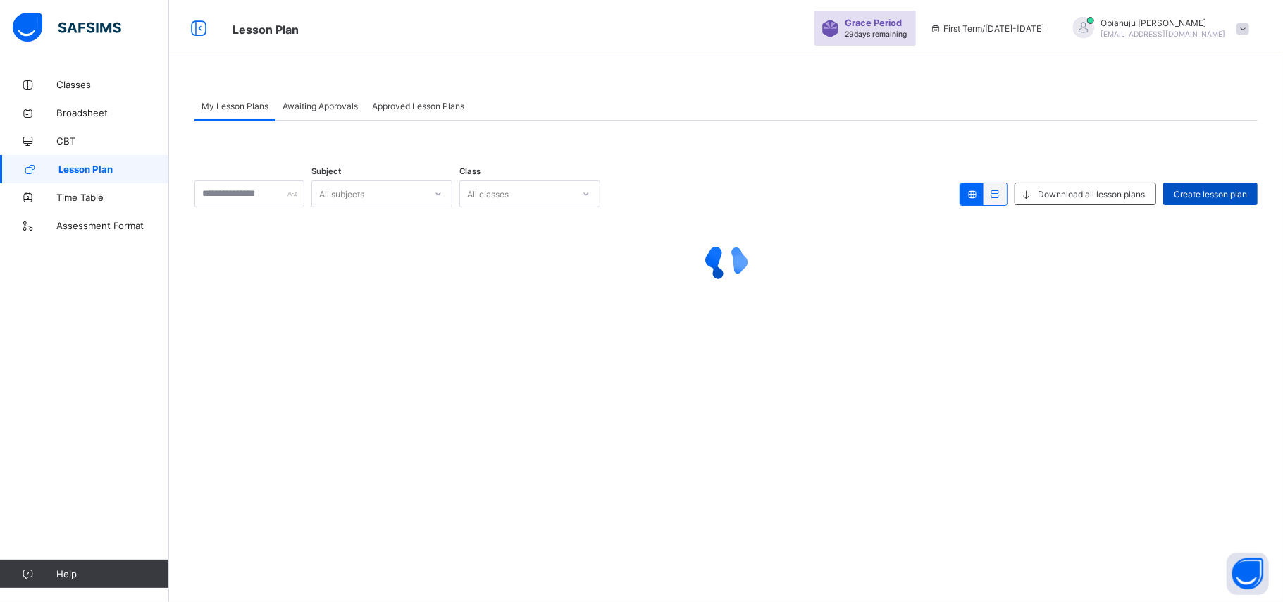
click at [1206, 192] on span "Create lesson plan" at bounding box center [1210, 194] width 73 height 11
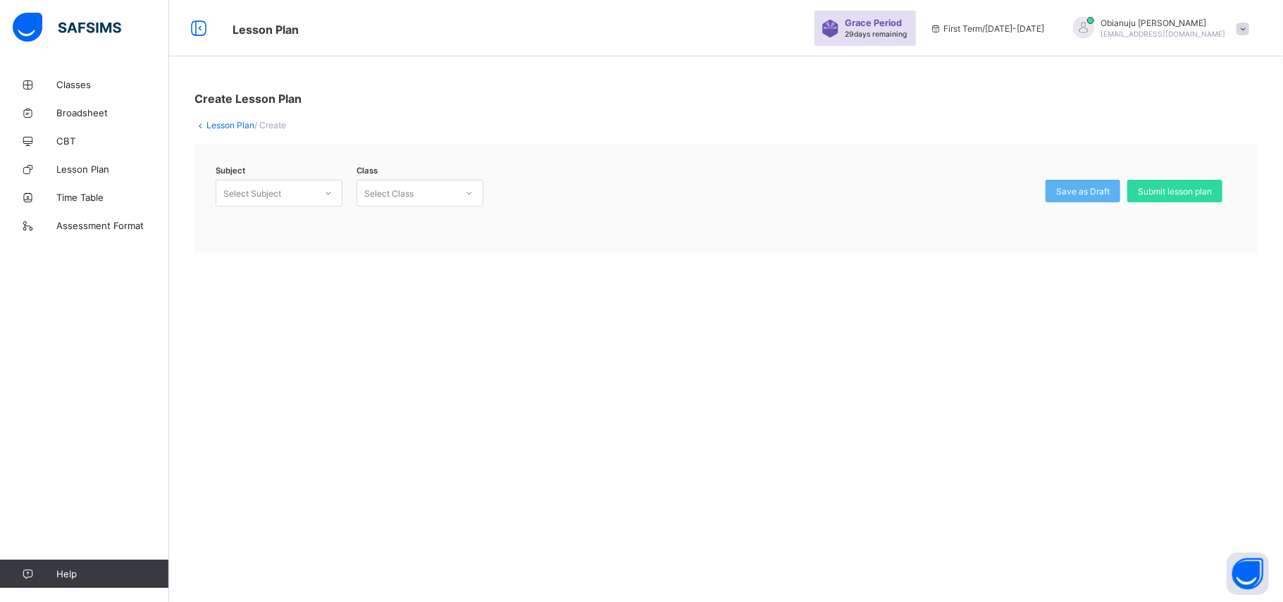
click at [325, 192] on icon at bounding box center [328, 193] width 8 height 14
click at [314, 226] on div "Commerce (017)" at bounding box center [278, 224] width 125 height 22
click at [463, 190] on div at bounding box center [469, 193] width 24 height 23
click at [438, 241] on div "Senior Secondary 3 - A" at bounding box center [419, 246] width 125 height 22
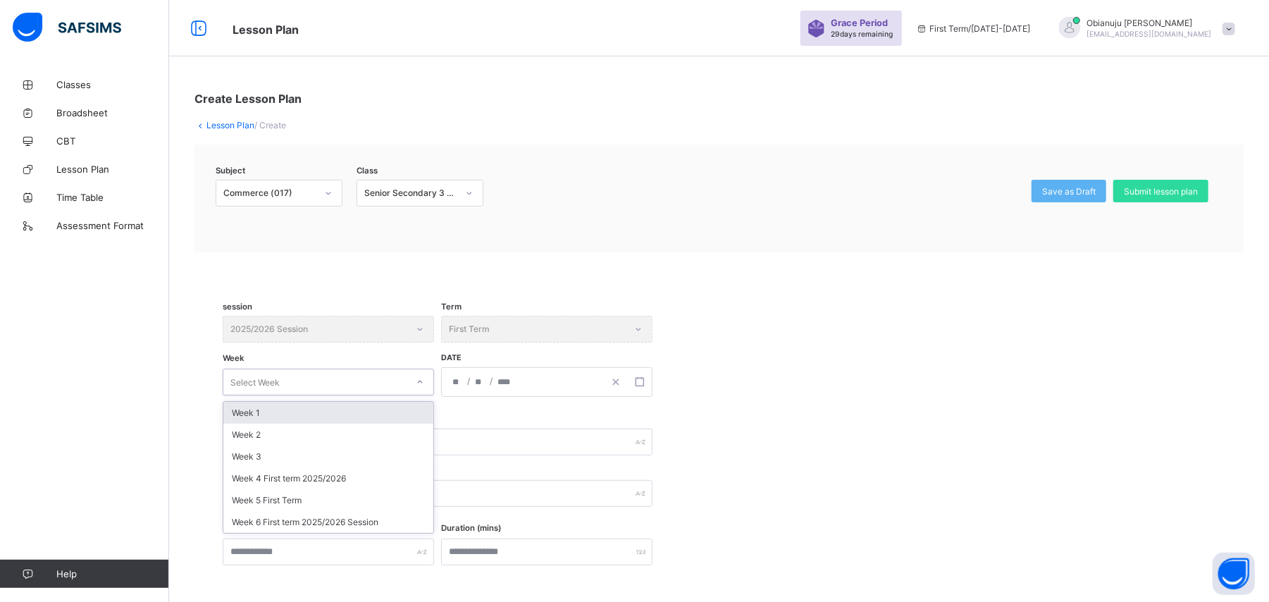
click at [381, 382] on div "Select Week" at bounding box center [314, 382] width 183 height 20
click at [319, 513] on div "Week 6 First term 2025/2026 Session" at bounding box center [328, 522] width 210 height 22
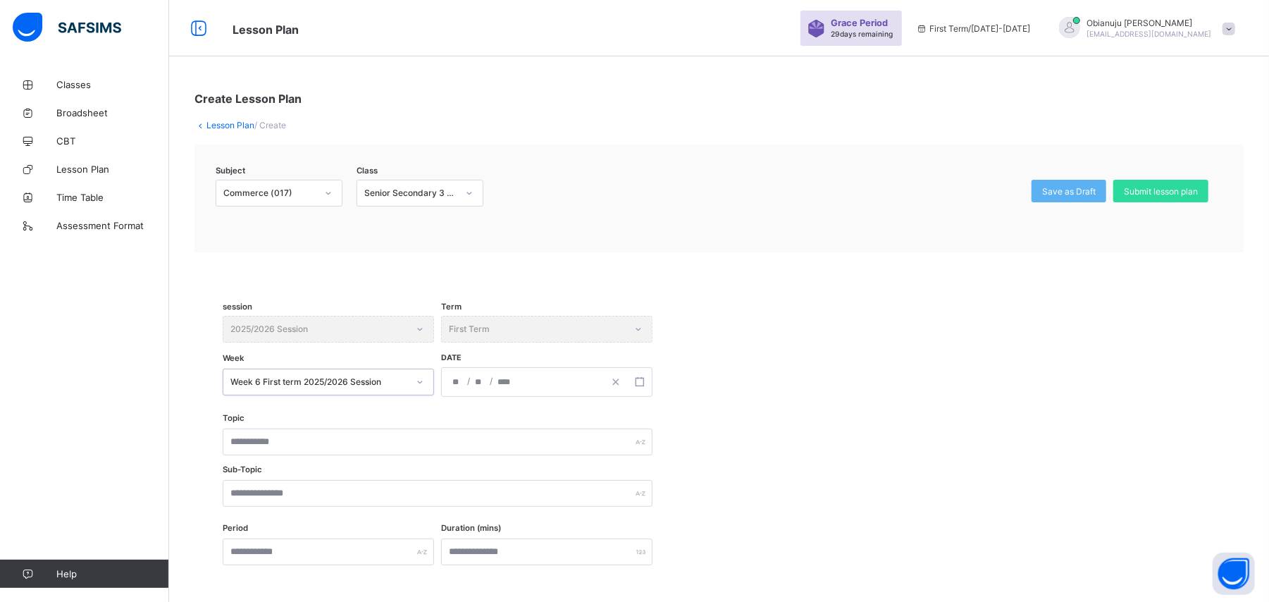
click at [500, 379] on input "number" at bounding box center [505, 382] width 16 height 28
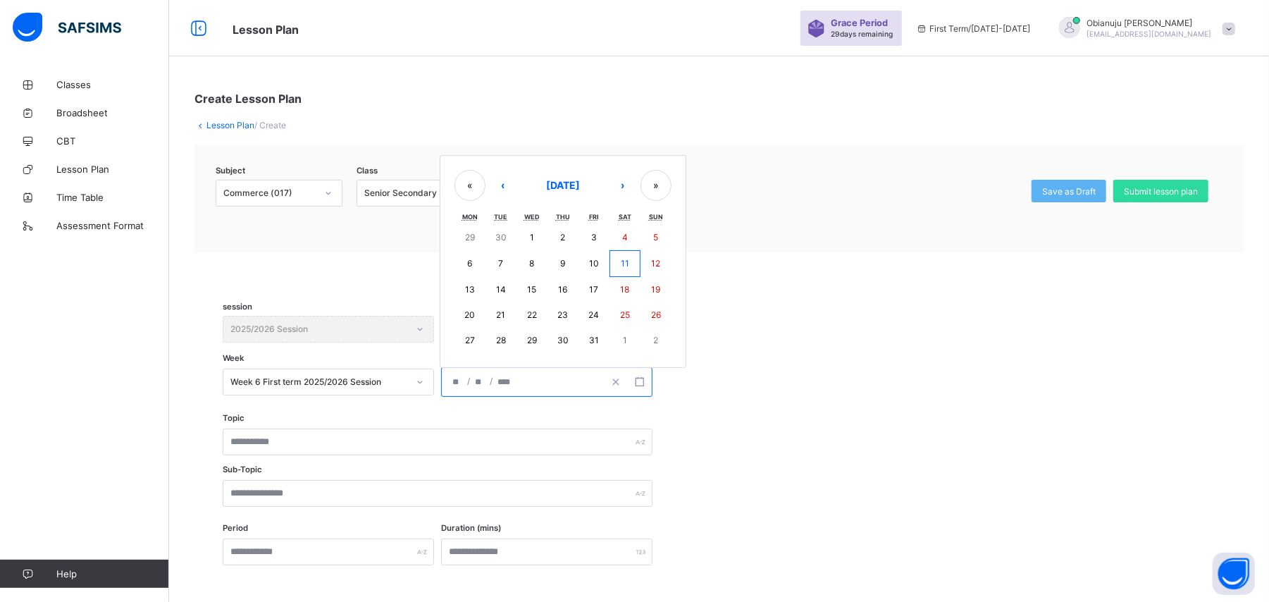
click at [590, 290] on abbr "17" at bounding box center [593, 289] width 9 height 11
type input "**********"
type input "**"
type input "****"
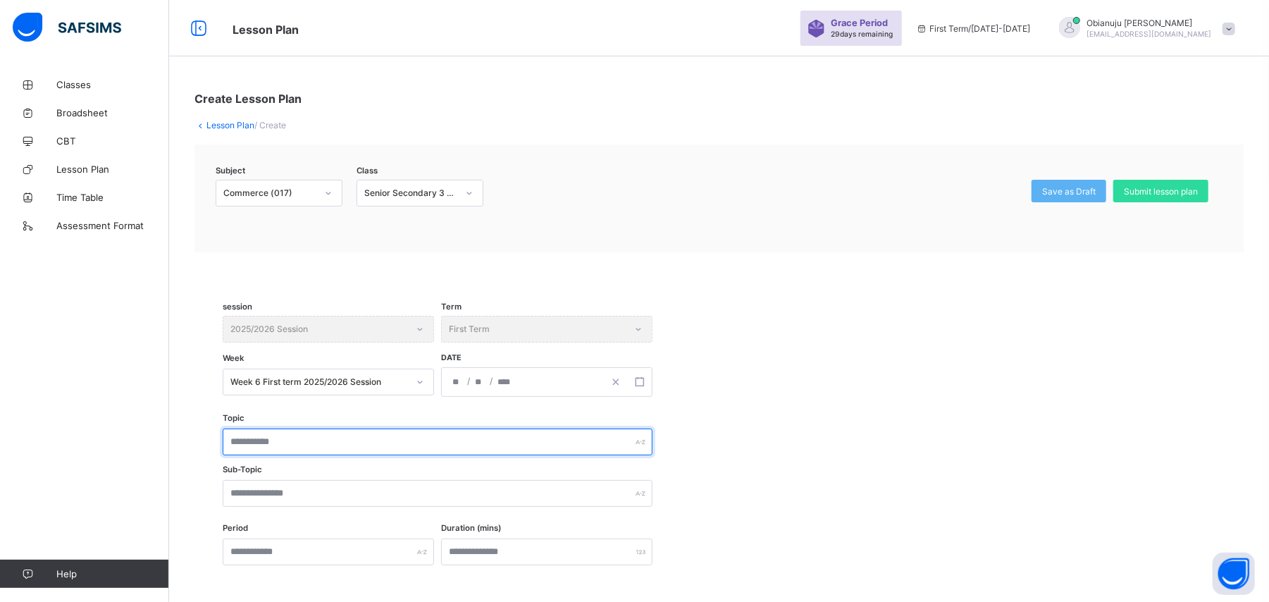
click at [299, 435] on input "text" at bounding box center [438, 441] width 430 height 27
type input "**********"
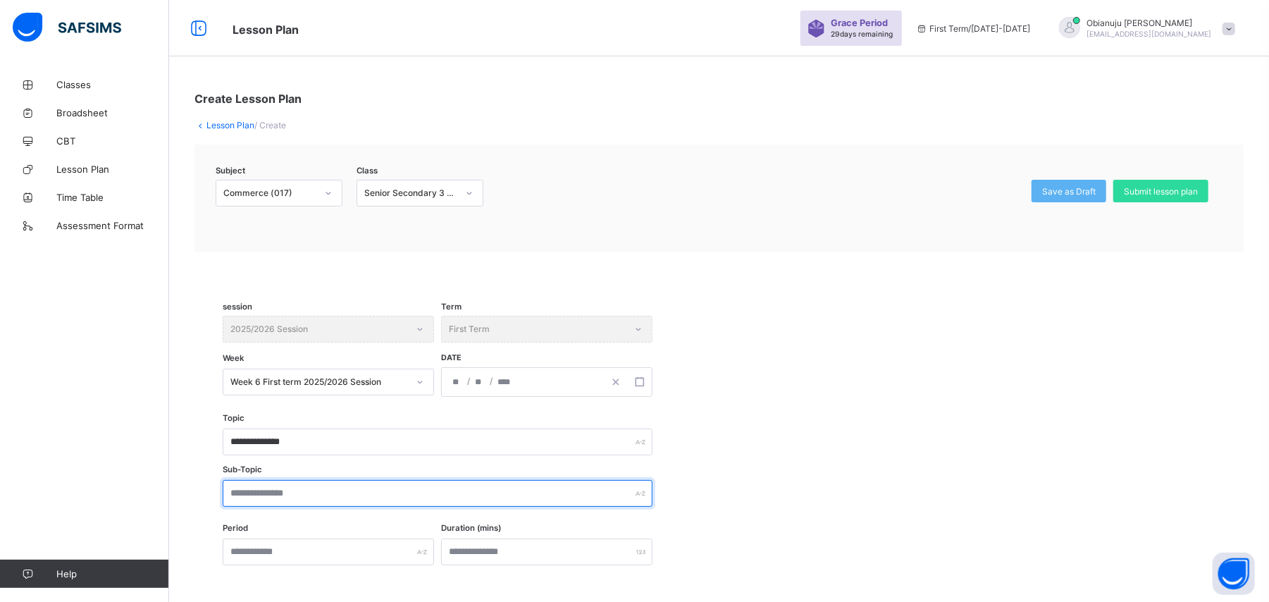
click at [277, 495] on input "text" at bounding box center [438, 493] width 430 height 27
type input "**********"
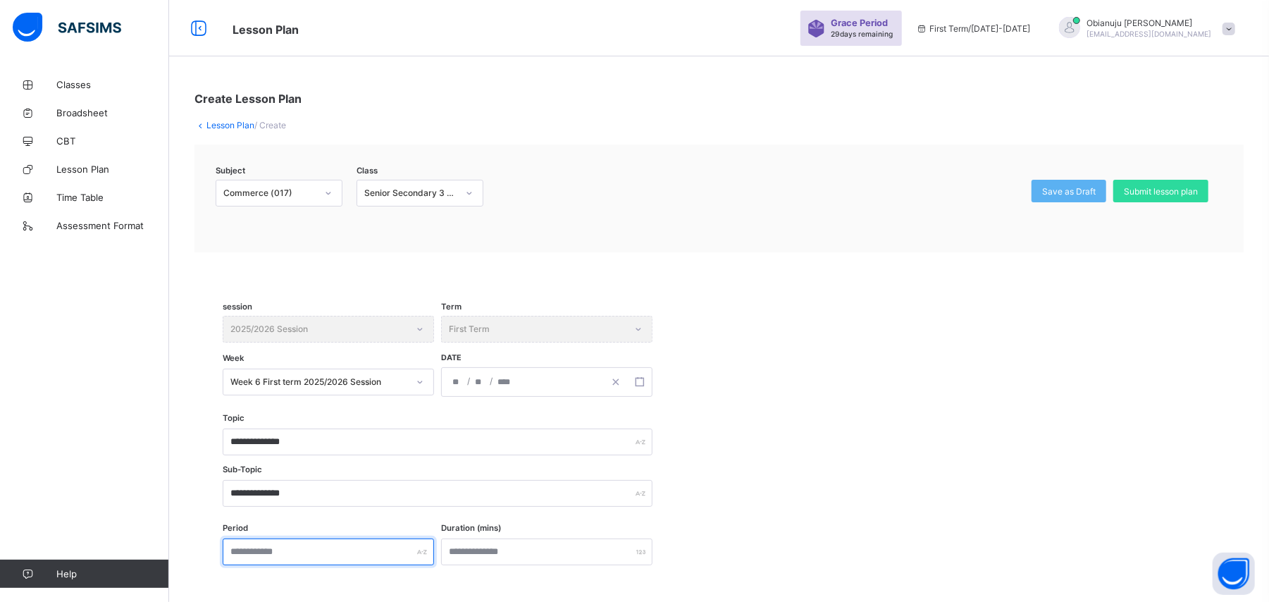
click at [249, 553] on input "text" at bounding box center [328, 551] width 211 height 27
type input "***"
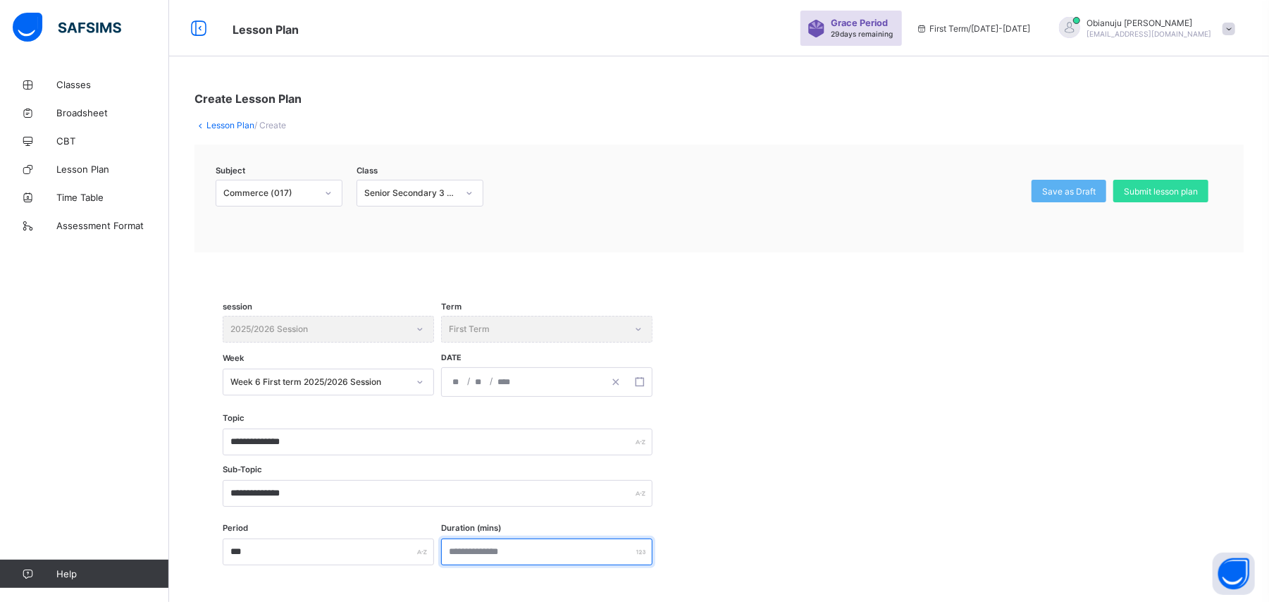
click at [500, 551] on input "number" at bounding box center [546, 551] width 211 height 27
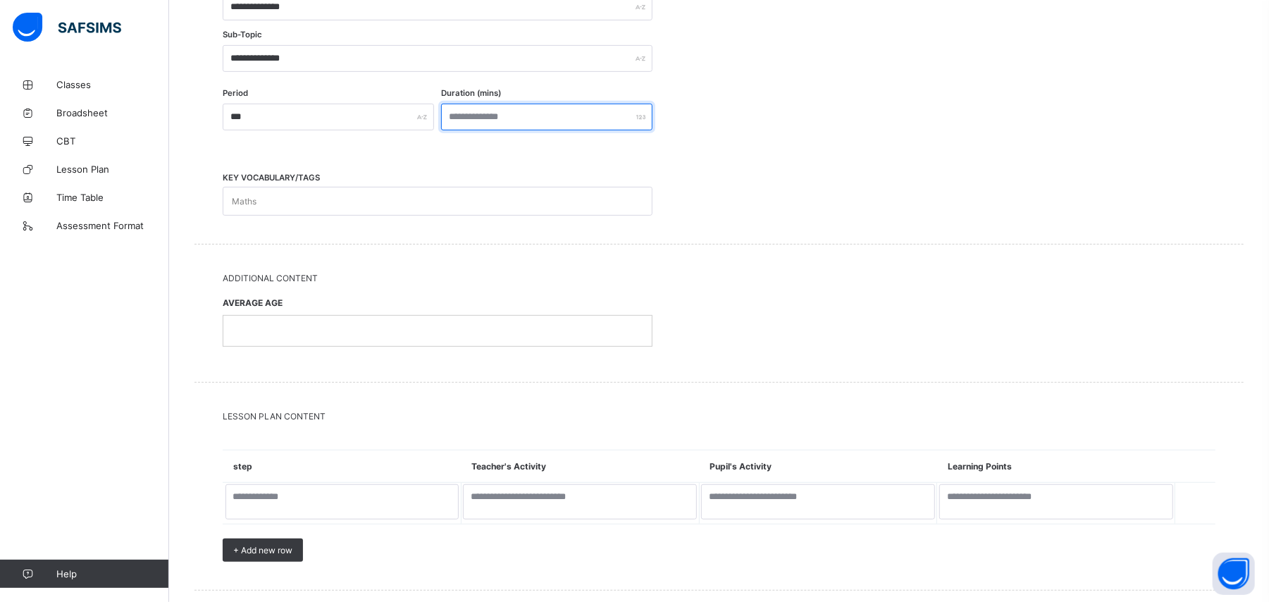
scroll to position [440, 0]
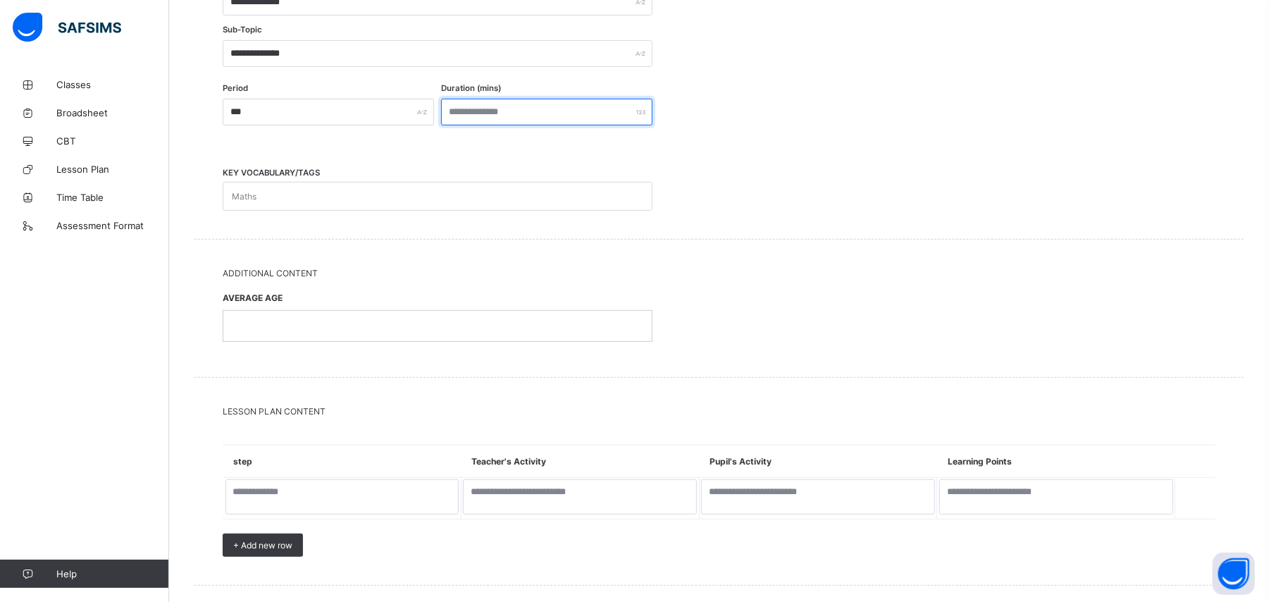
type input "**"
click at [336, 190] on div "Maths" at bounding box center [424, 195] width 402 height 27
type input "********"
click at [316, 318] on div at bounding box center [437, 328] width 428 height 30
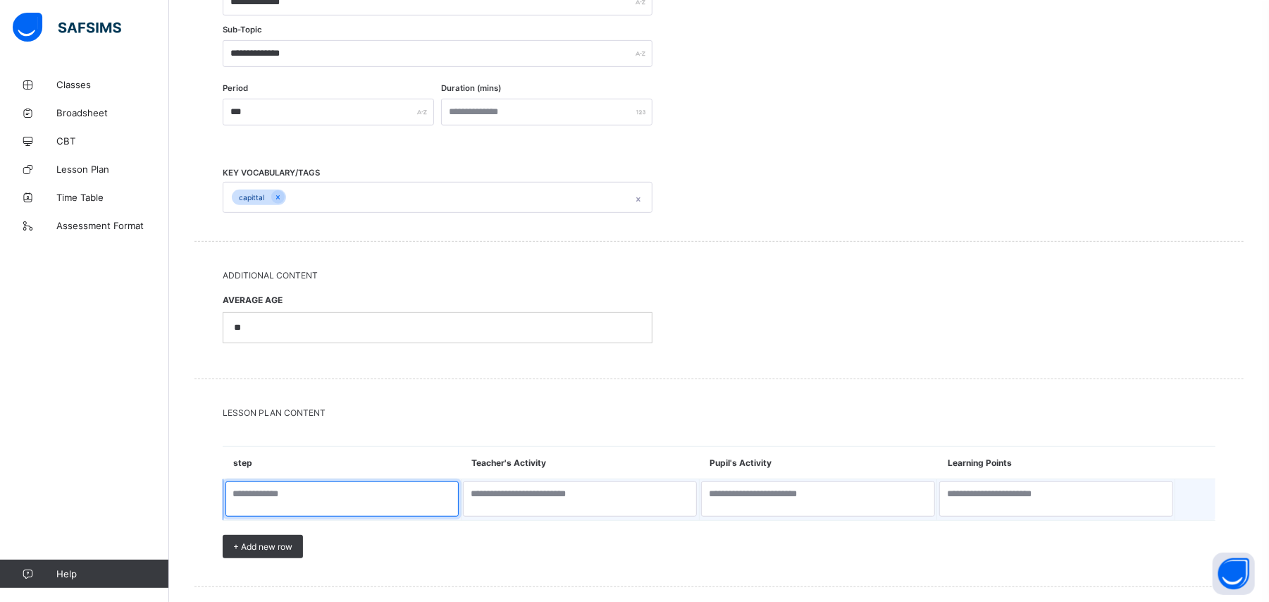
click at [313, 497] on textarea at bounding box center [342, 498] width 234 height 35
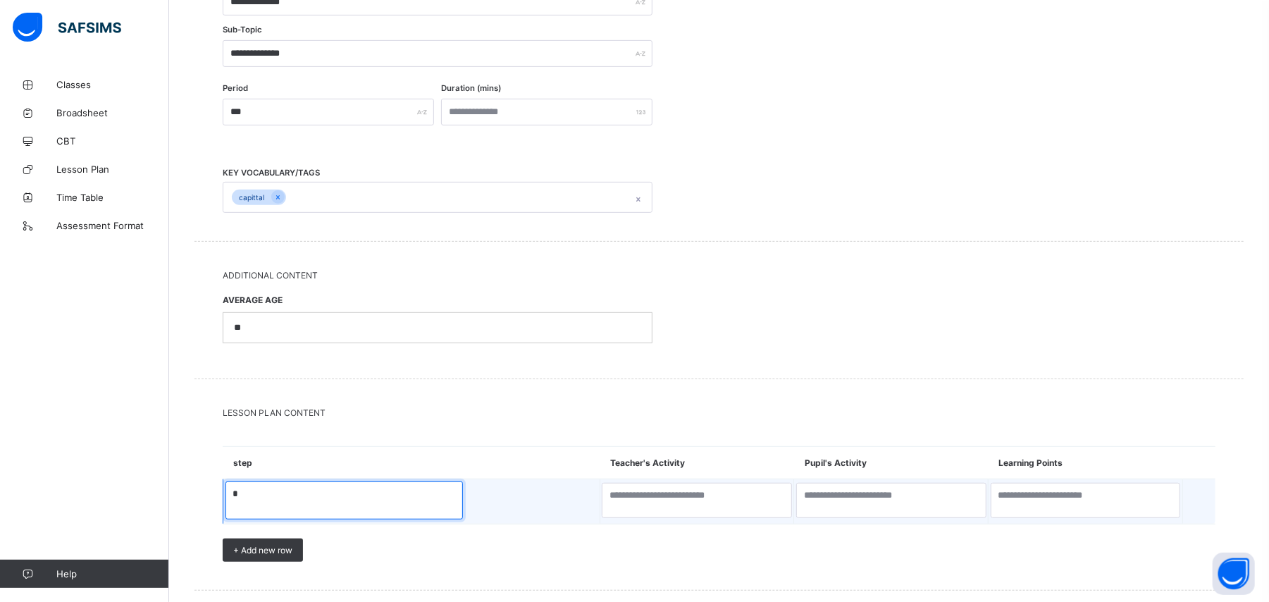
type textarea "*"
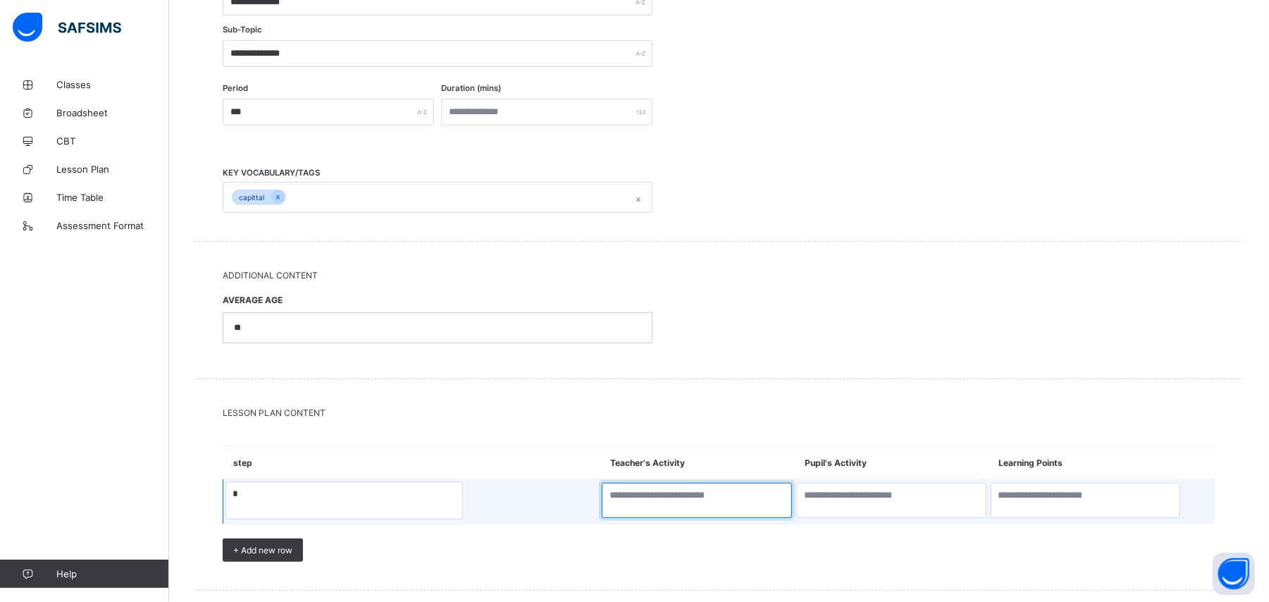
click at [602, 504] on textarea at bounding box center [697, 500] width 190 height 35
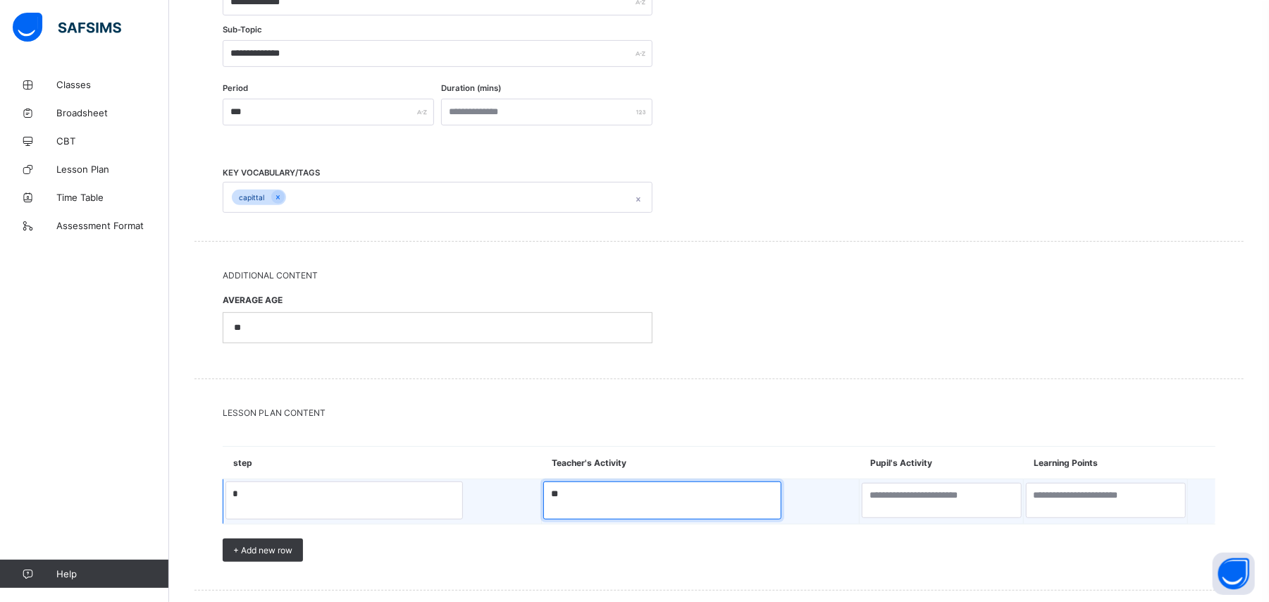
type textarea "**"
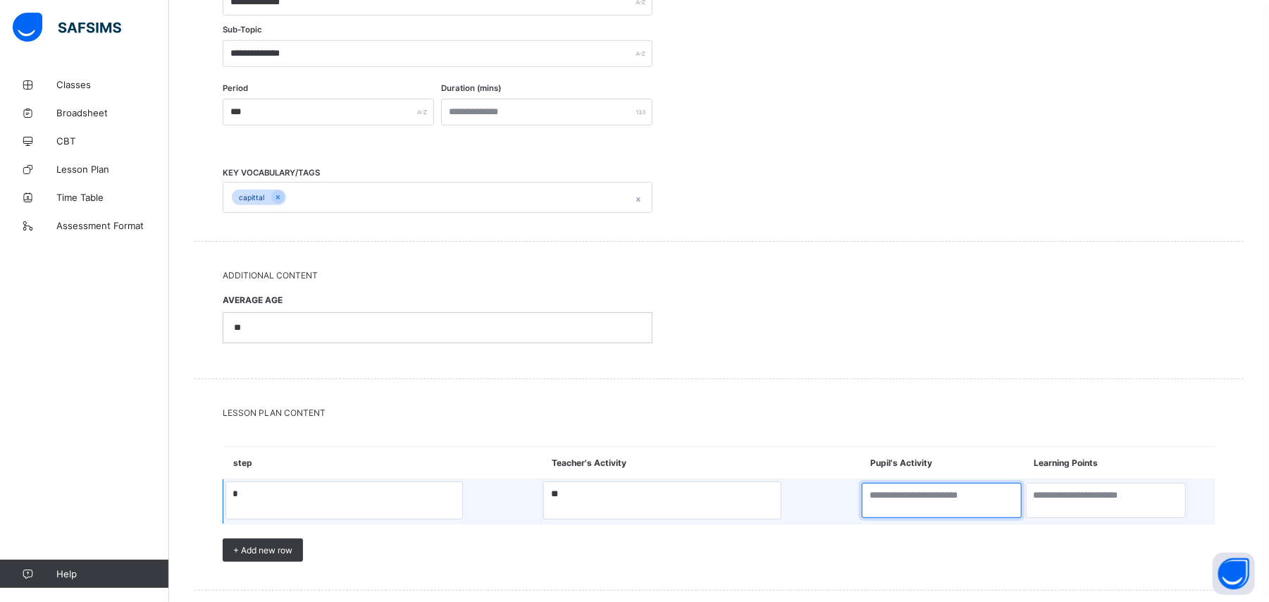
click at [862, 504] on textarea at bounding box center [942, 500] width 160 height 35
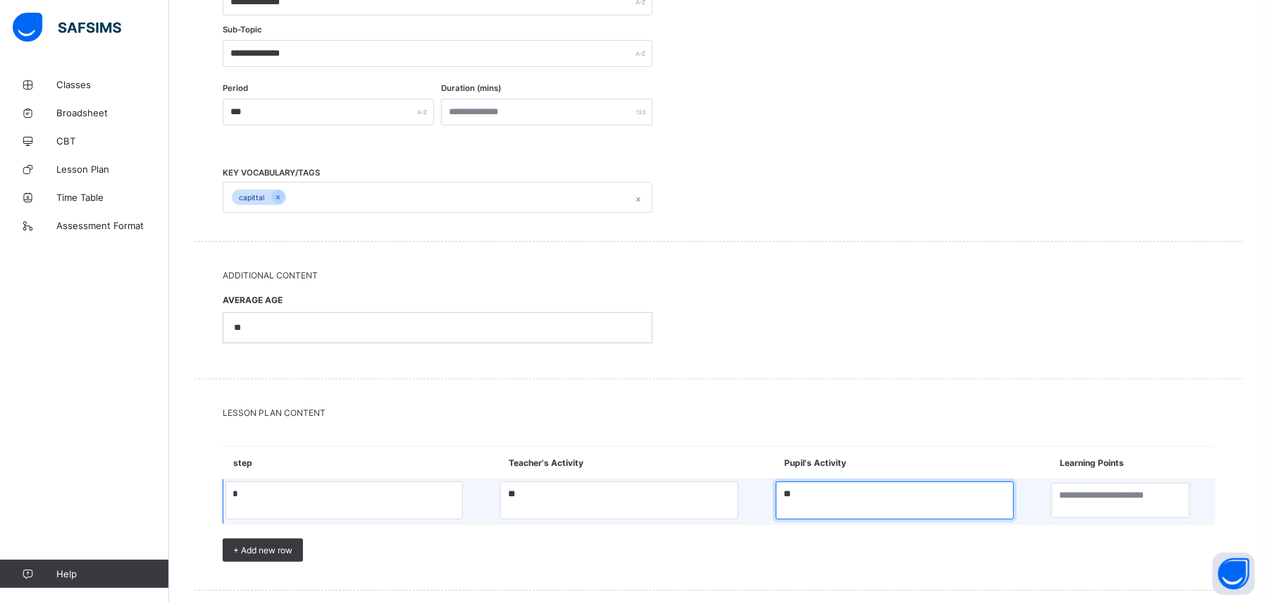
type textarea "**"
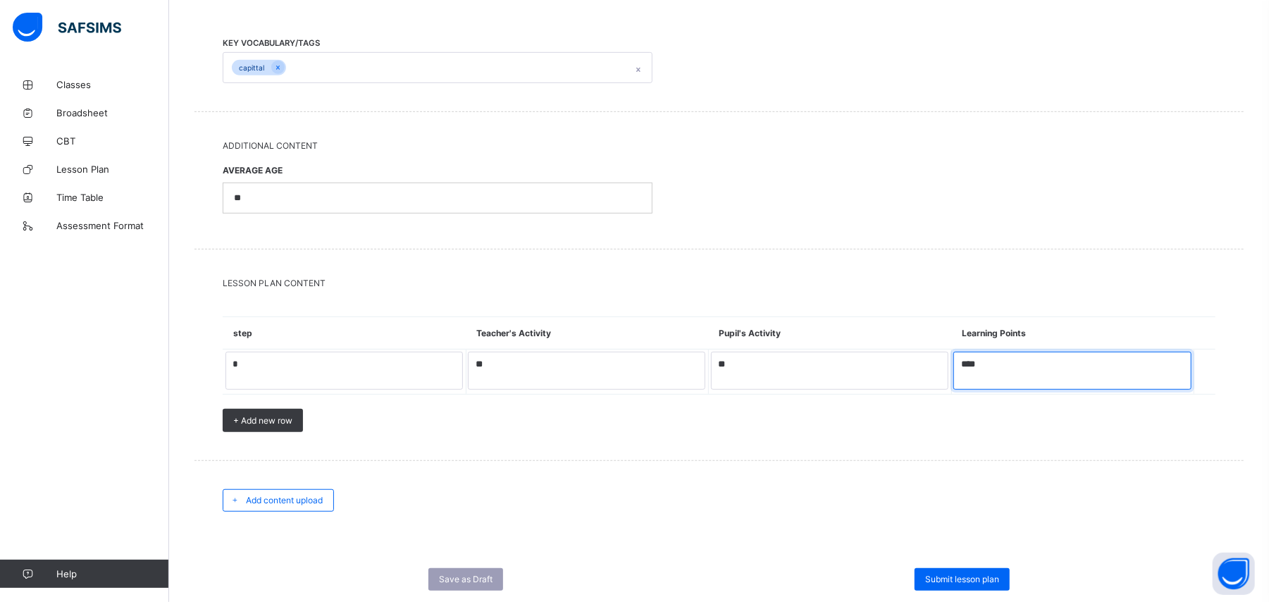
scroll to position [587, 0]
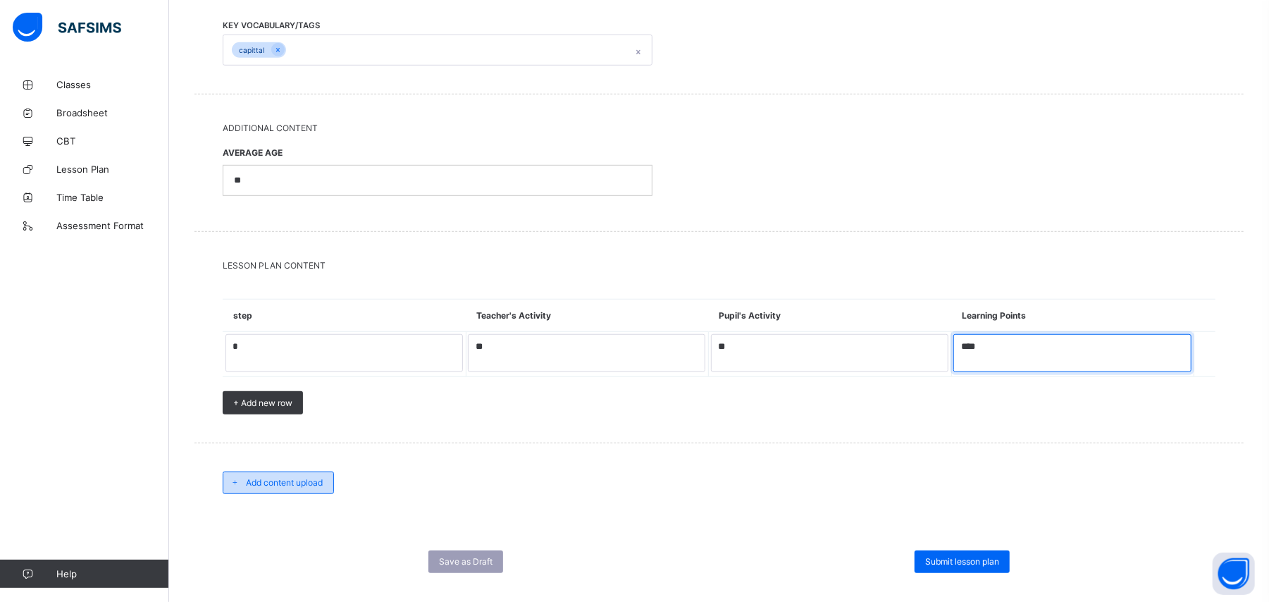
type textarea "****"
click at [260, 480] on span "Add content upload" at bounding box center [284, 482] width 77 height 11
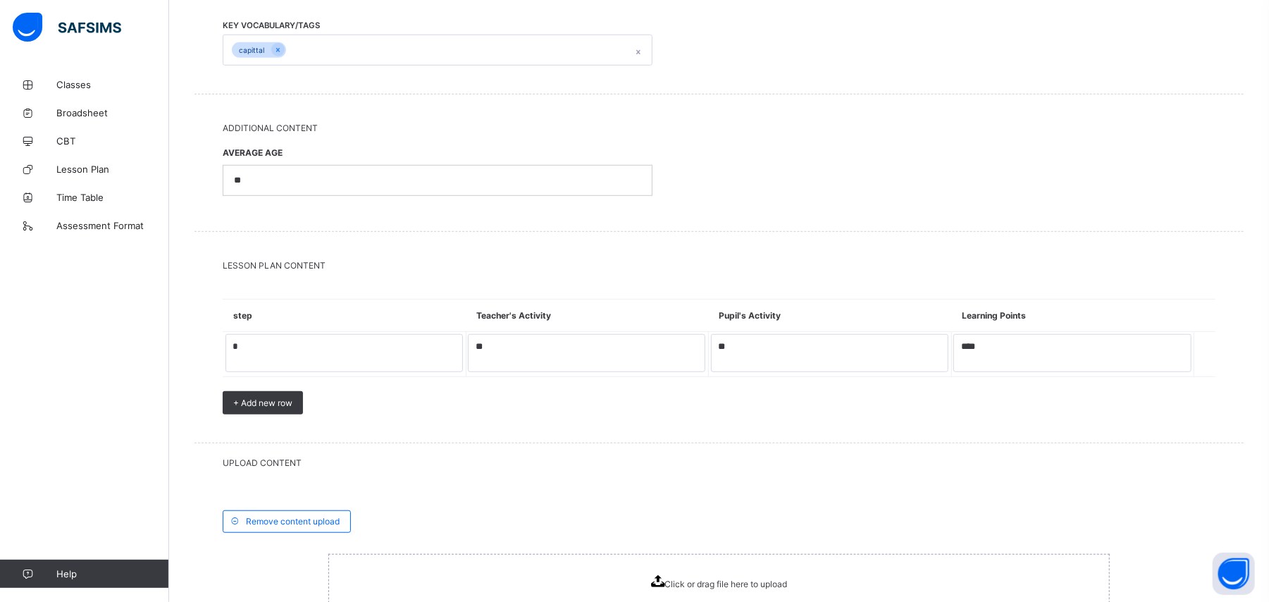
click at [663, 589] on div "Click or drag file here to upload" at bounding box center [719, 582] width 137 height 14
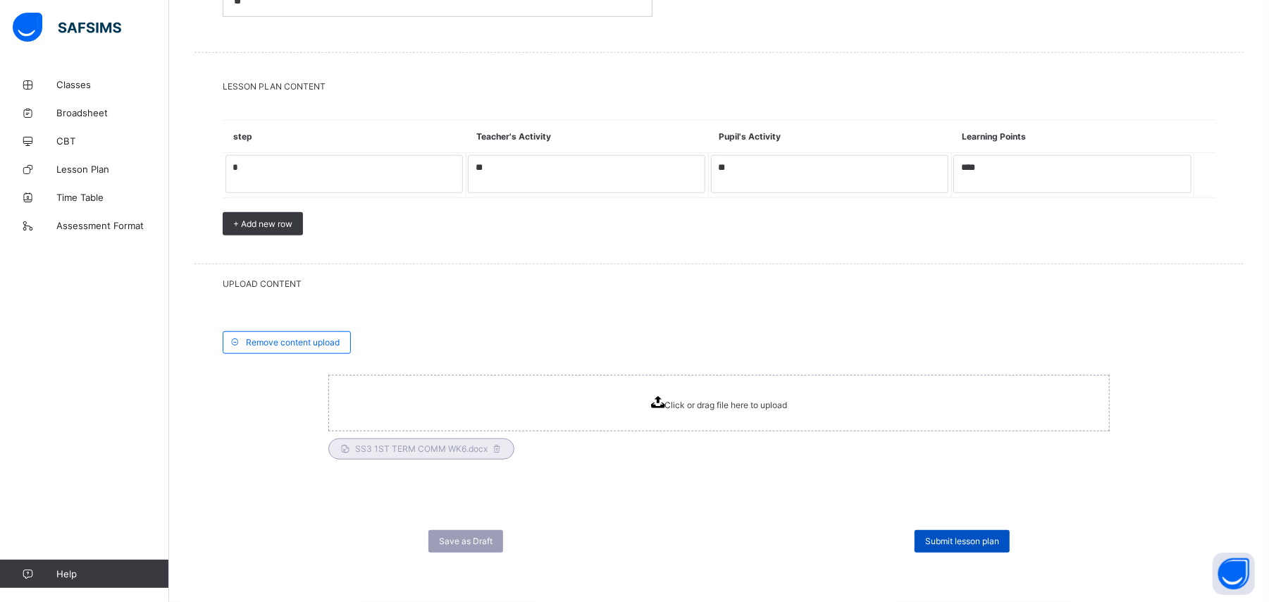
click at [999, 539] on span "Submit lesson plan" at bounding box center [962, 540] width 74 height 11
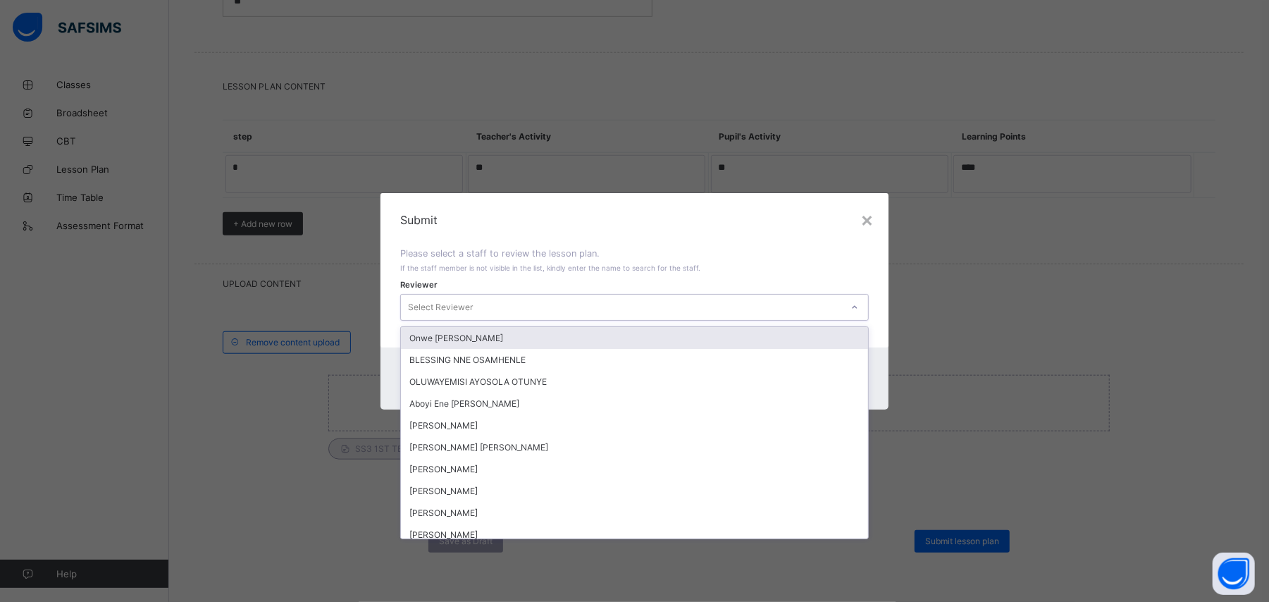
click at [857, 308] on icon at bounding box center [854, 307] width 8 height 14
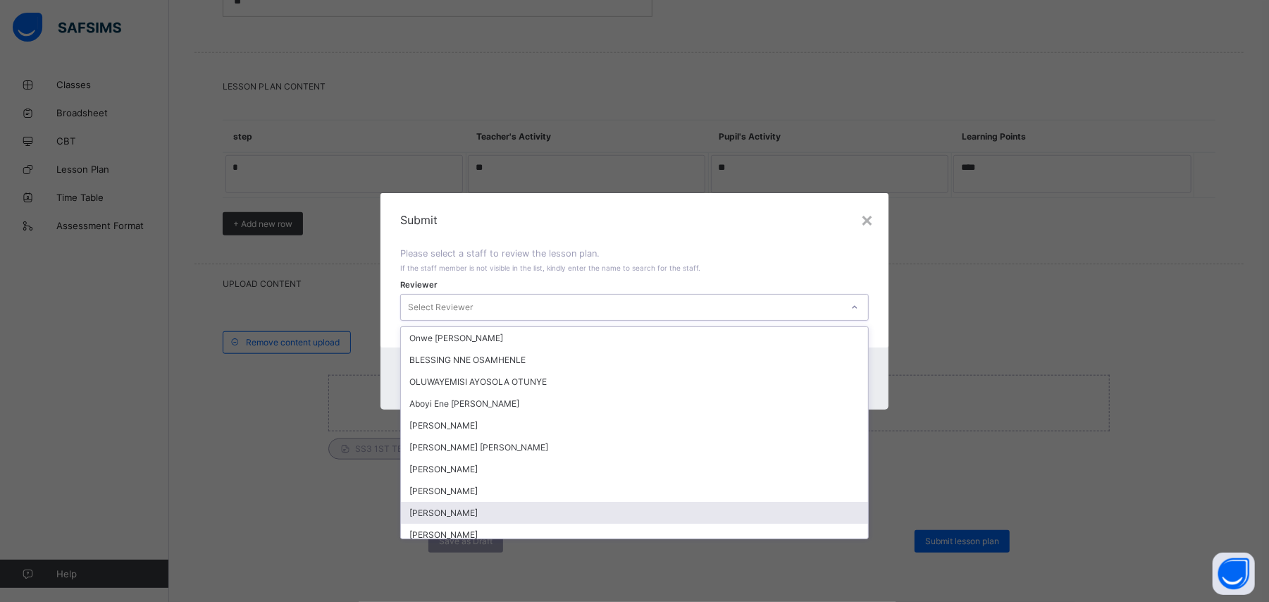
click at [733, 503] on div "Arit Eyo Abia" at bounding box center [634, 513] width 466 height 22
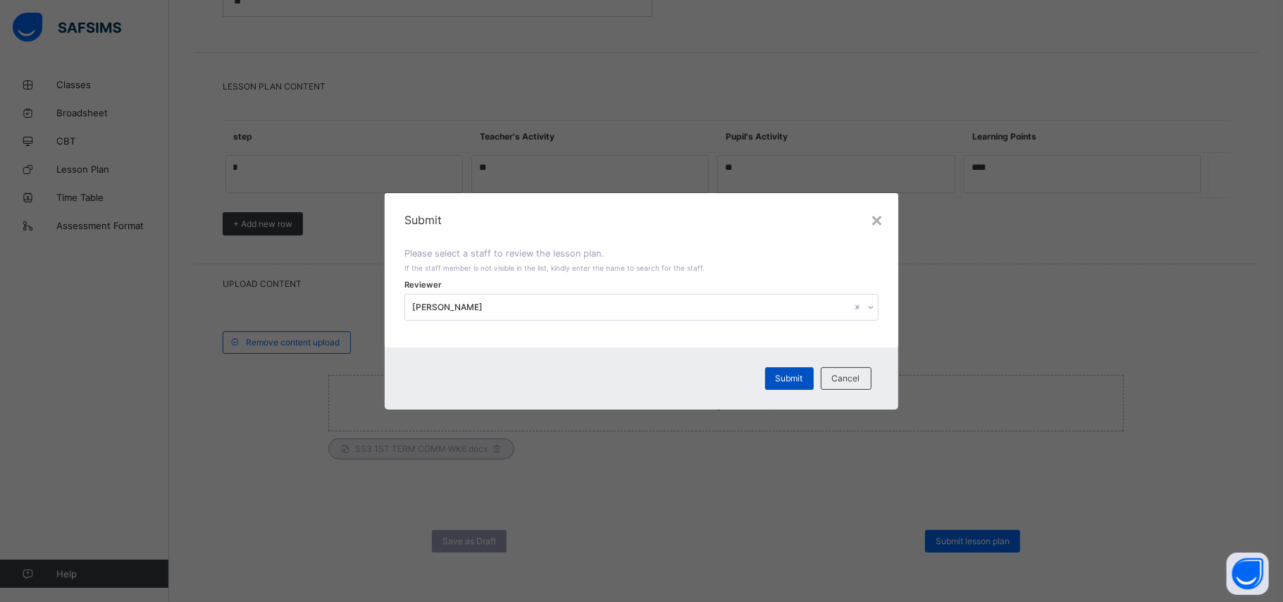
click at [791, 373] on span "Submit" at bounding box center [789, 378] width 27 height 11
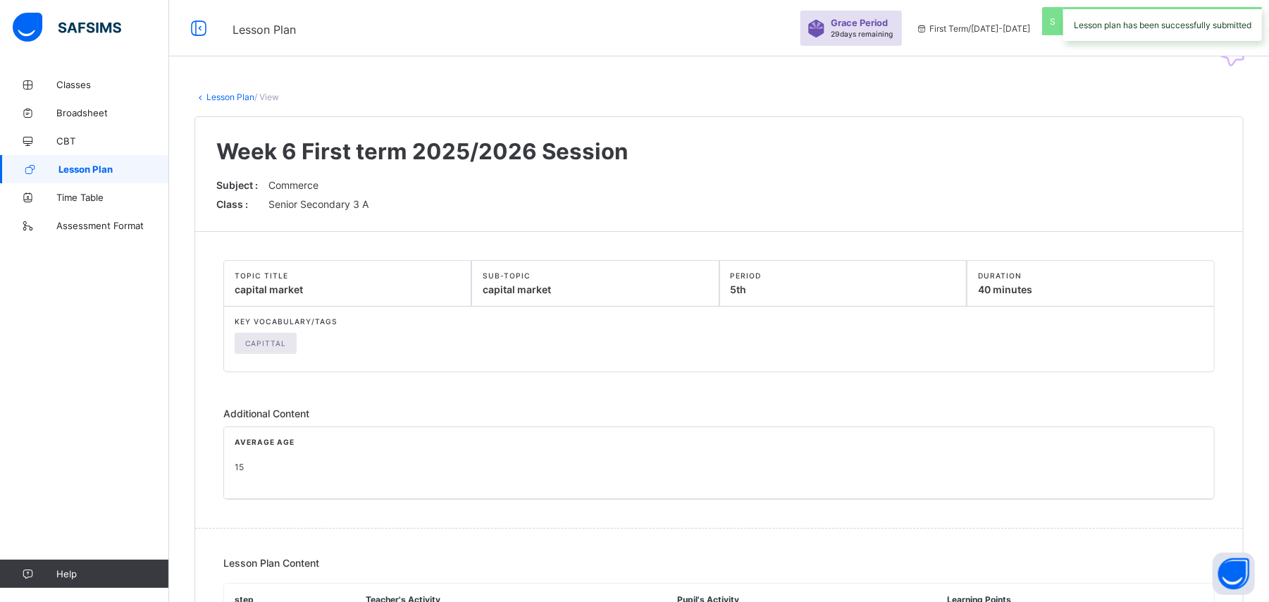
click at [113, 170] on span "Lesson Plan" at bounding box center [113, 168] width 111 height 11
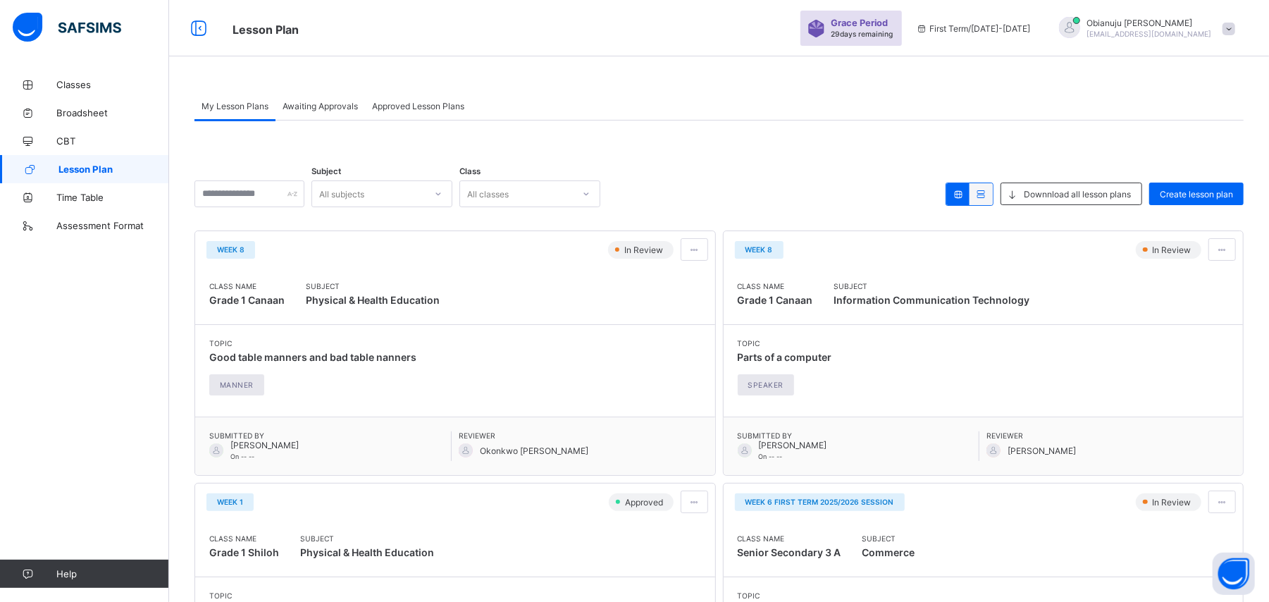
click at [338, 111] on div "Awaiting Approvals" at bounding box center [319, 106] width 89 height 28
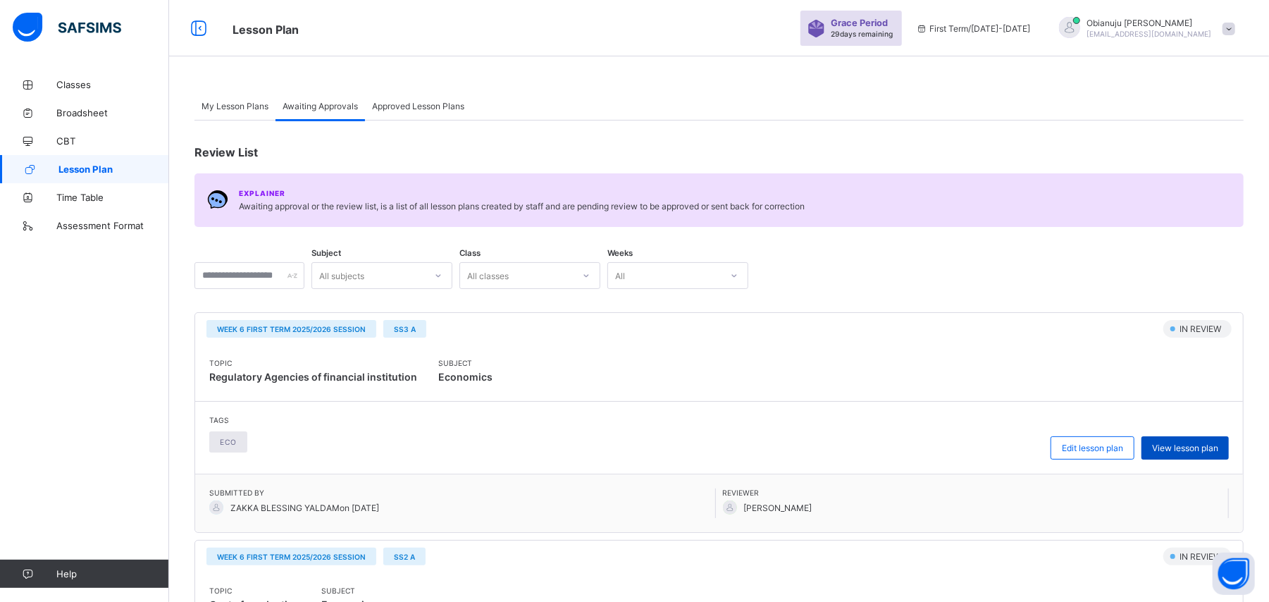
click at [1182, 443] on span "View lesson plan" at bounding box center [1185, 447] width 66 height 11
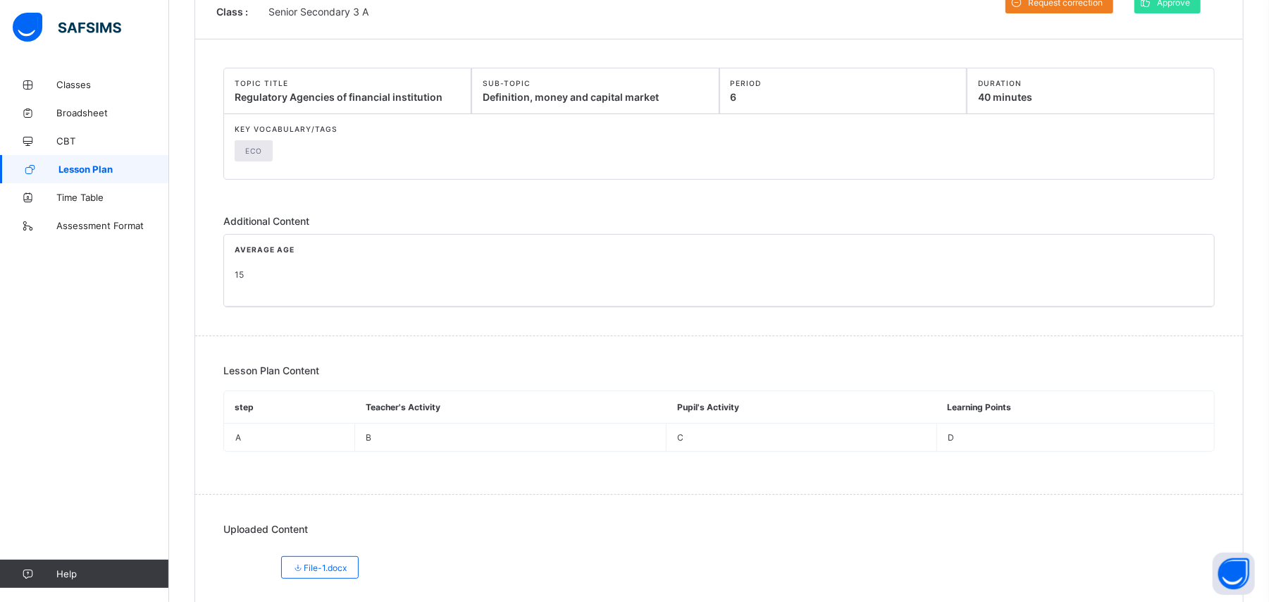
scroll to position [223, 0]
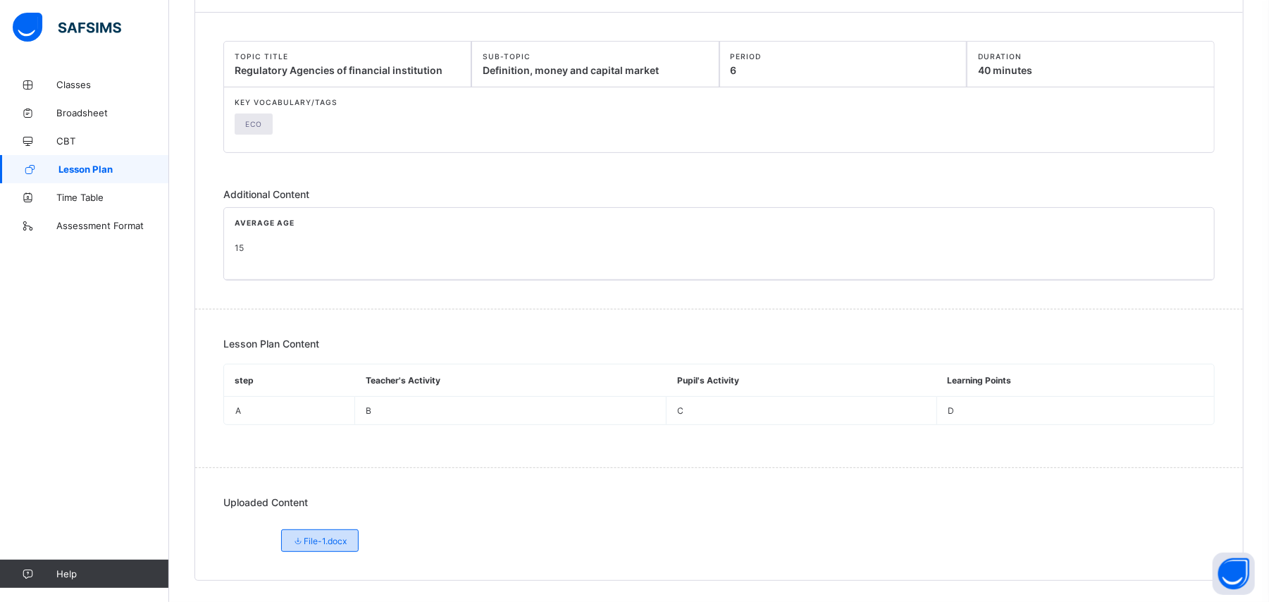
click at [327, 538] on span "File-1.docx" at bounding box center [319, 540] width 55 height 11
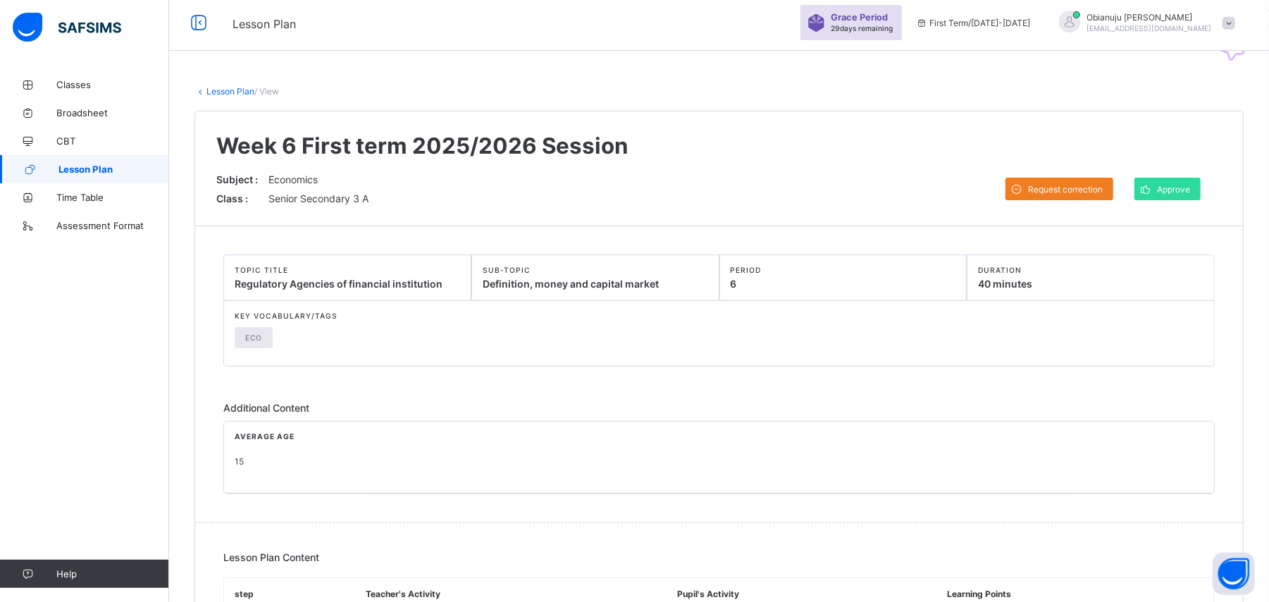
scroll to position [0, 0]
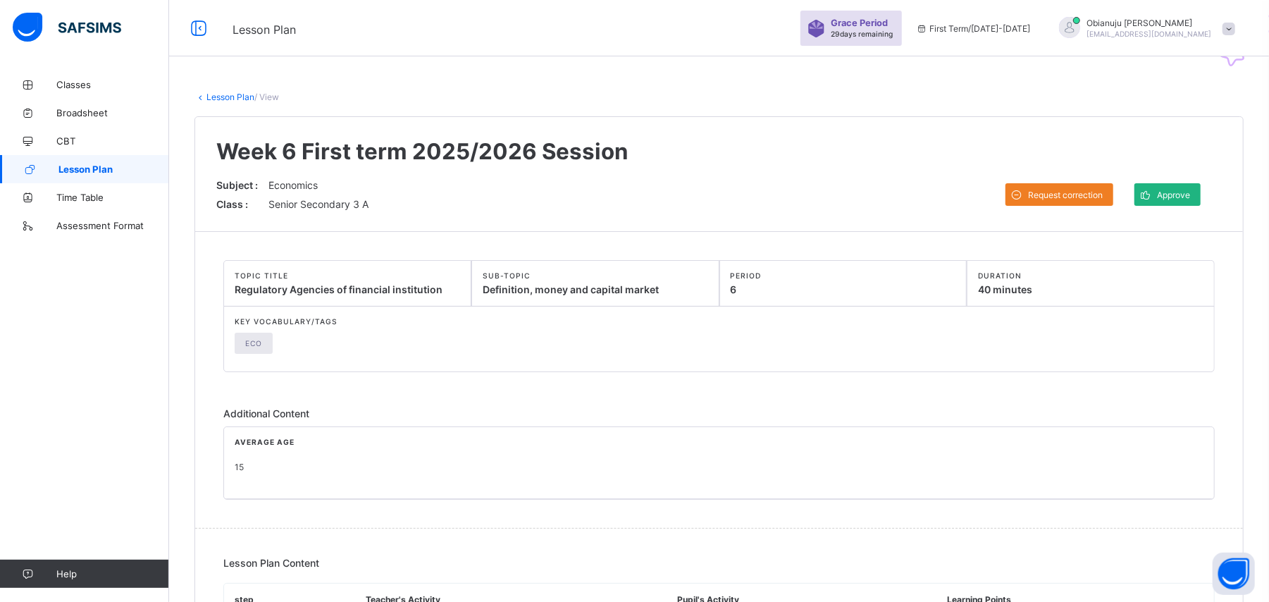
click at [1190, 193] on span "Approve" at bounding box center [1173, 195] width 33 height 11
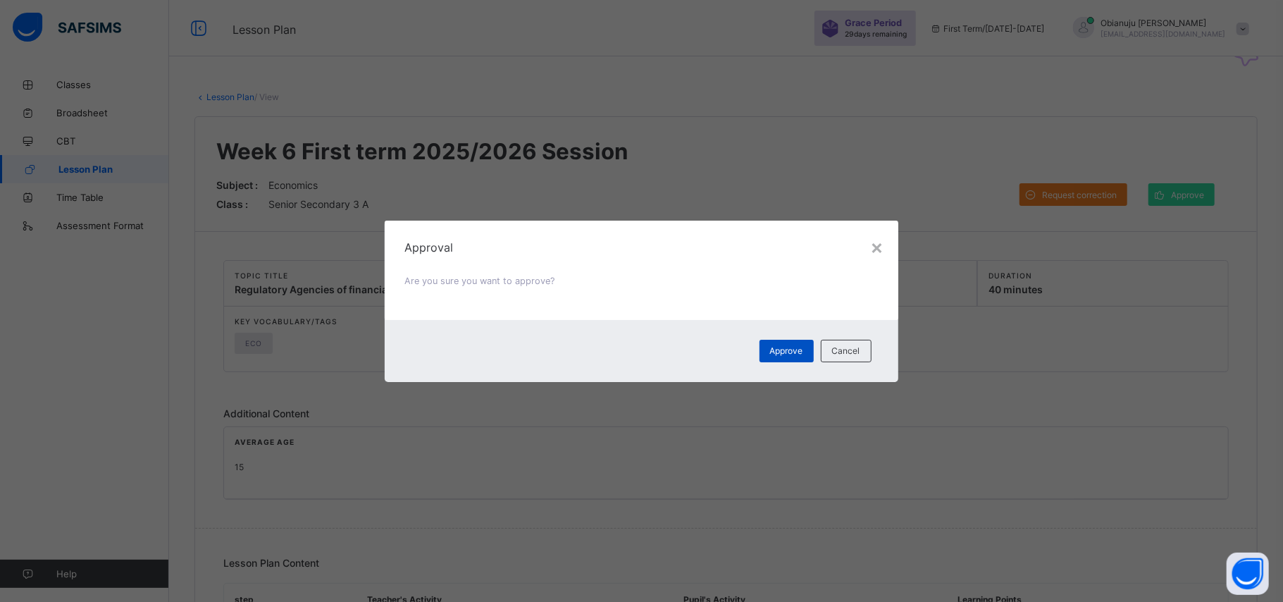
click at [798, 344] on div "Approve" at bounding box center [787, 351] width 54 height 23
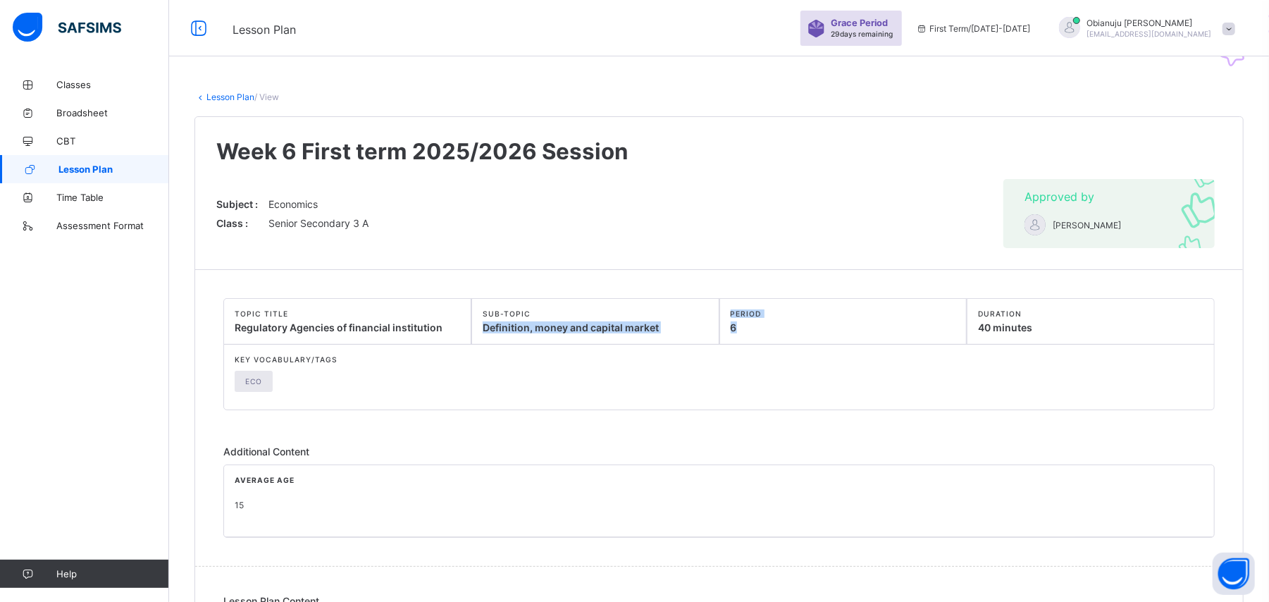
drag, startPoint x: 798, startPoint y: 344, endPoint x: 657, endPoint y: 274, distance: 157.2
click at [657, 274] on div "TOPIC TITLE Regulatory Agencies of financial institution SUB-TOPIC Definition, …" at bounding box center [719, 418] width 1048 height 296
click at [234, 94] on link "Lesson Plan" at bounding box center [230, 97] width 48 height 11
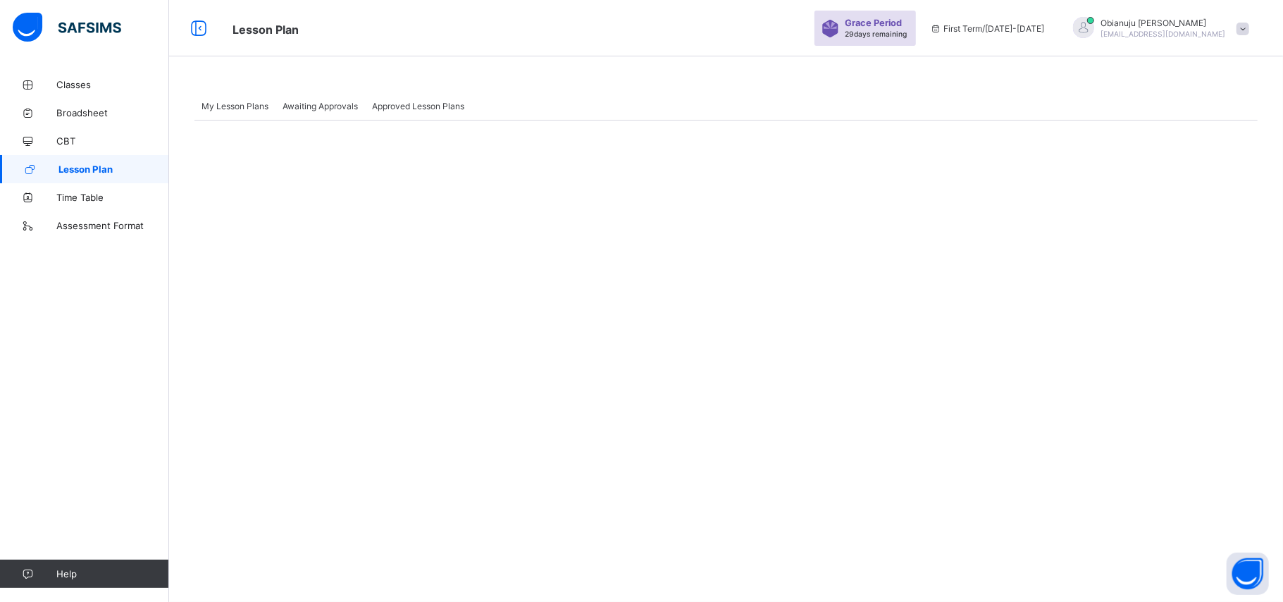
click at [321, 104] on span "Awaiting Approvals" at bounding box center [320, 106] width 75 height 11
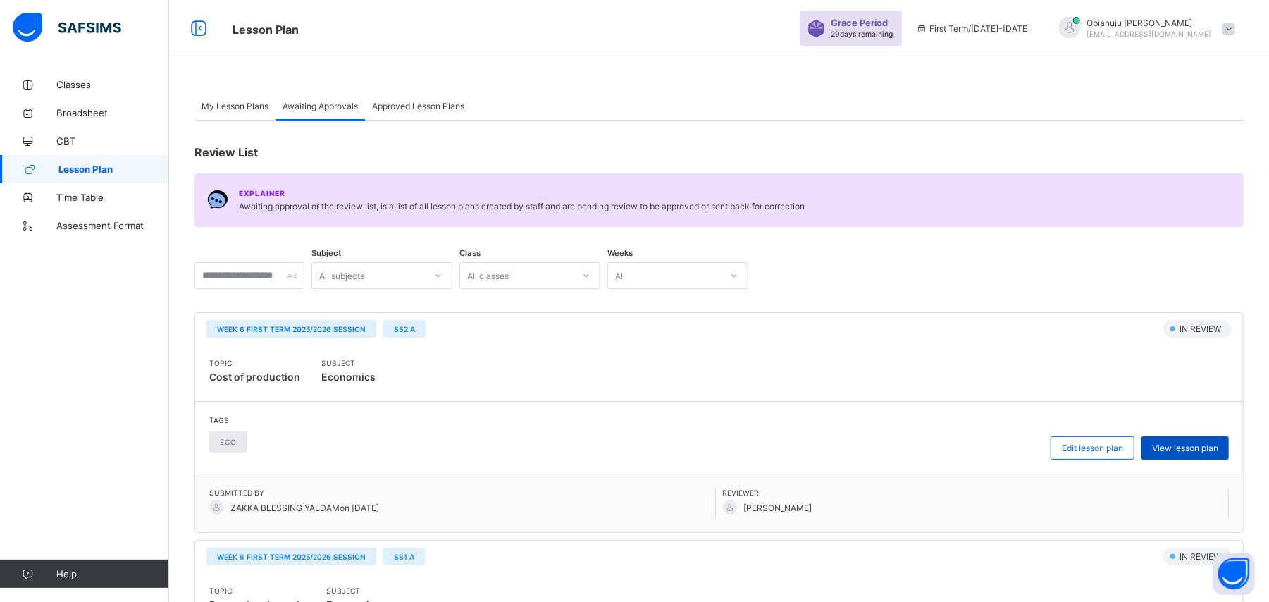
click at [1187, 447] on span "View lesson plan" at bounding box center [1185, 447] width 66 height 11
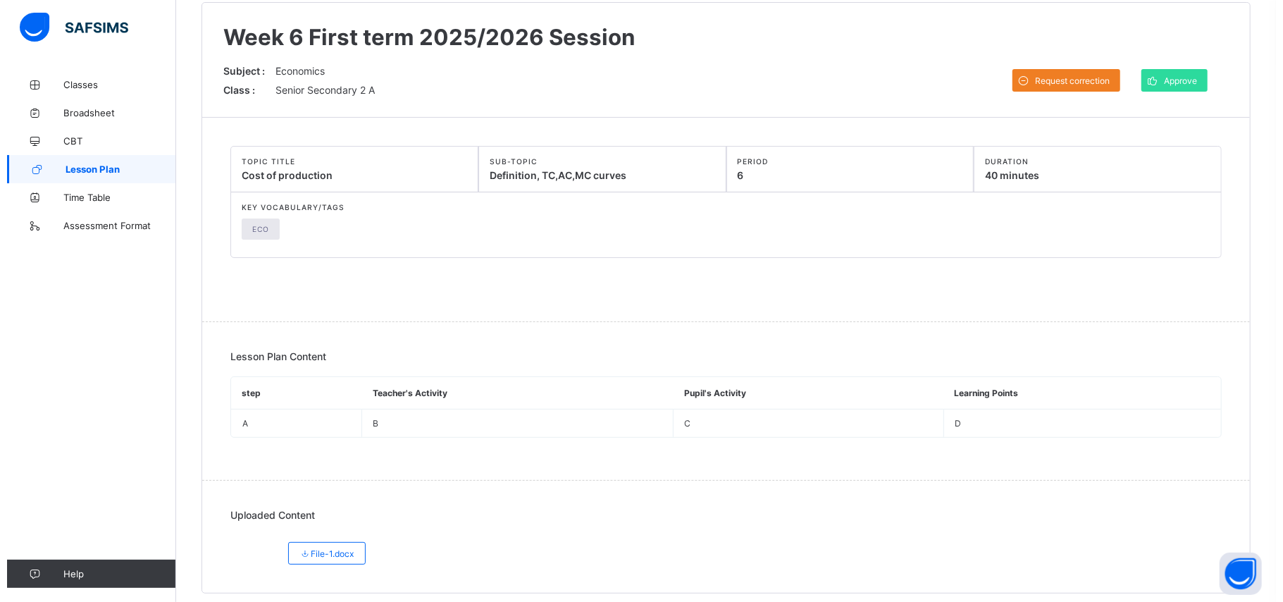
scroll to position [130, 0]
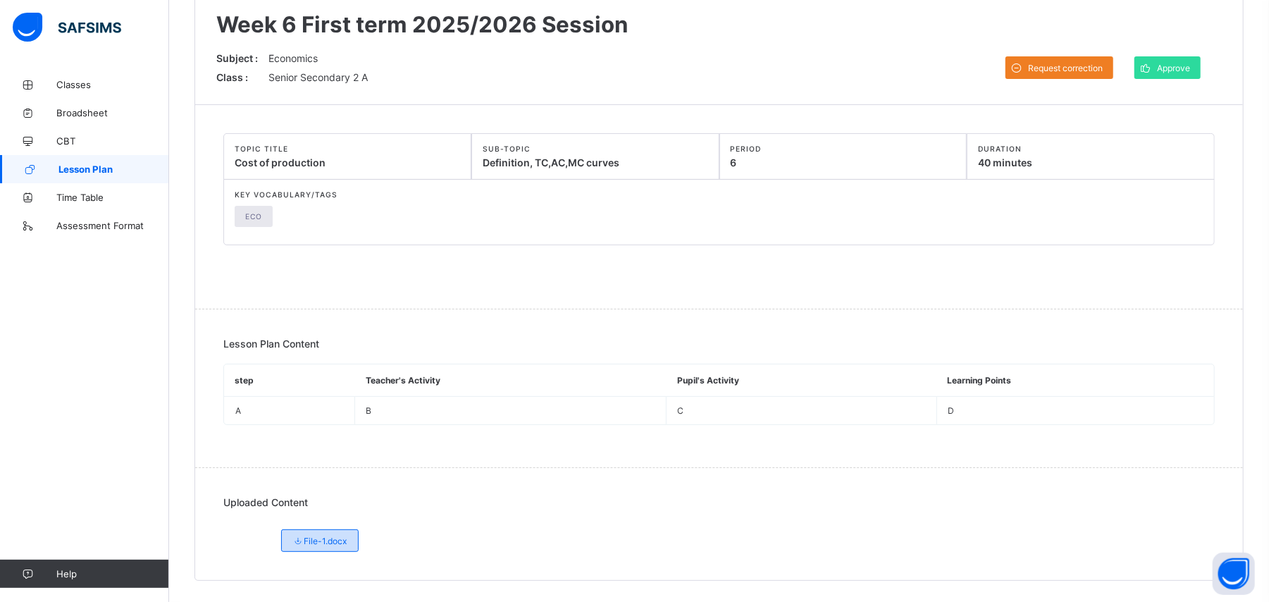
click at [337, 538] on span "File-1.docx" at bounding box center [319, 540] width 55 height 11
click at [336, 538] on span "File-1.docx" at bounding box center [319, 540] width 55 height 11
click at [1189, 66] on span "Approve" at bounding box center [1173, 68] width 33 height 11
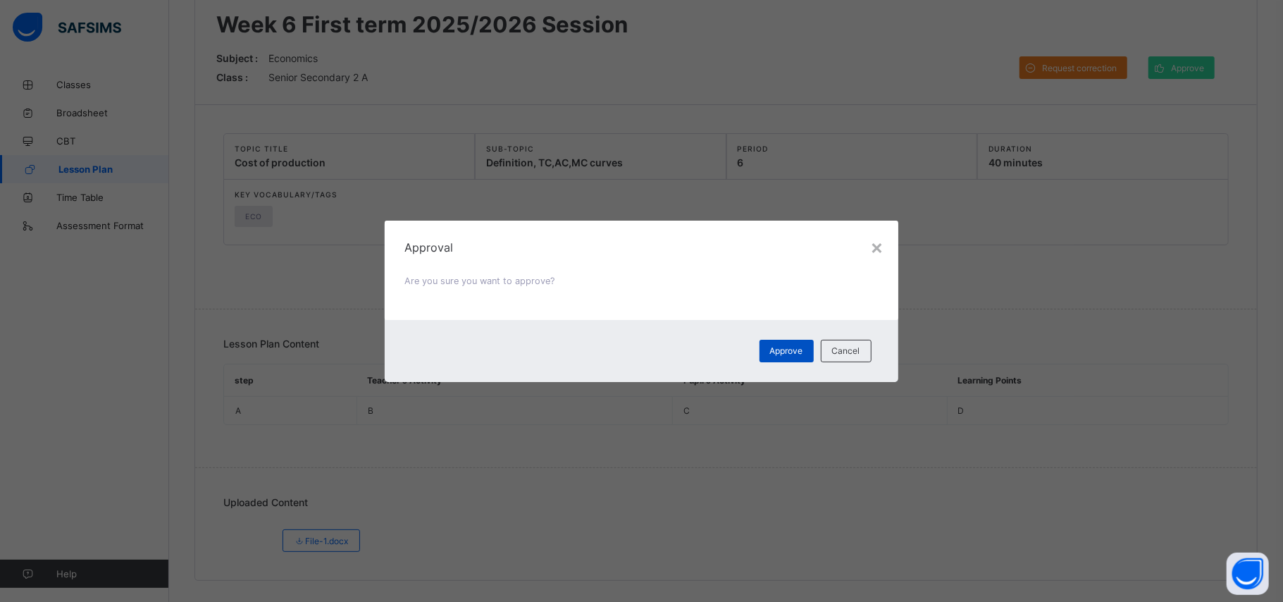
click at [793, 342] on div "Approve" at bounding box center [787, 351] width 54 height 23
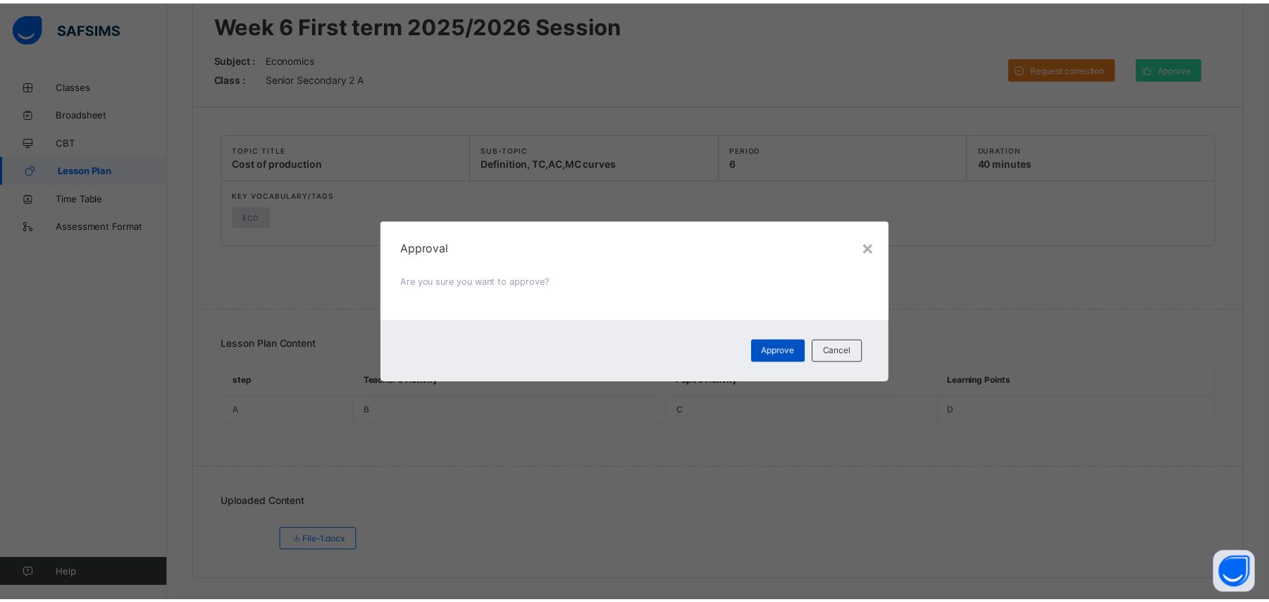
scroll to position [0, 0]
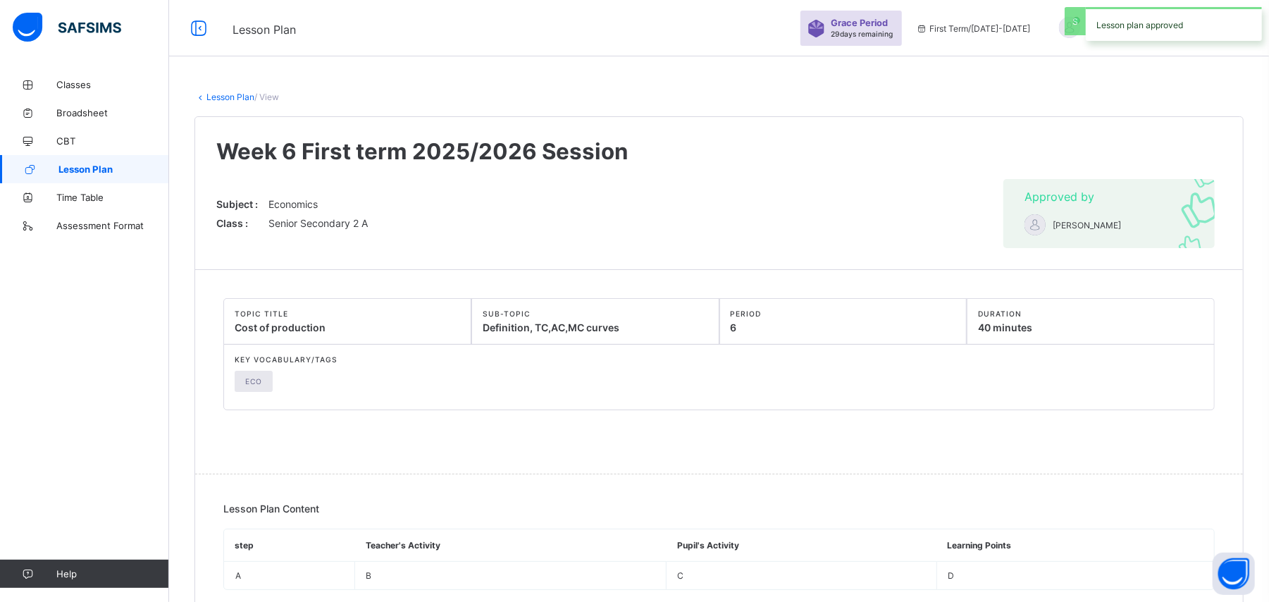
click at [217, 96] on link "Lesson Plan" at bounding box center [230, 97] width 48 height 11
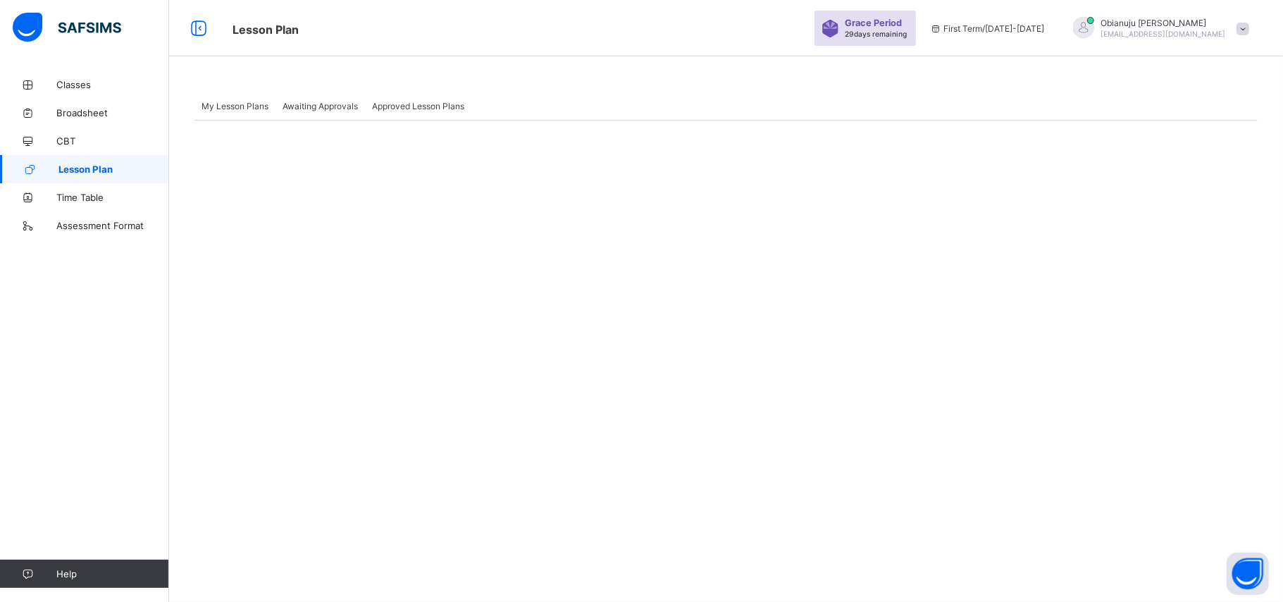
click at [333, 103] on span "Awaiting Approvals" at bounding box center [320, 106] width 75 height 11
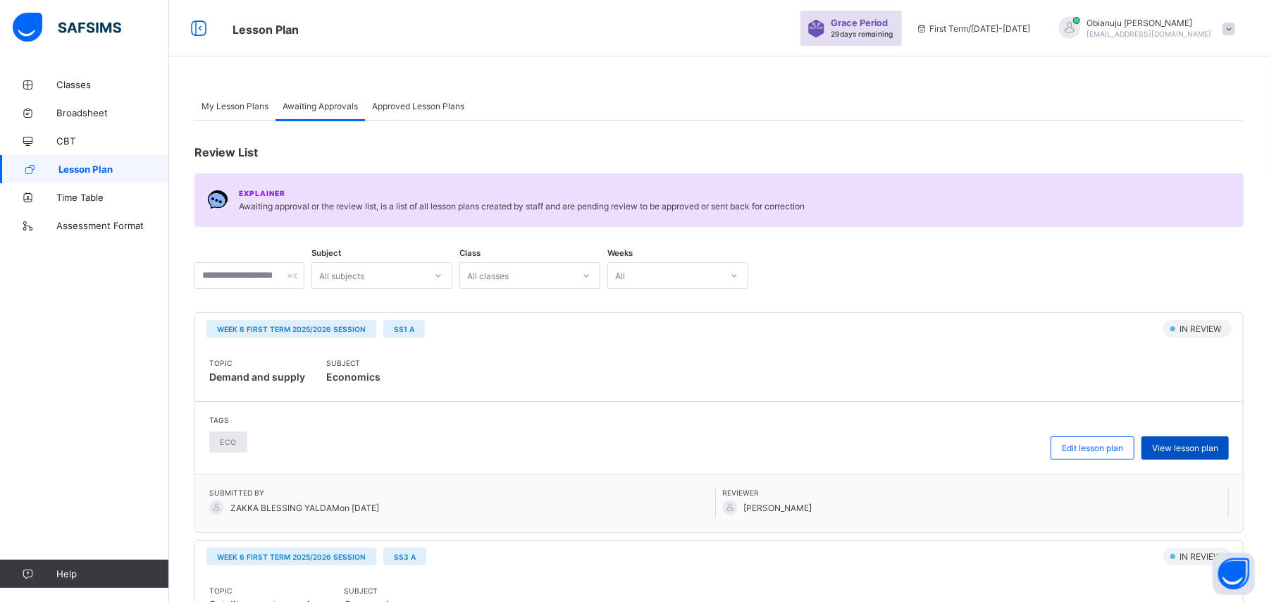
click at [1218, 443] on span "View lesson plan" at bounding box center [1185, 447] width 66 height 11
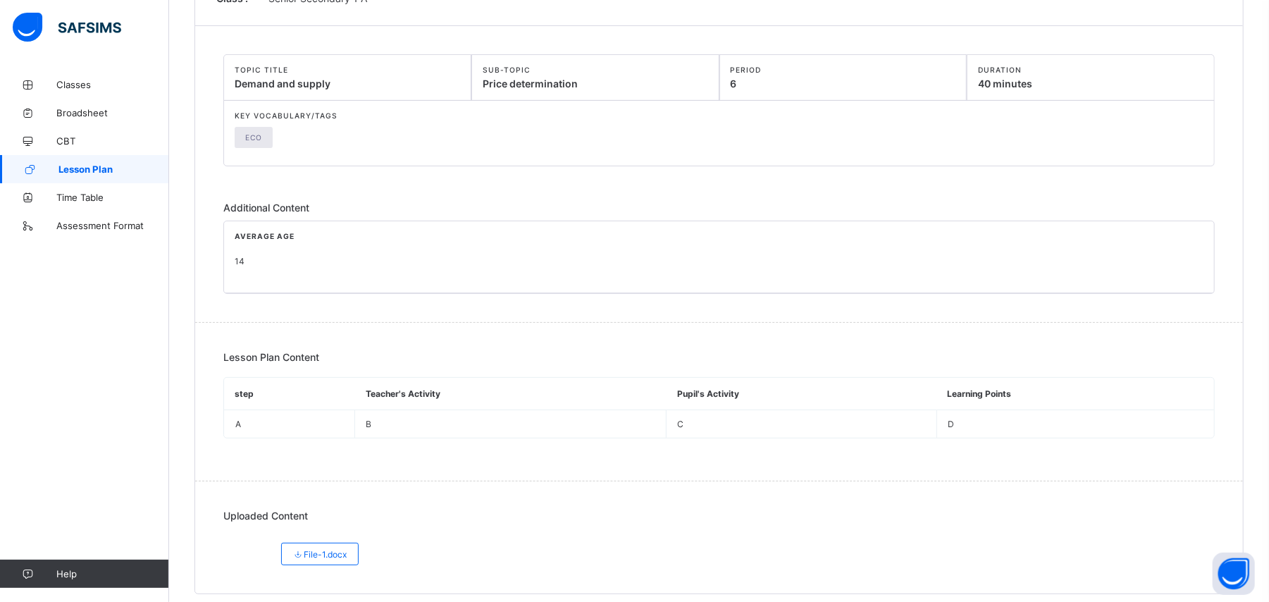
scroll to position [223, 0]
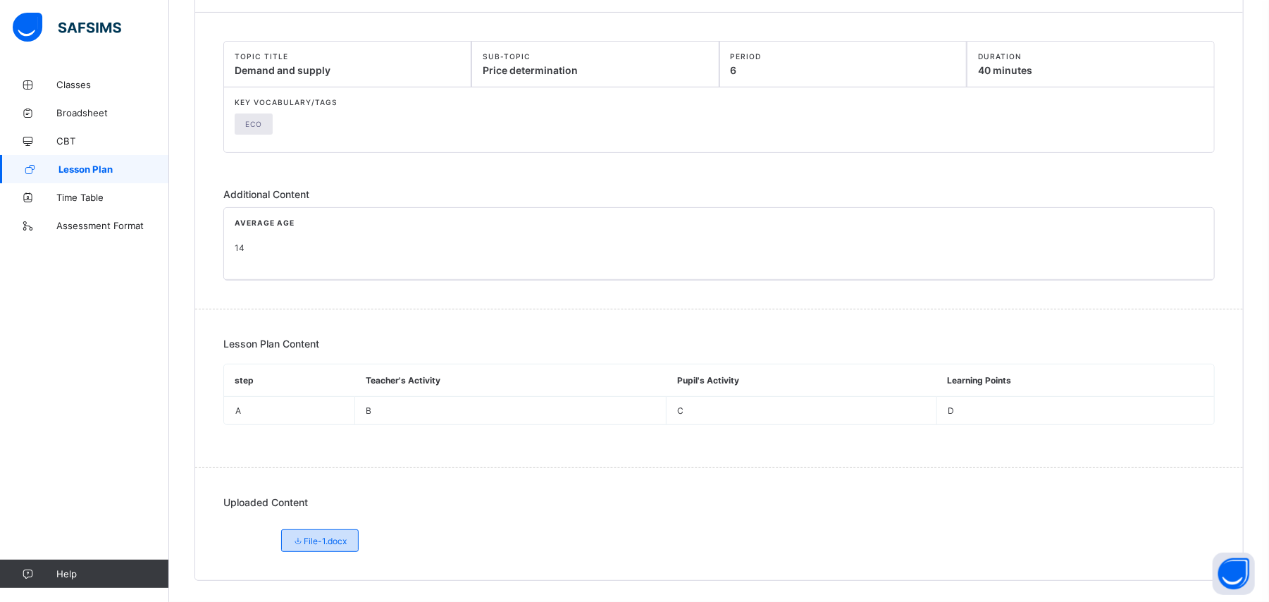
click at [335, 539] on span "File-1.docx" at bounding box center [319, 540] width 55 height 11
click at [335, 537] on span "File-1.docx" at bounding box center [319, 540] width 55 height 11
